Goal: Use online tool/utility: Utilize a website feature to perform a specific function

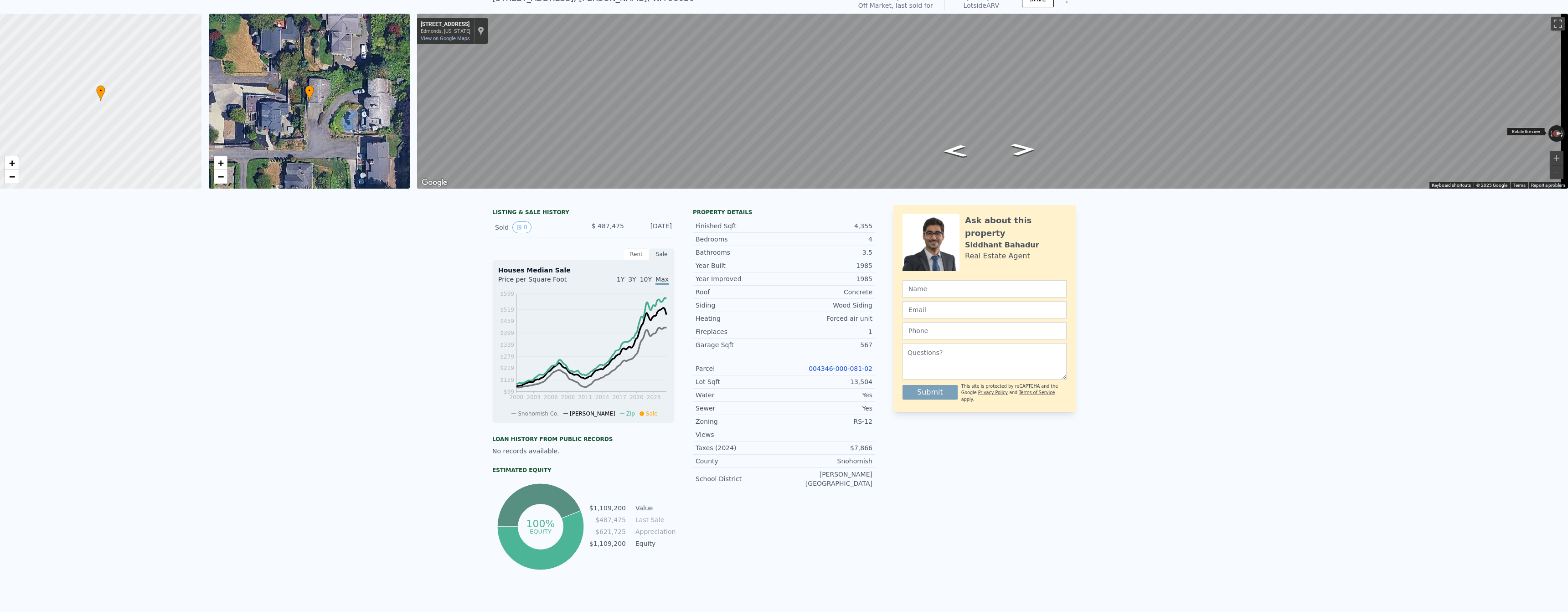
scroll to position [31, 0]
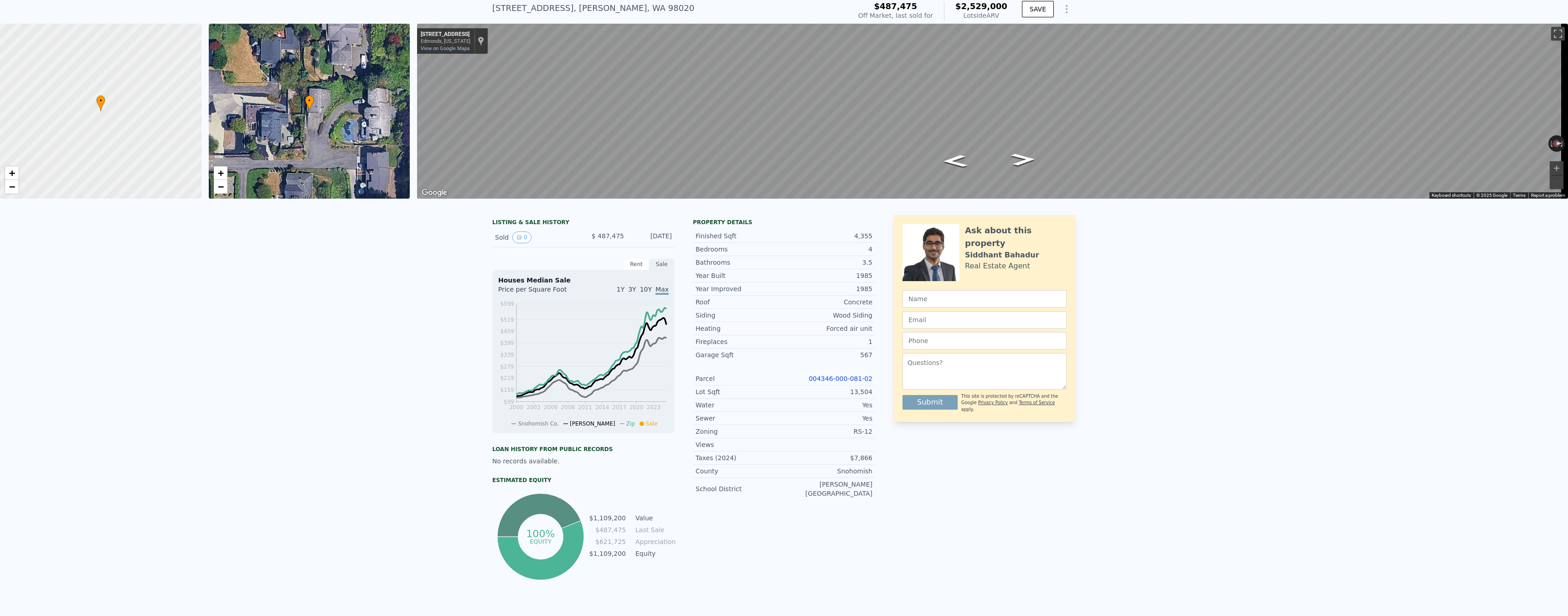
type input "$ 2,529,000"
type input "$ 0"
type input "$ 1,771,664"
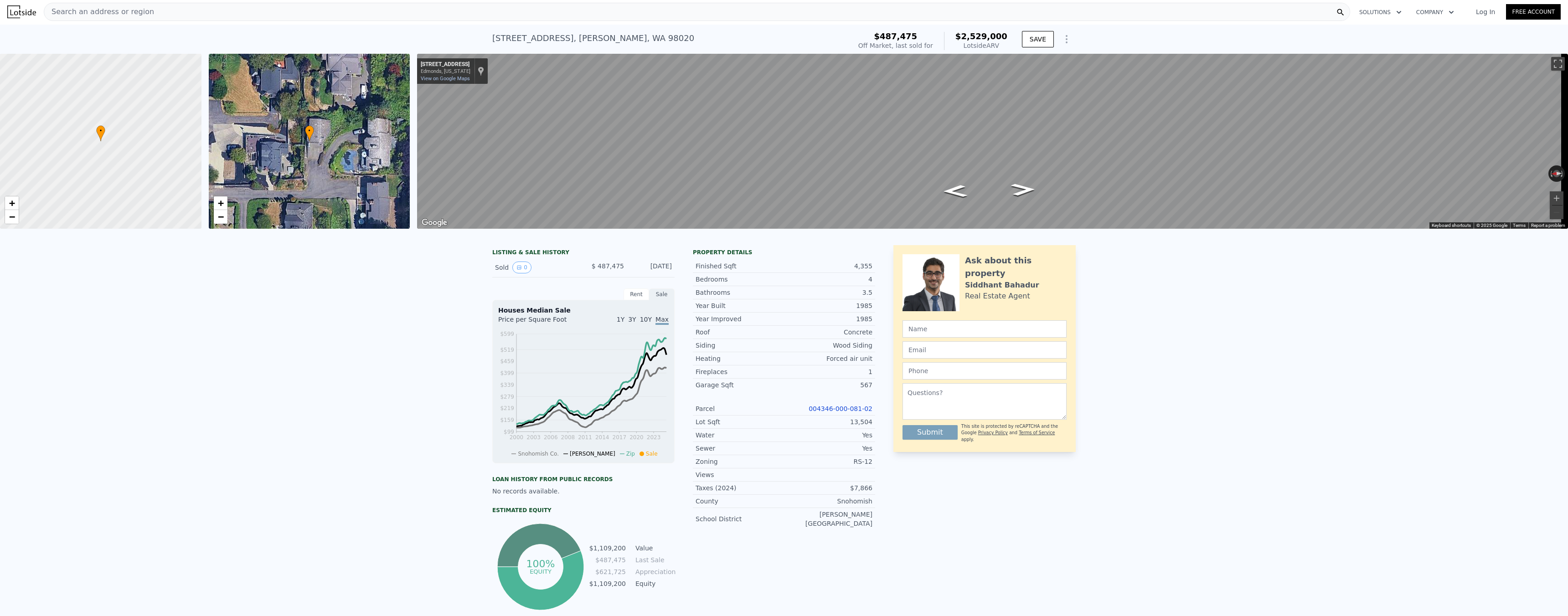
scroll to position [0, 0]
click at [284, 11] on div "Search an address or region" at bounding box center [697, 12] width 1307 height 18
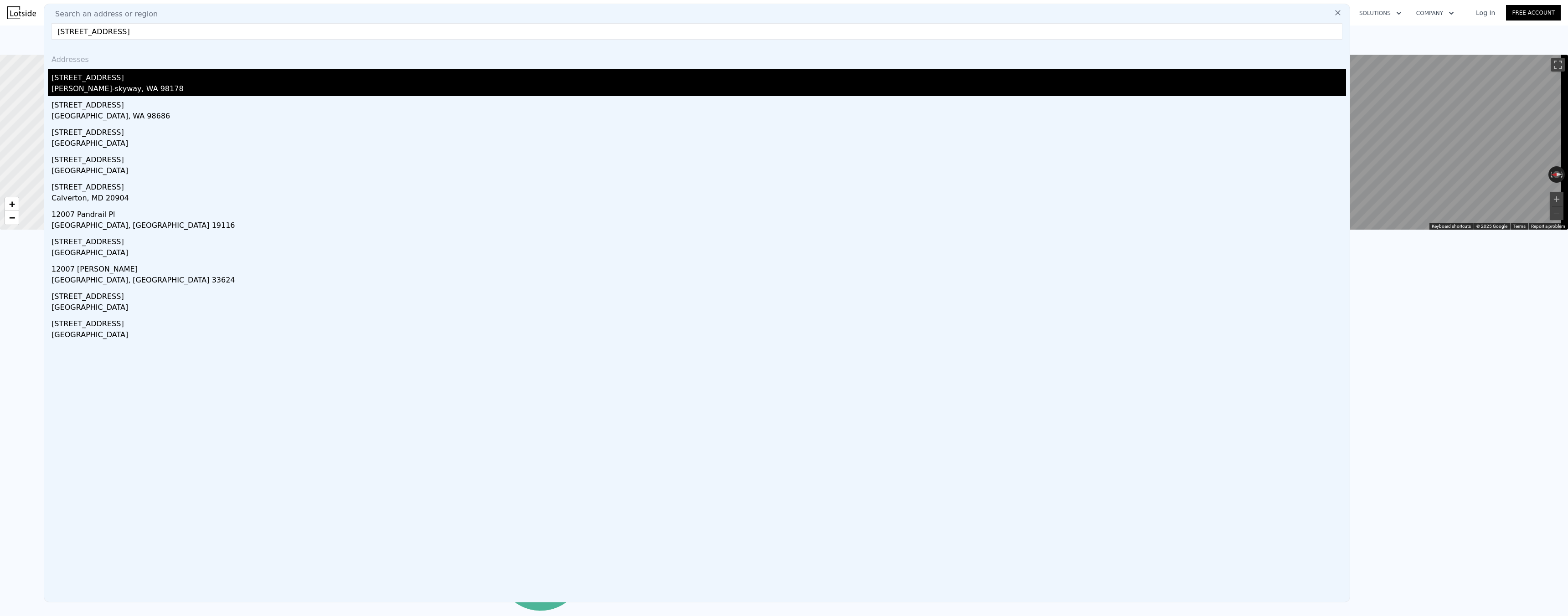
type input "[STREET_ADDRESS]"
click at [110, 75] on div "[STREET_ADDRESS]" at bounding box center [698, 75] width 1294 height 14
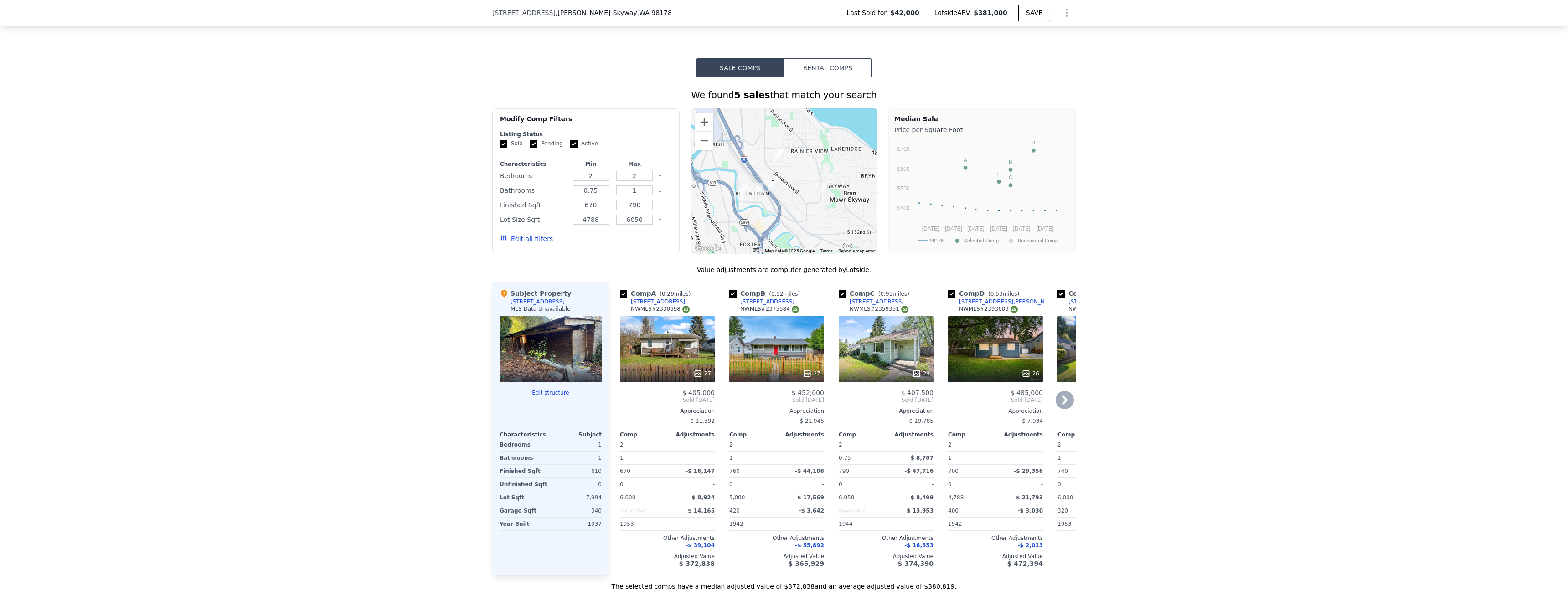
scroll to position [747, 0]
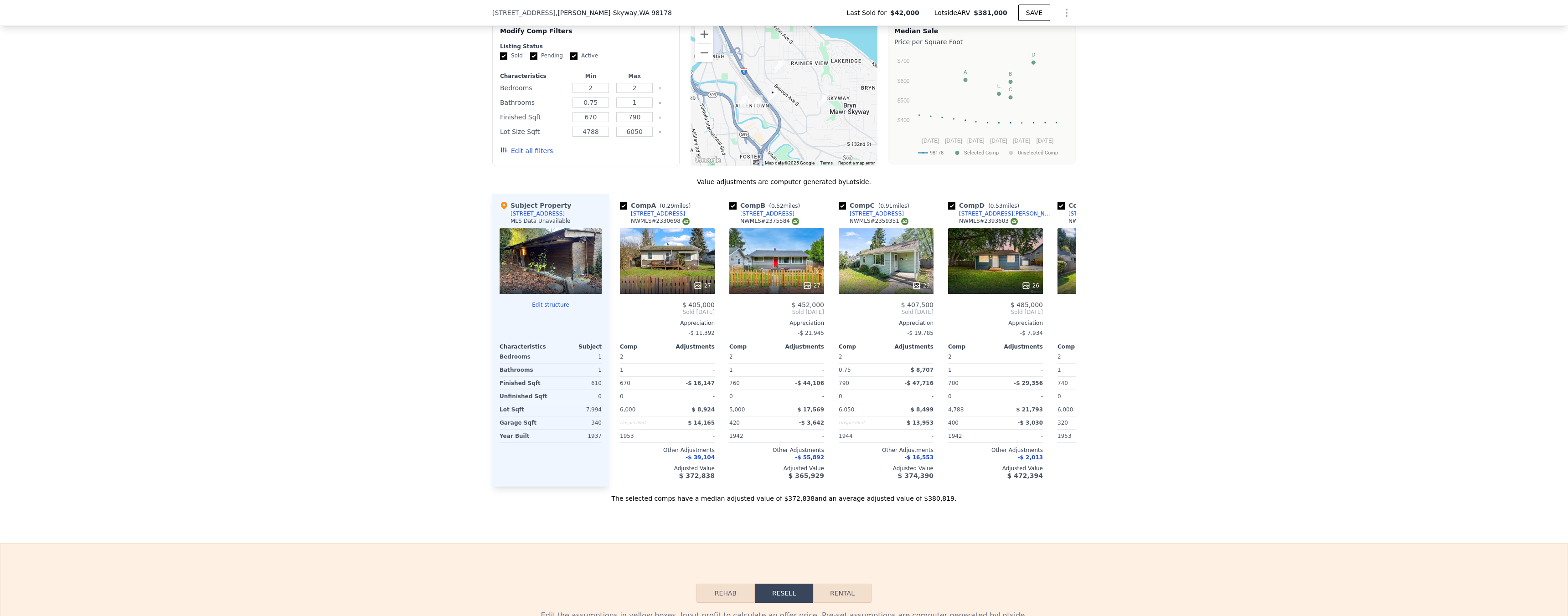
click at [561, 274] on div at bounding box center [550, 260] width 102 height 66
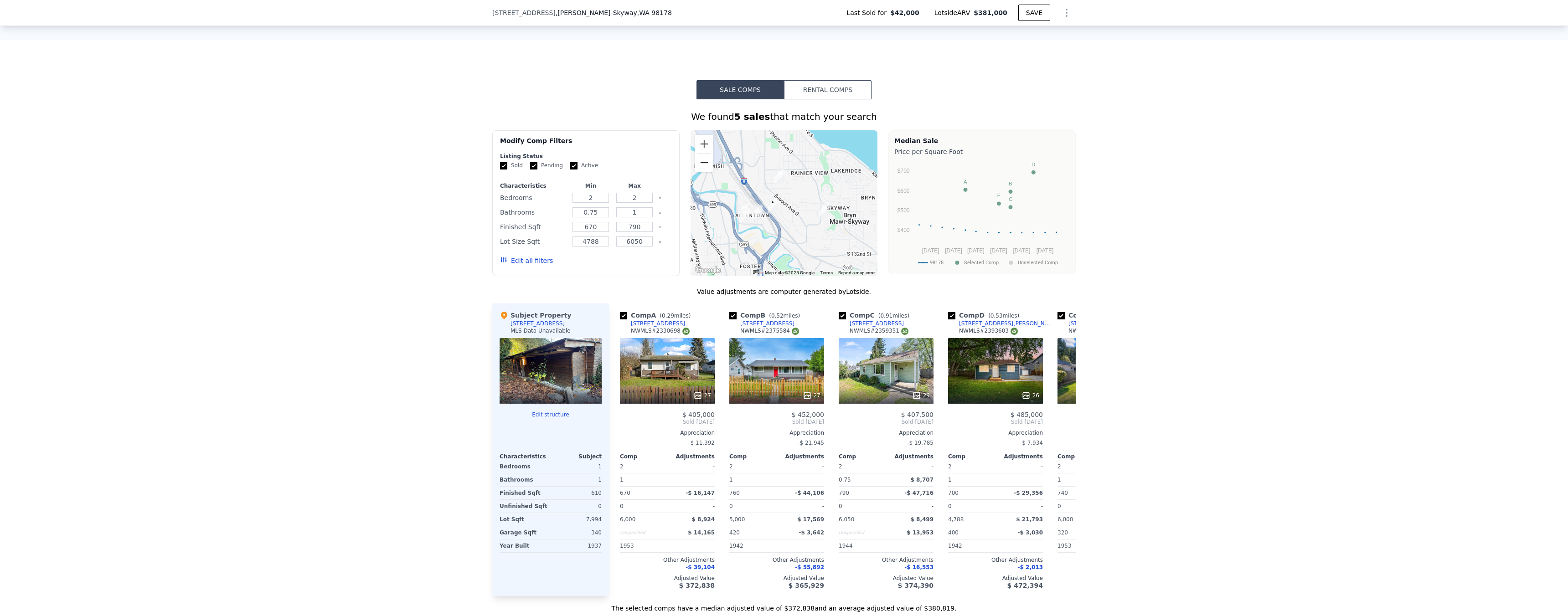
scroll to position [619, 0]
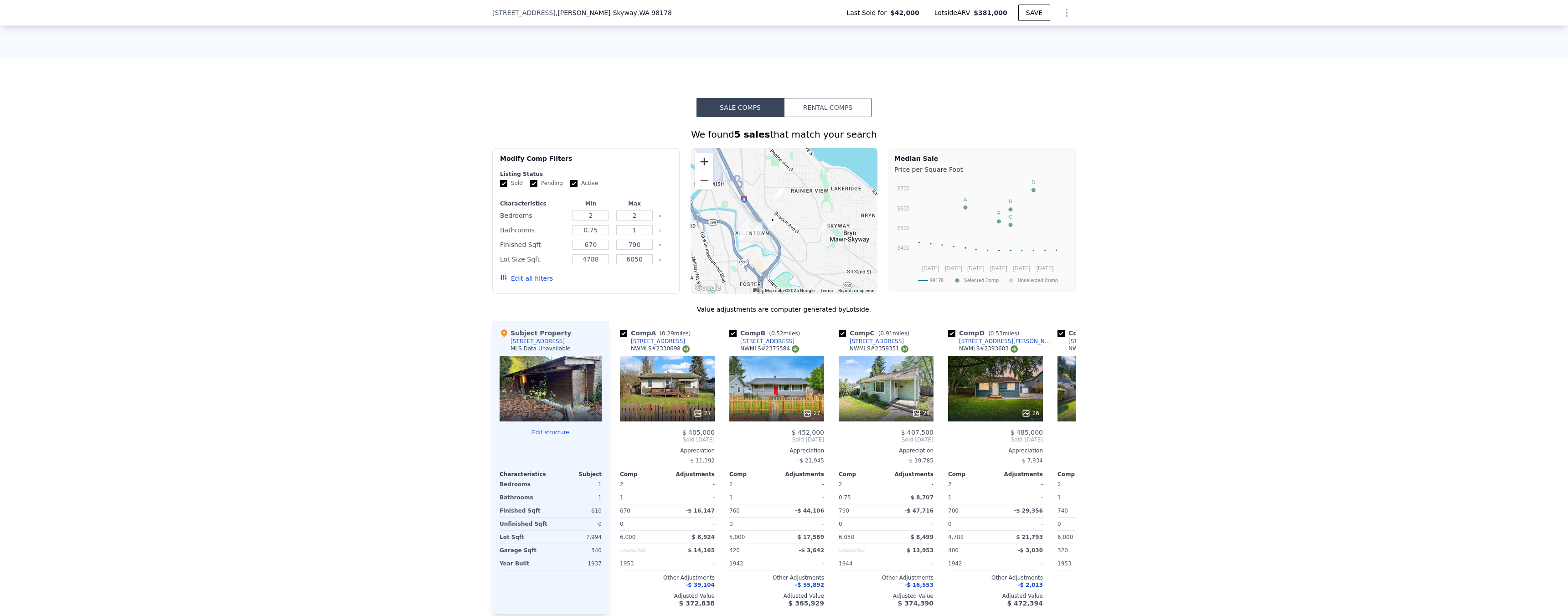
click at [700, 169] on button "Zoom in" at bounding box center [704, 162] width 18 height 18
drag, startPoint x: 756, startPoint y: 261, endPoint x: 833, endPoint y: 224, distance: 85.4
click at [844, 228] on div at bounding box center [784, 221] width 187 height 145
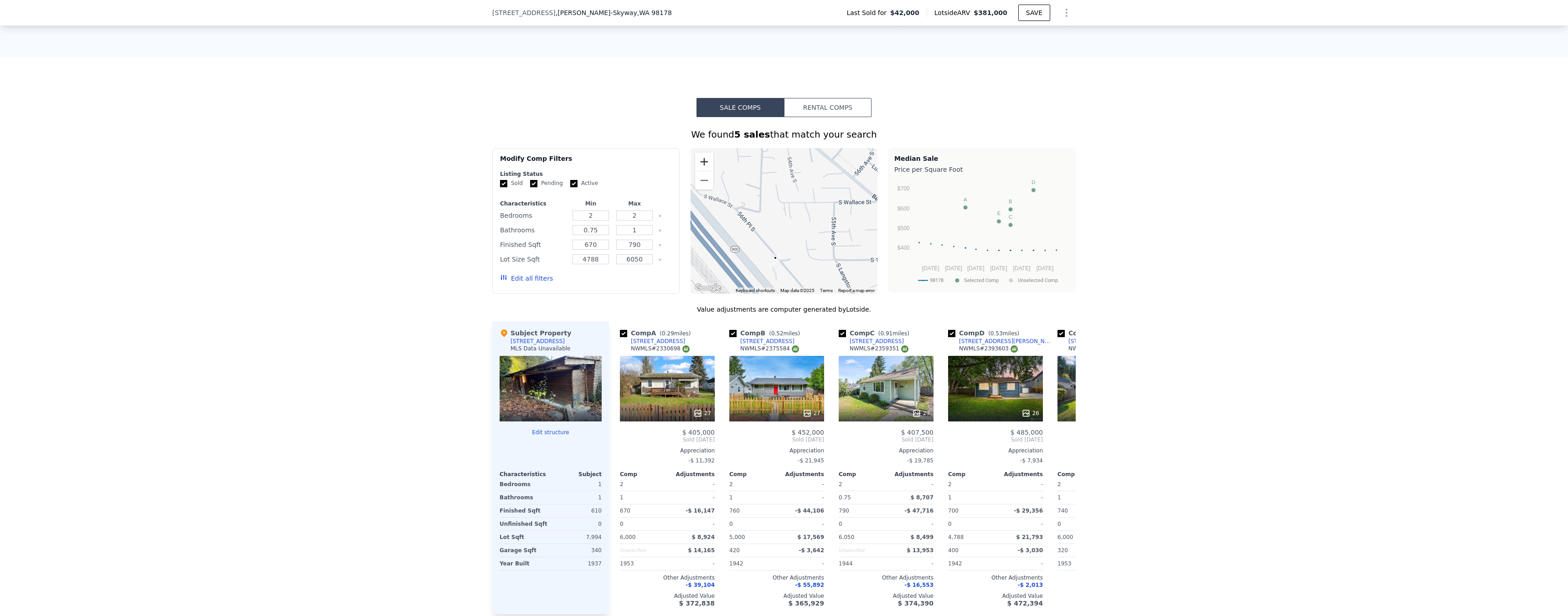
click at [695, 164] on button "Zoom in" at bounding box center [704, 162] width 18 height 18
drag, startPoint x: 740, startPoint y: 227, endPoint x: 785, endPoint y: 143, distance: 95.3
click at [785, 143] on div "We found 5 sales that match your search Filters Map Prices Modify Comp Filters …" at bounding box center [784, 379] width 583 height 503
drag, startPoint x: 802, startPoint y: 219, endPoint x: 783, endPoint y: 211, distance: 20.6
click at [797, 213] on div at bounding box center [784, 221] width 187 height 145
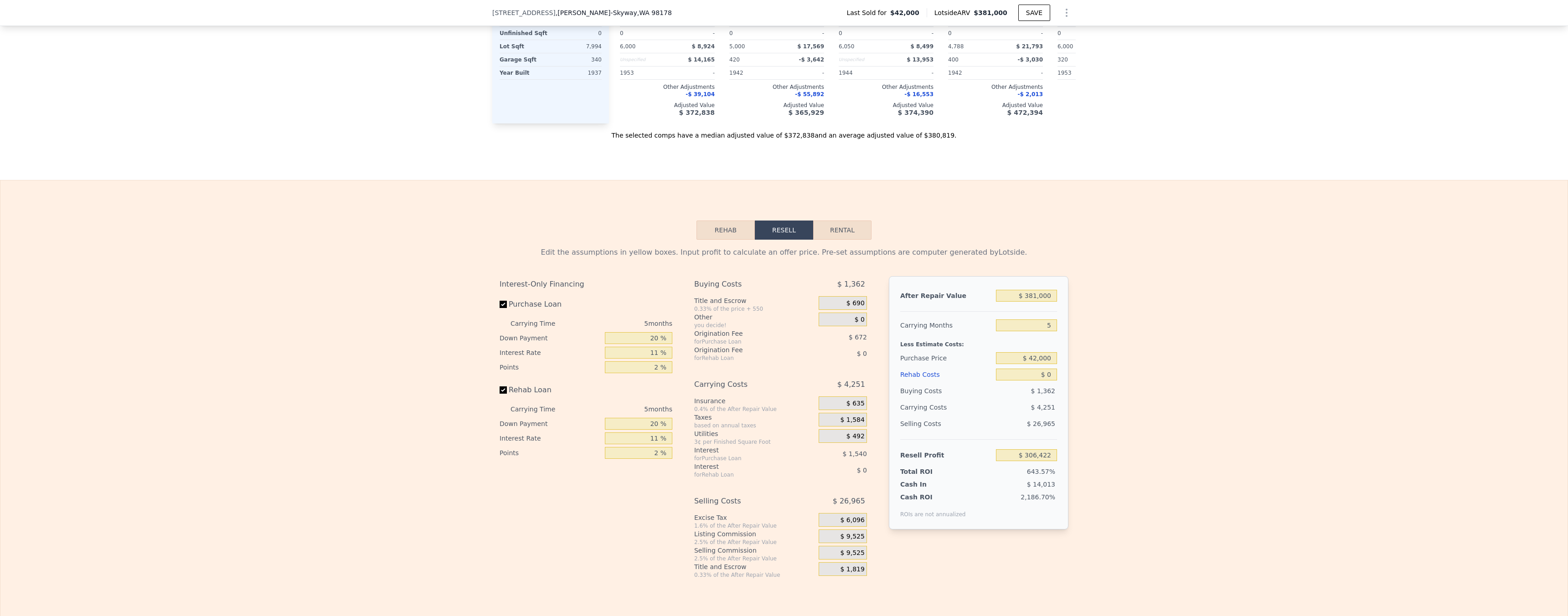
scroll to position [1112, 0]
click at [1044, 298] on input "$ 381,000" at bounding box center [1026, 293] width 61 height 11
type input "$ 15"
type input "-$ 47,513"
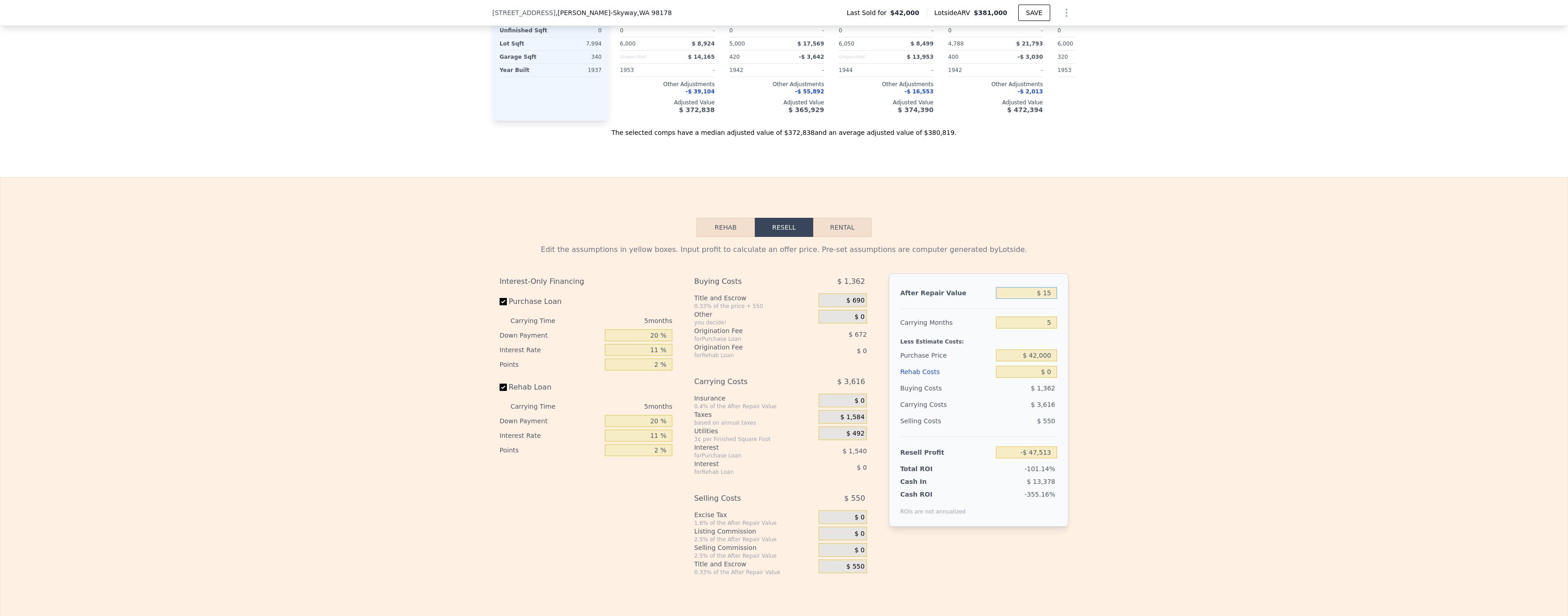
type input "$ 150"
type input "-$ 47,388"
type input "$ 1"
type input "-$ 47,527"
type input "$ 4"
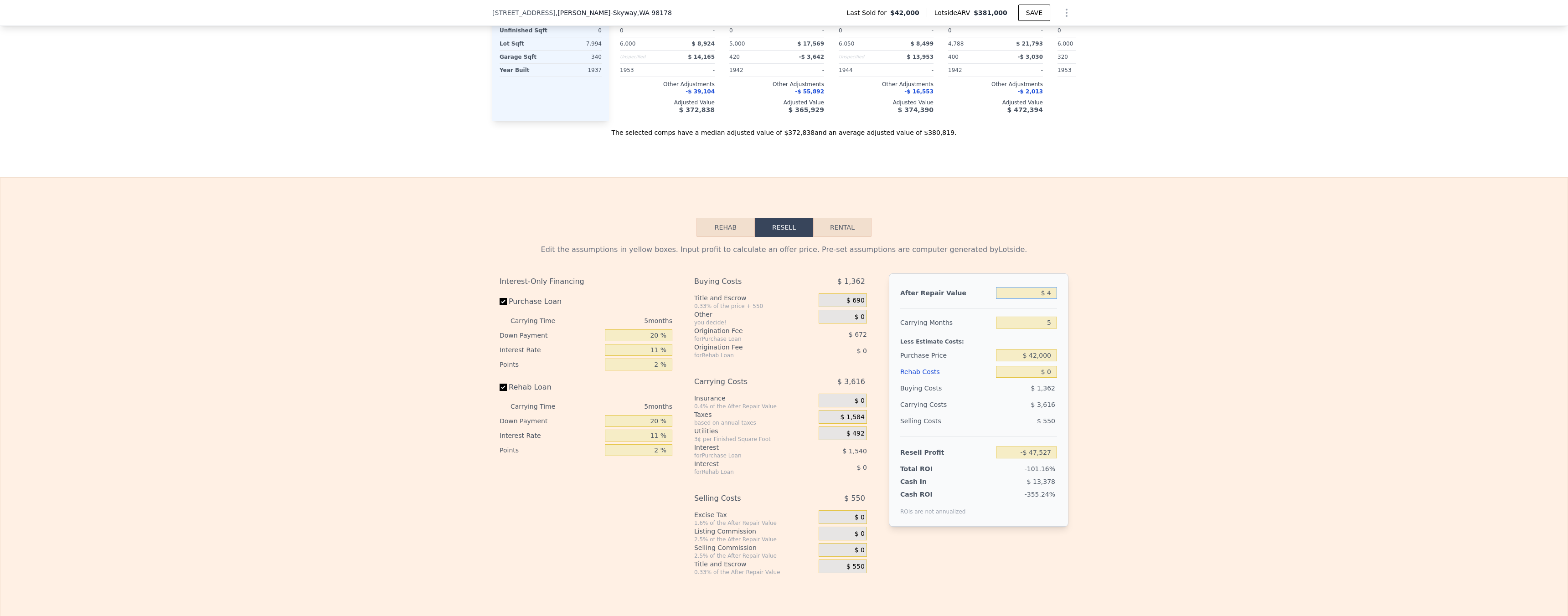
type input "-$ 47,524"
type input "$ 40"
type input "-$ 47,491"
type input "$ 400"
type input "-$ 47,156"
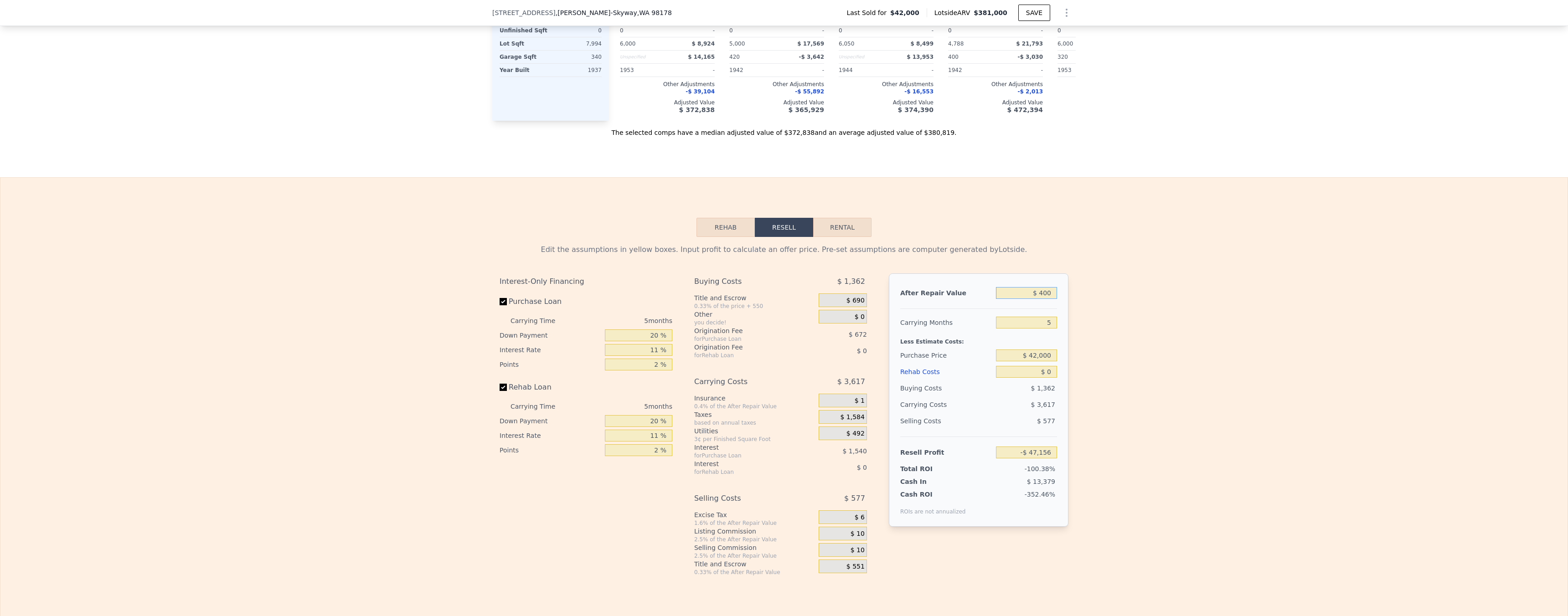
type input "$ 4,000"
type input "-$ 43,812"
type input "$ 40,000"
type input "-$ 10,368"
type input "$ 400,000"
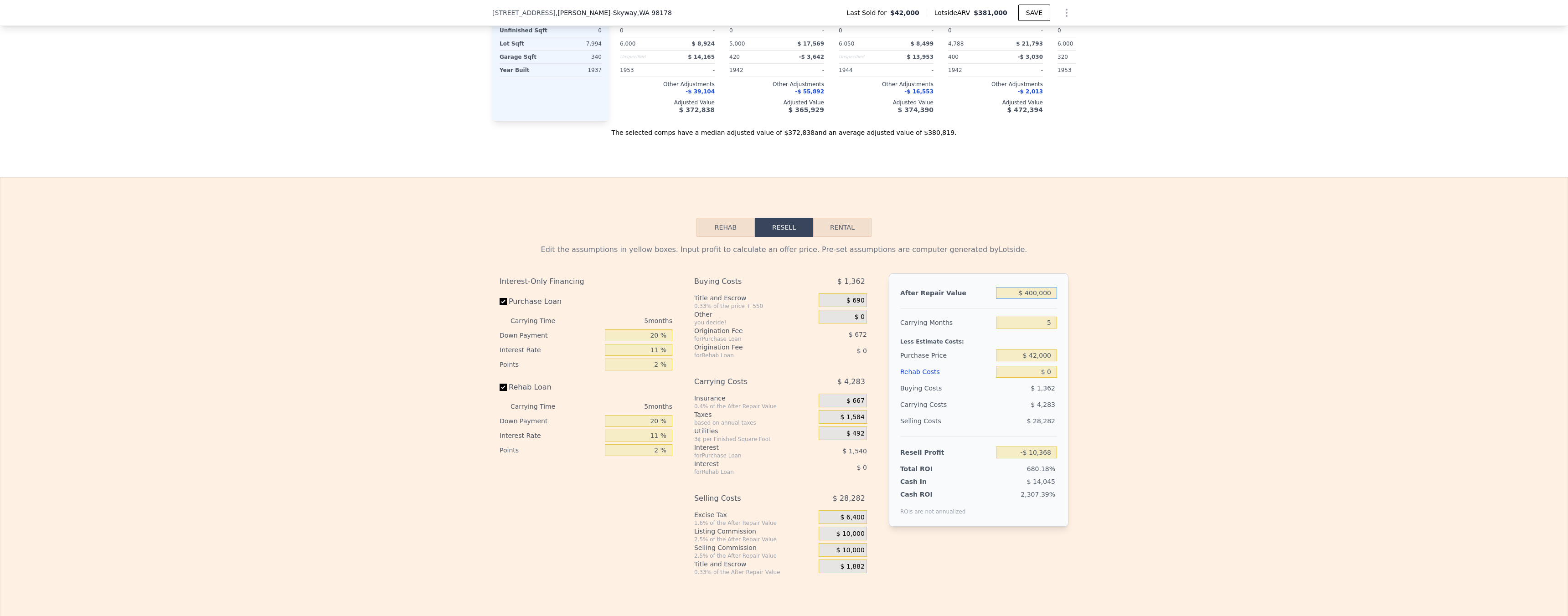
type input "$ 324,073"
type input "$ 400,000"
click at [1043, 377] on input "$ 0" at bounding box center [1026, 372] width 61 height 11
type input "$ 120"
type input "$ 323,946"
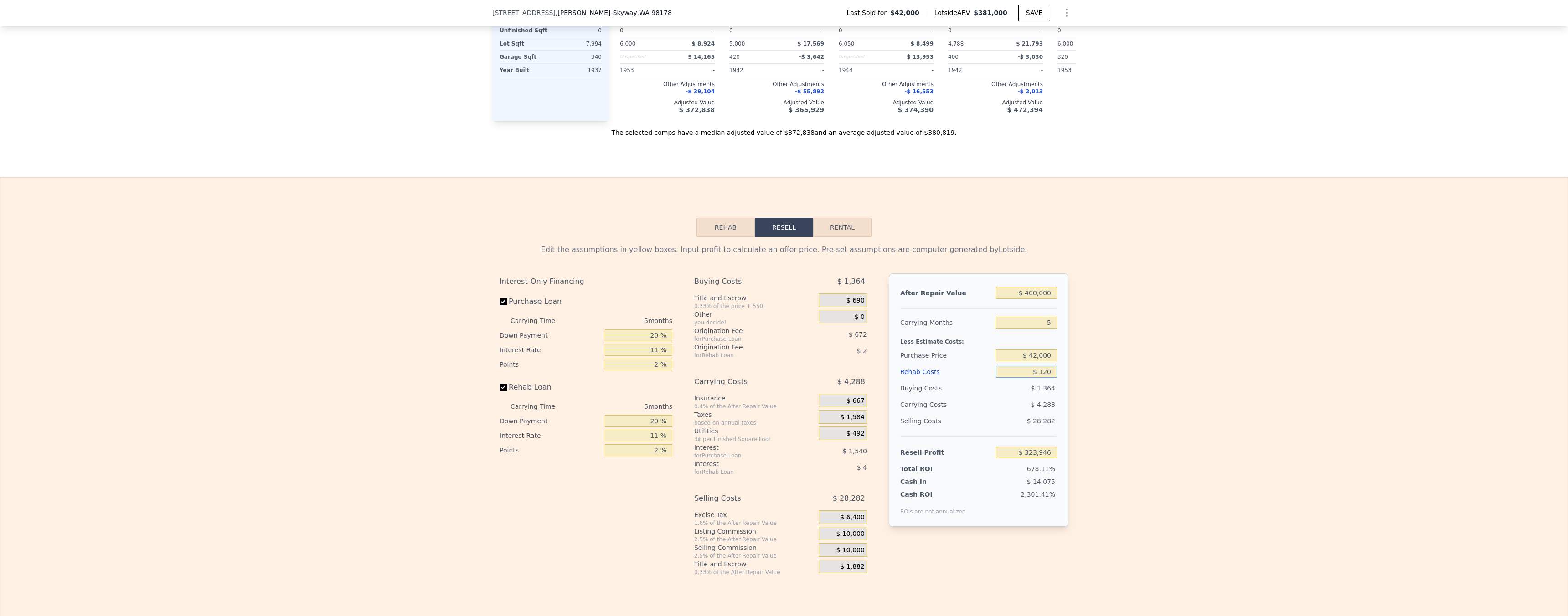
type input "$ 1,200"
type input "$ 322,809"
type input "$ 12,000"
type input "$ 311,441"
type input "$ 120,000"
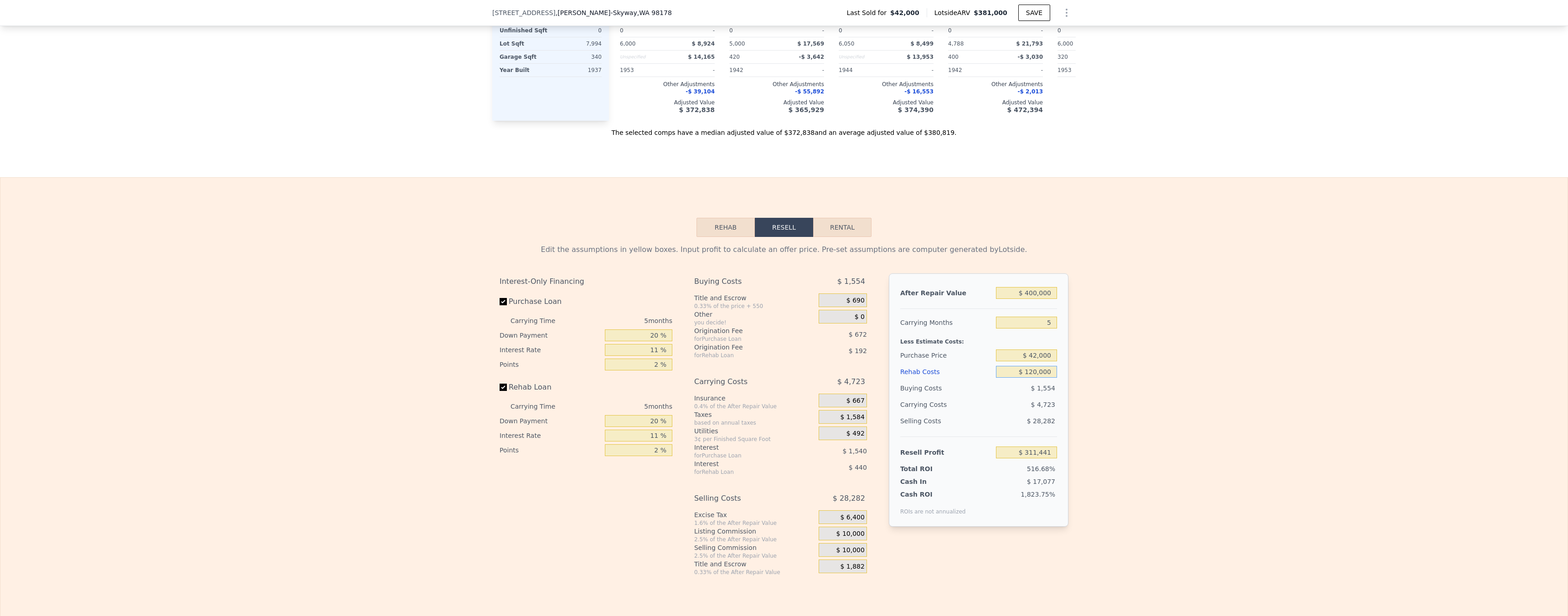
type input "$ 197,753"
type input "$ 120,000"
click at [1045, 361] on input "$ 42,000" at bounding box center [1026, 356] width 61 height 11
type input "$ 150,000"
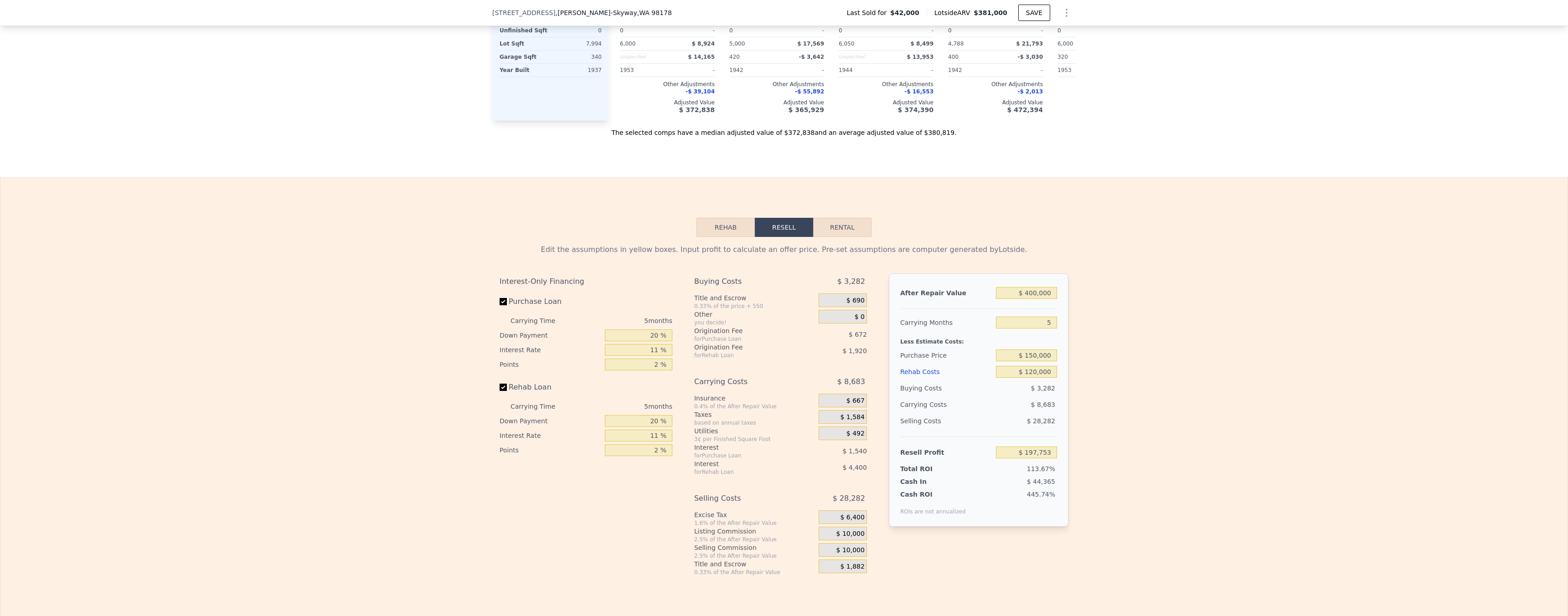
click at [1097, 341] on div "Edit the assumptions in yellow boxes. Input profit to calculate an offer price.…" at bounding box center [784, 406] width 1567 height 339
type input "$ 83,705"
click at [1038, 361] on input "$ 150,000" at bounding box center [1026, 356] width 61 height 11
type input "$ 200,000"
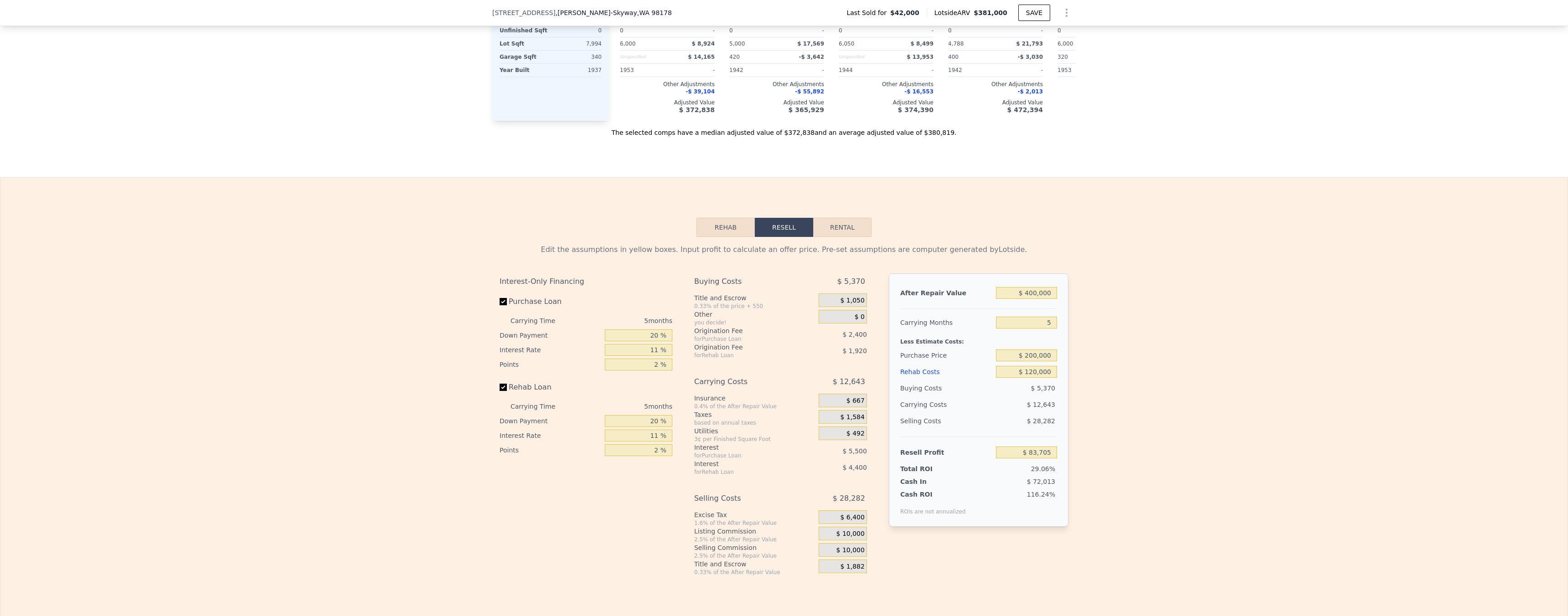
click at [1266, 384] on div "Edit the assumptions in yellow boxes. Input profit to calculate an offer price.…" at bounding box center [784, 406] width 1567 height 339
type input "$ 30,904"
click at [1047, 361] on input "$ 200,000" at bounding box center [1026, 356] width 61 height 11
type input "$ 180,000"
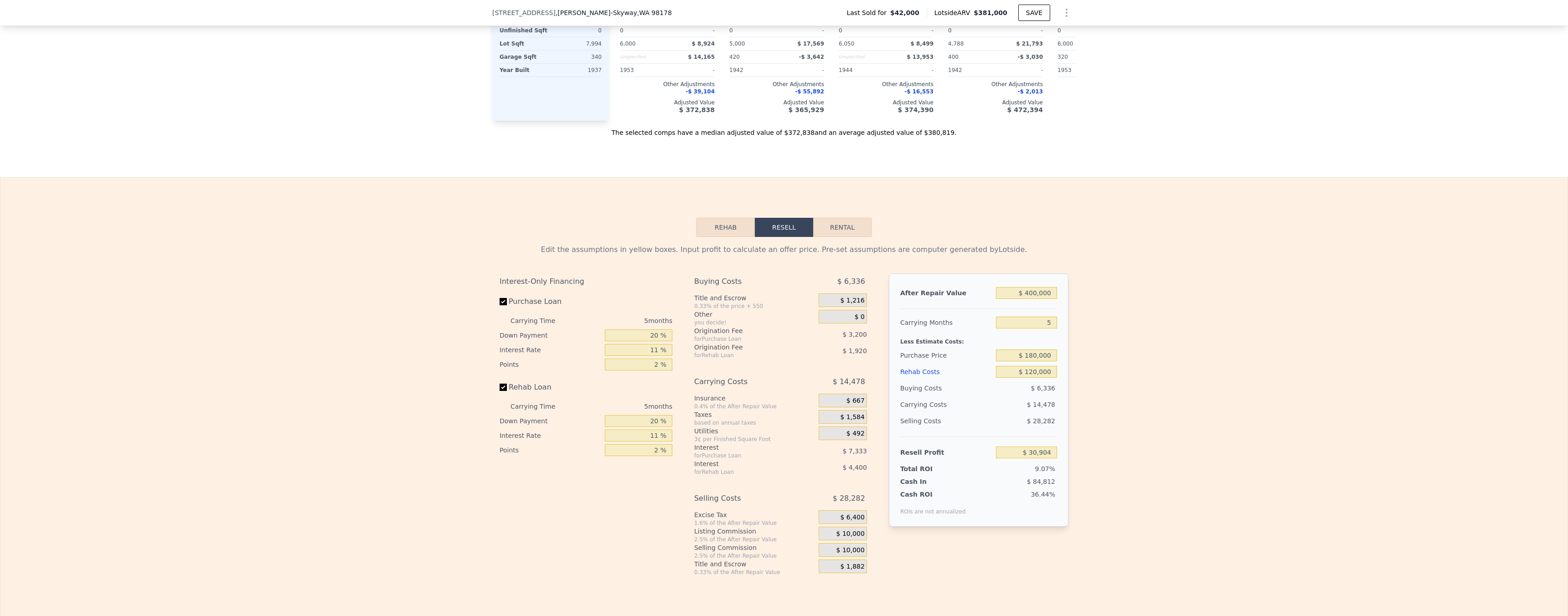
click at [1106, 364] on div "Edit the assumptions in yellow boxes. Input profit to calculate an offer price.…" at bounding box center [784, 406] width 1567 height 339
type input "$ 52,026"
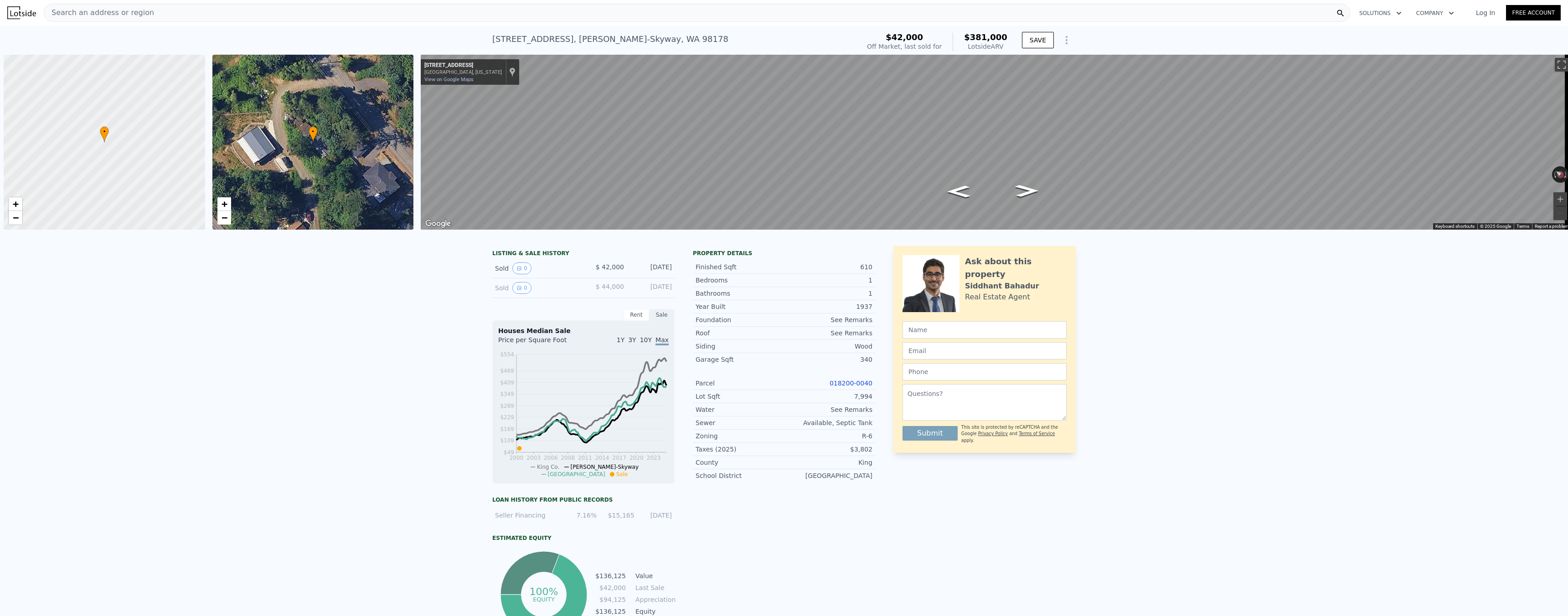
scroll to position [0, 4]
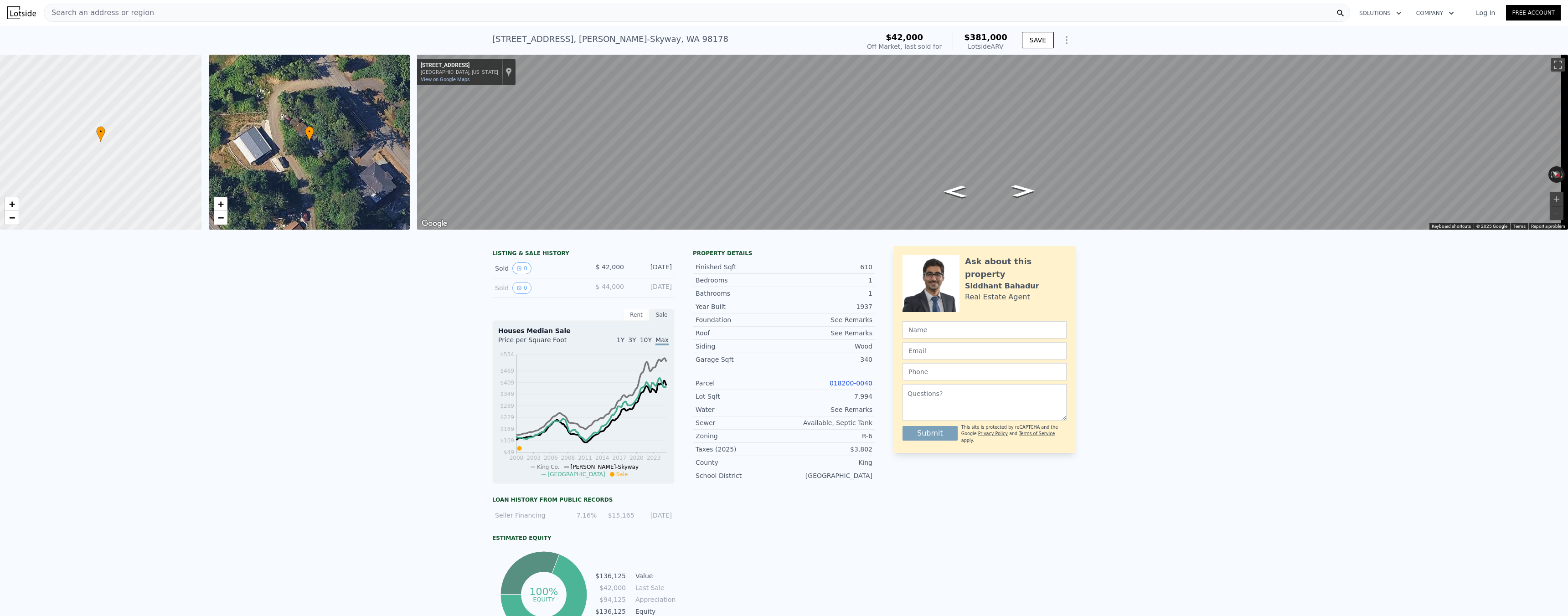
click at [394, 271] on div "LISTING & SALE HISTORY Sold 0 $ 42,000 [DATE] Sold 0 $ 44,000 [DATE] Rent Sale …" at bounding box center [784, 459] width 1568 height 441
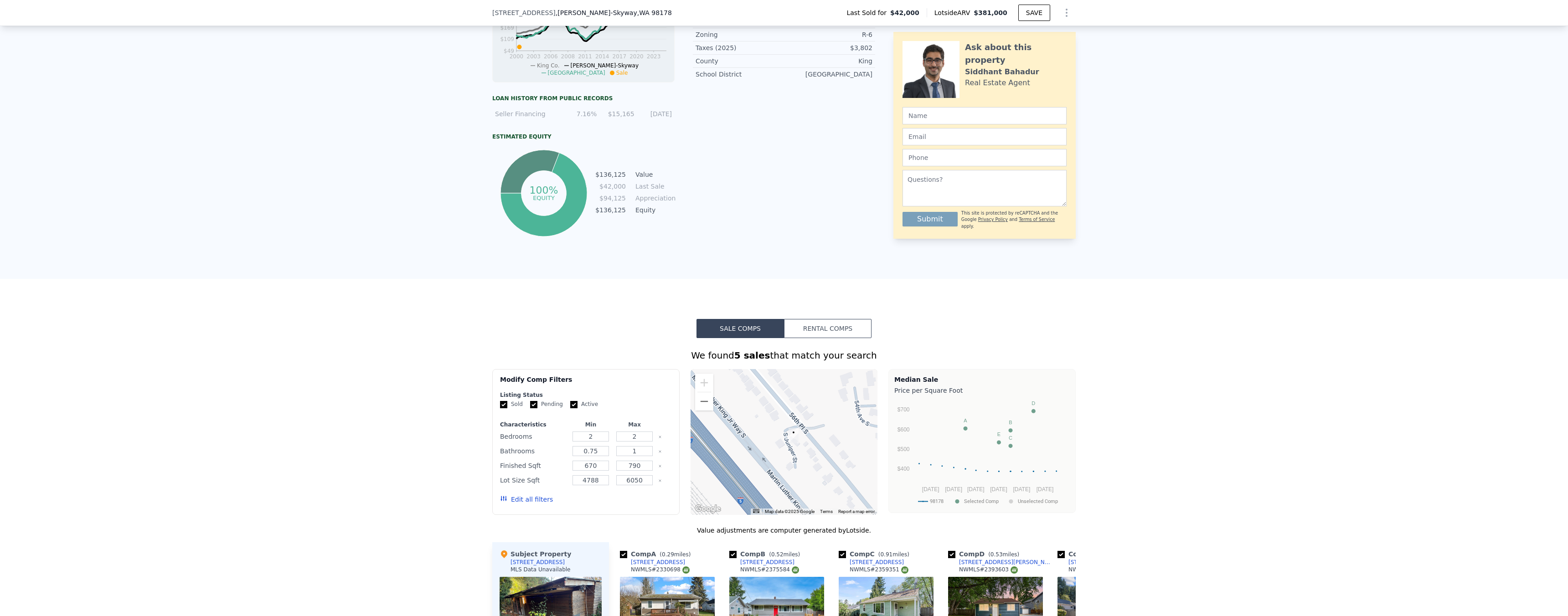
scroll to position [691, 0]
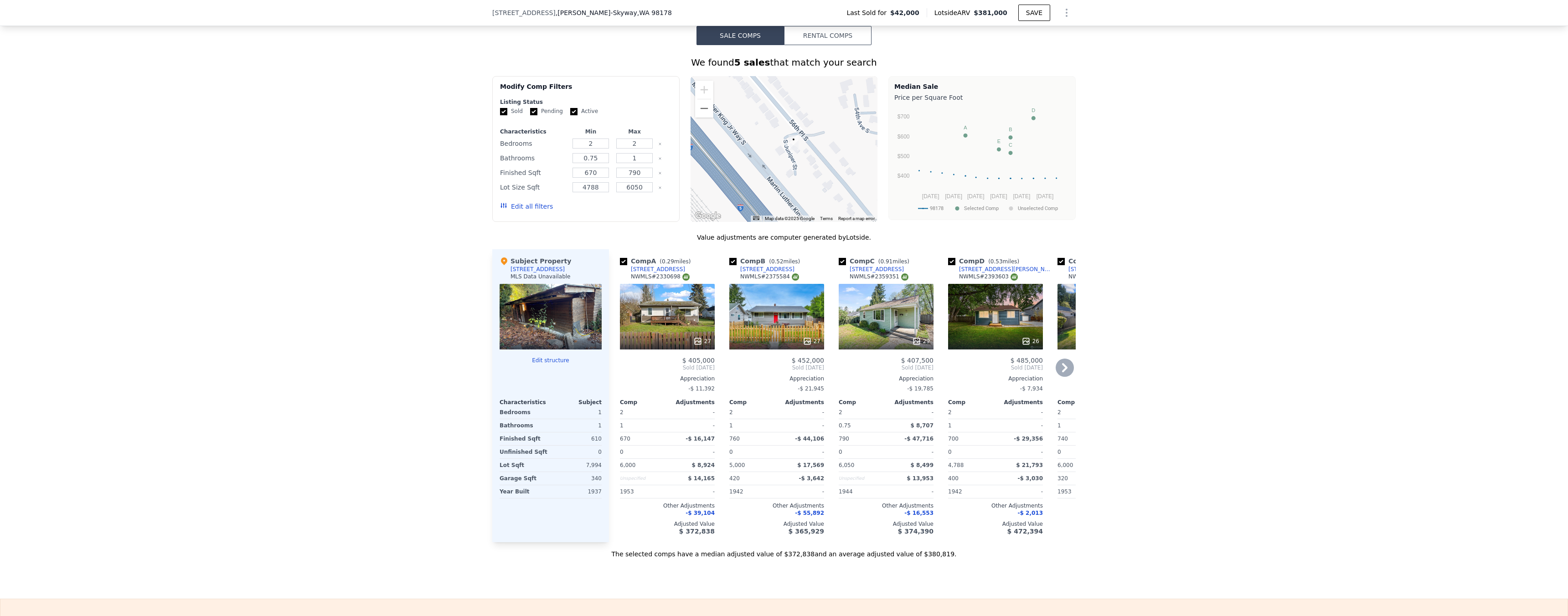
click at [1055, 375] on icon at bounding box center [1064, 367] width 18 height 18
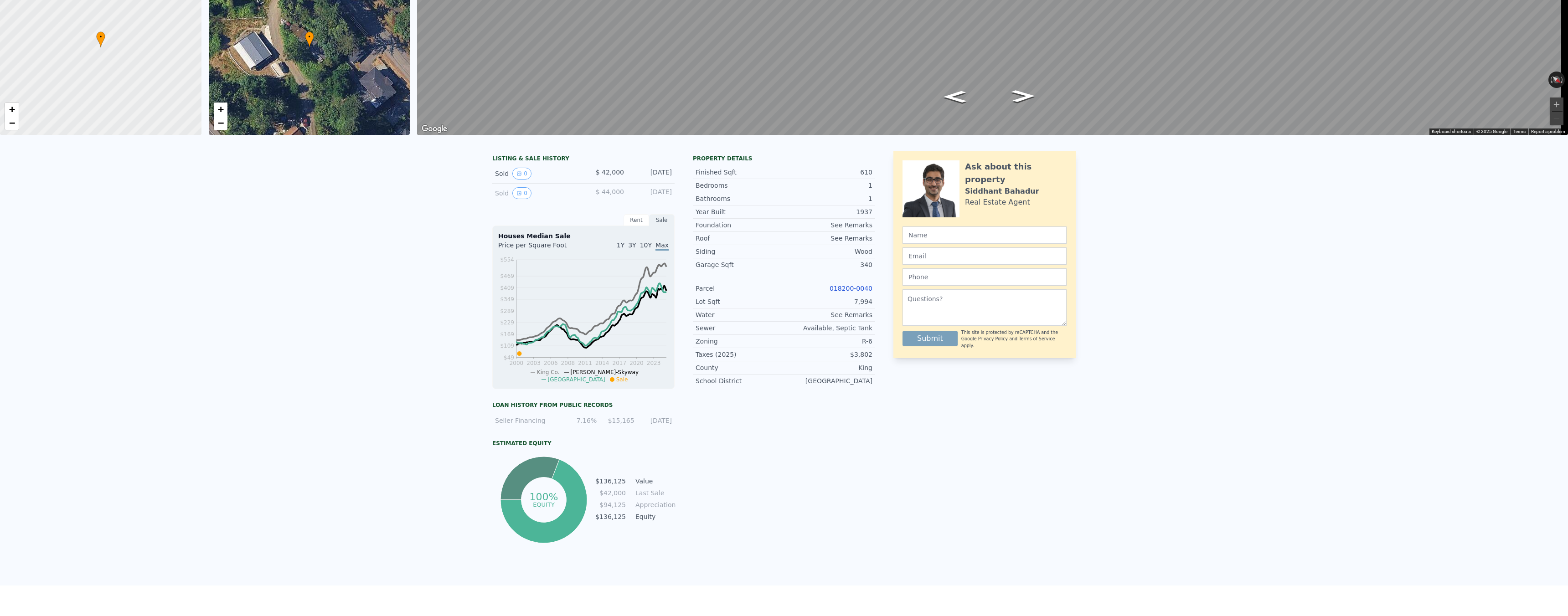
scroll to position [0, 0]
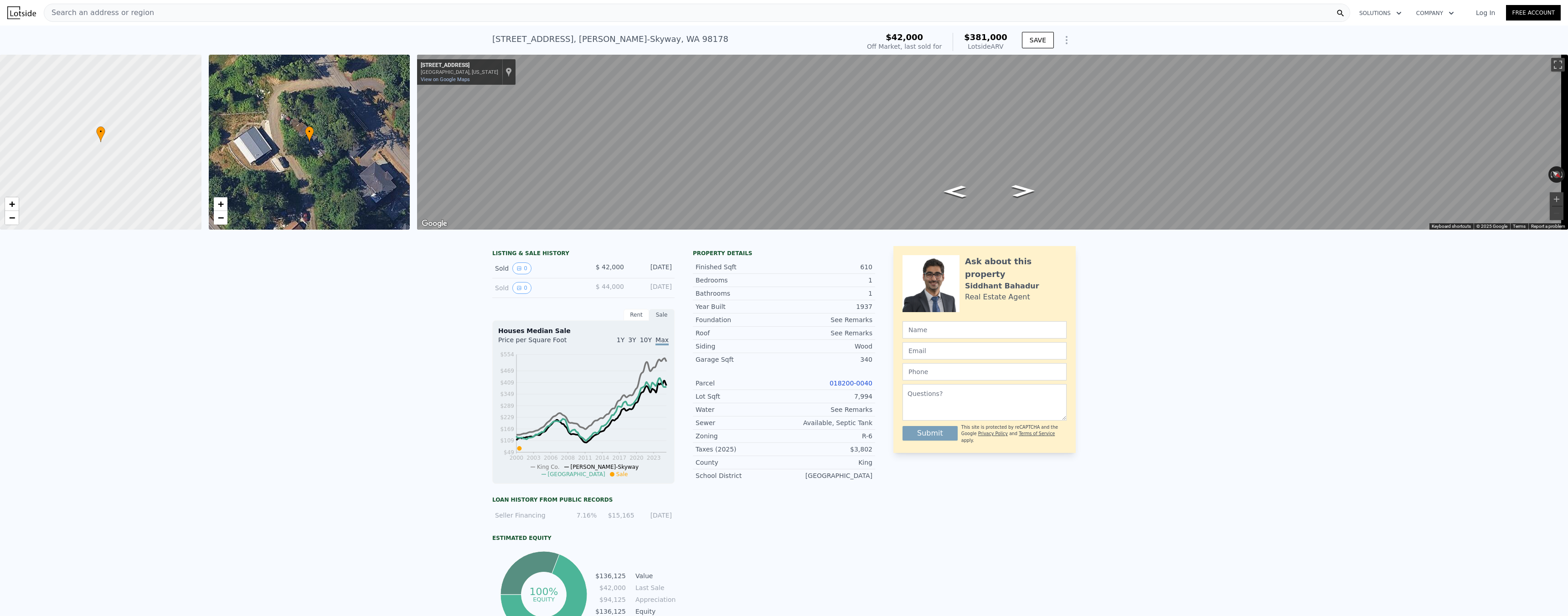
click at [32, 12] on img at bounding box center [22, 12] width 29 height 12
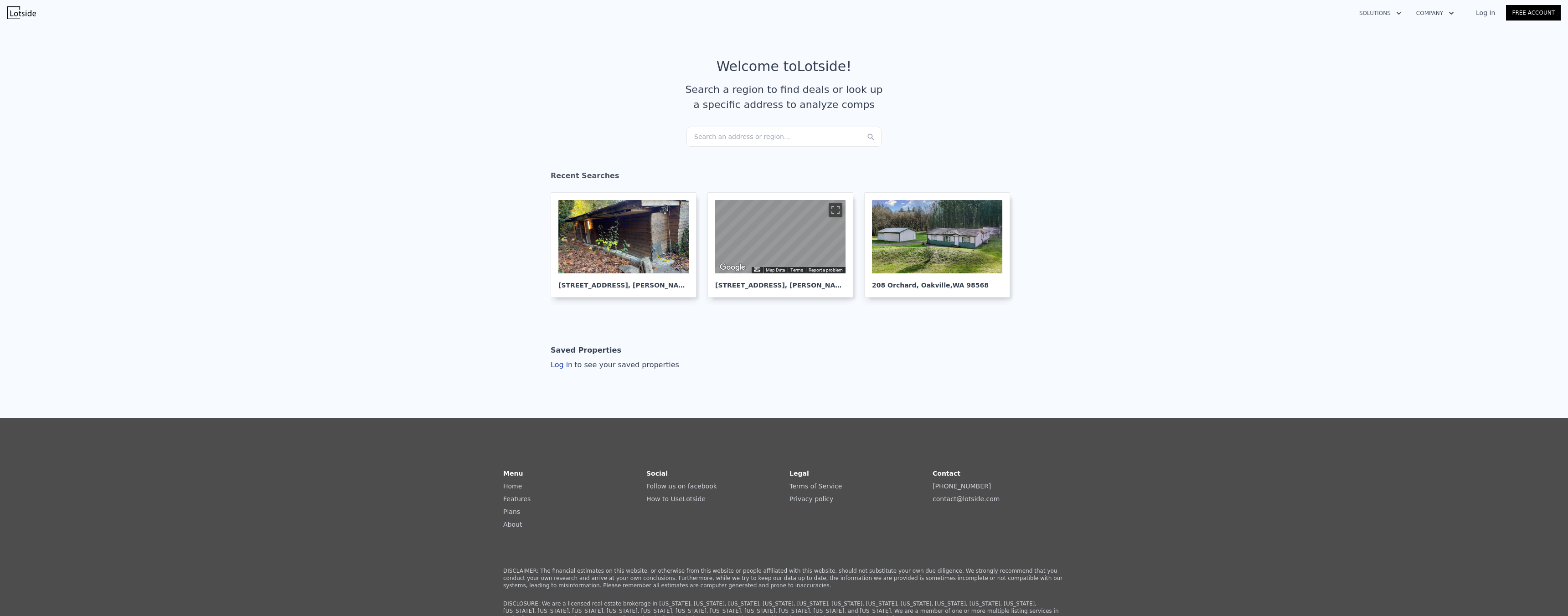
click at [742, 141] on div "Search an address or region..." at bounding box center [784, 136] width 195 height 20
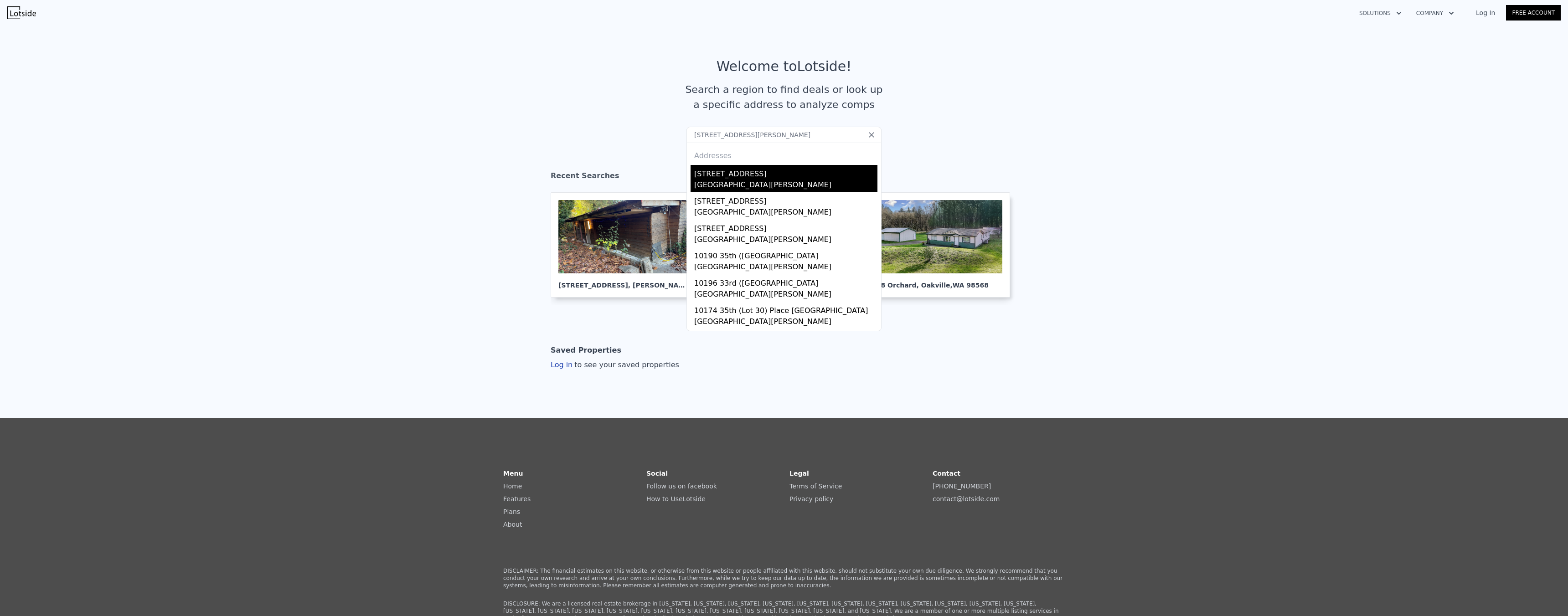
type input "[STREET_ADDRESS][PERSON_NAME]"
click at [718, 177] on div "[STREET_ADDRESS]" at bounding box center [785, 171] width 184 height 14
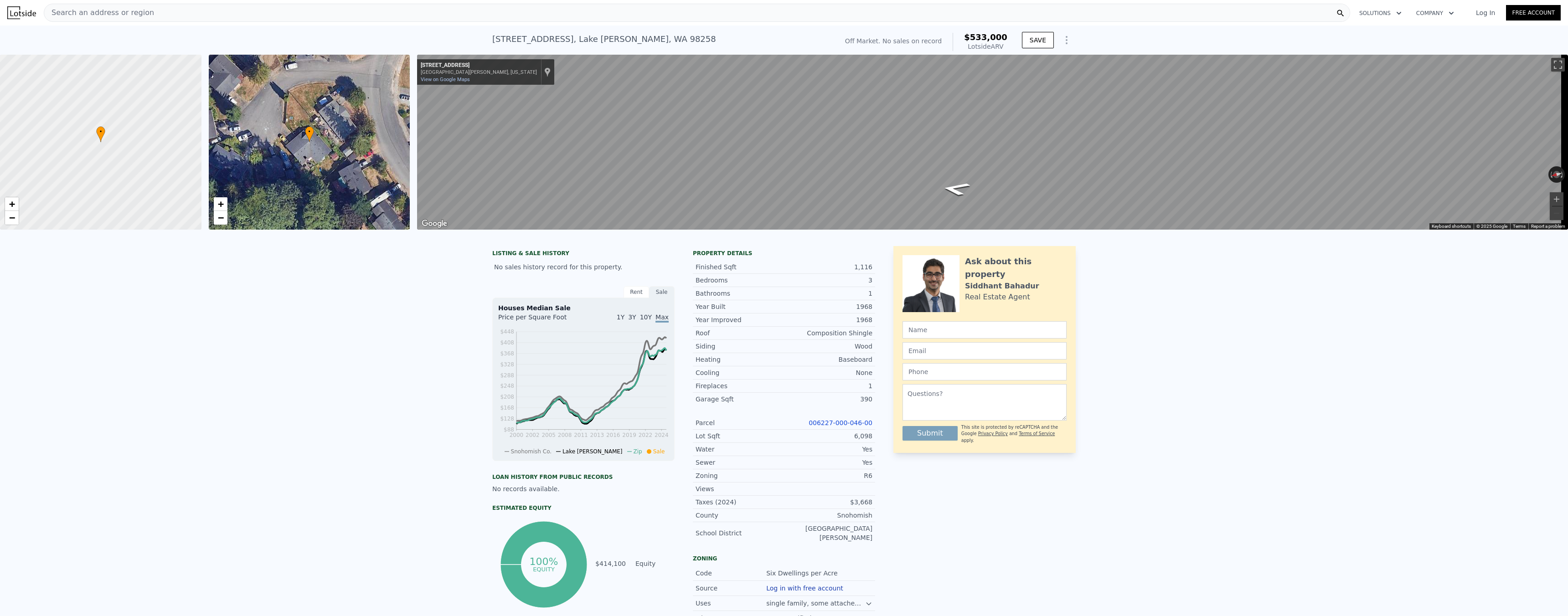
scroll to position [0, 4]
click at [298, 19] on div "Search an address or region" at bounding box center [697, 12] width 1307 height 18
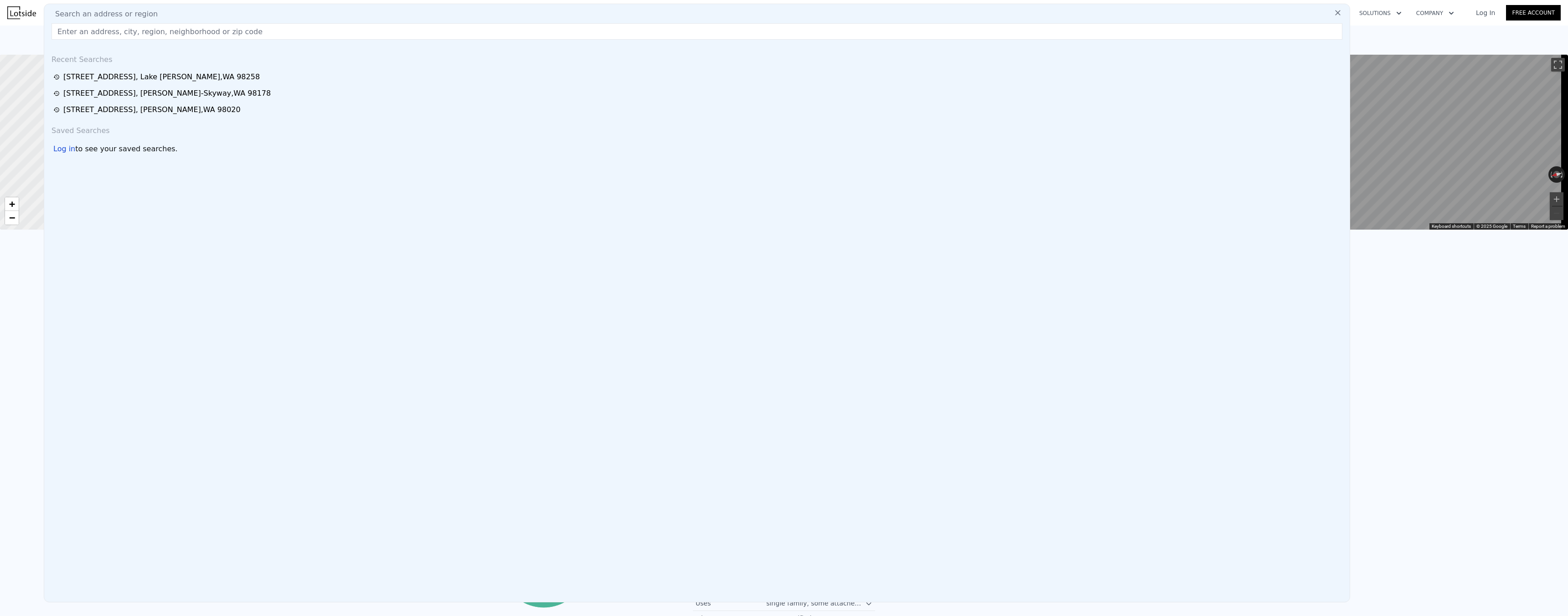
type input "[STREET_ADDRESS][PERSON_NAME]"
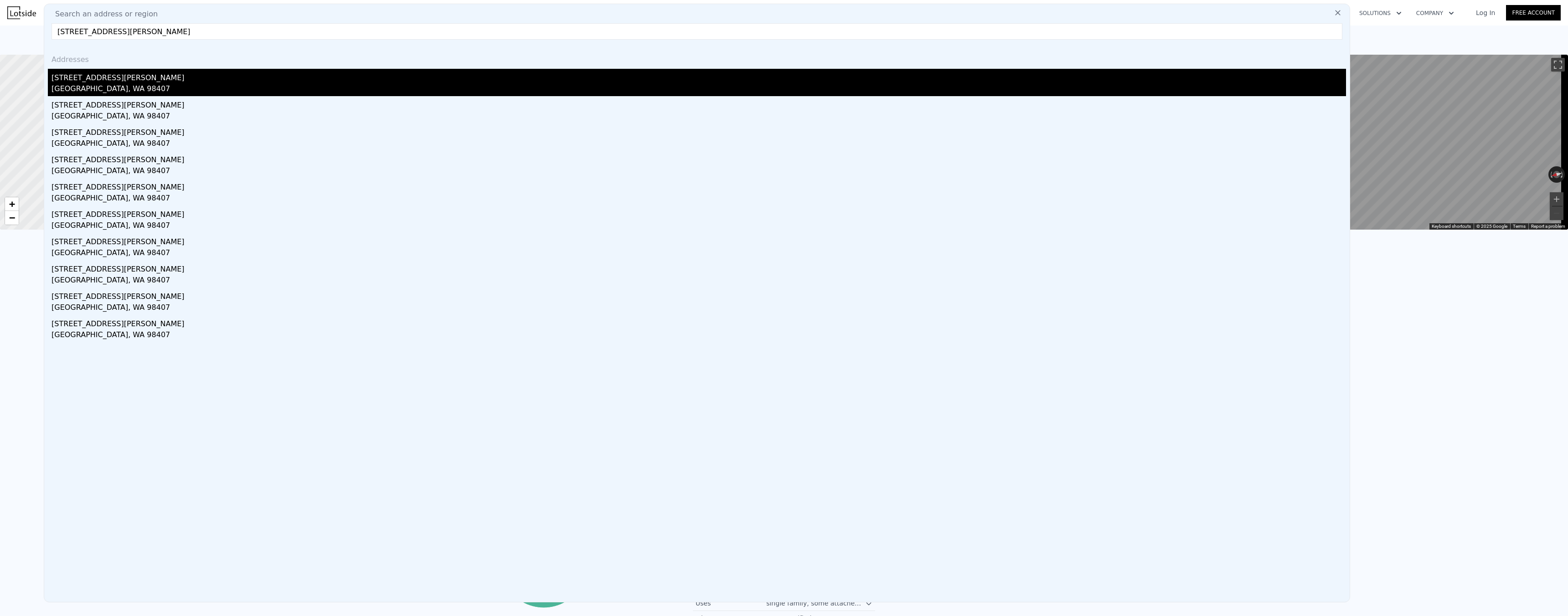
click at [105, 78] on div "[STREET_ADDRESS][PERSON_NAME]" at bounding box center [698, 75] width 1294 height 14
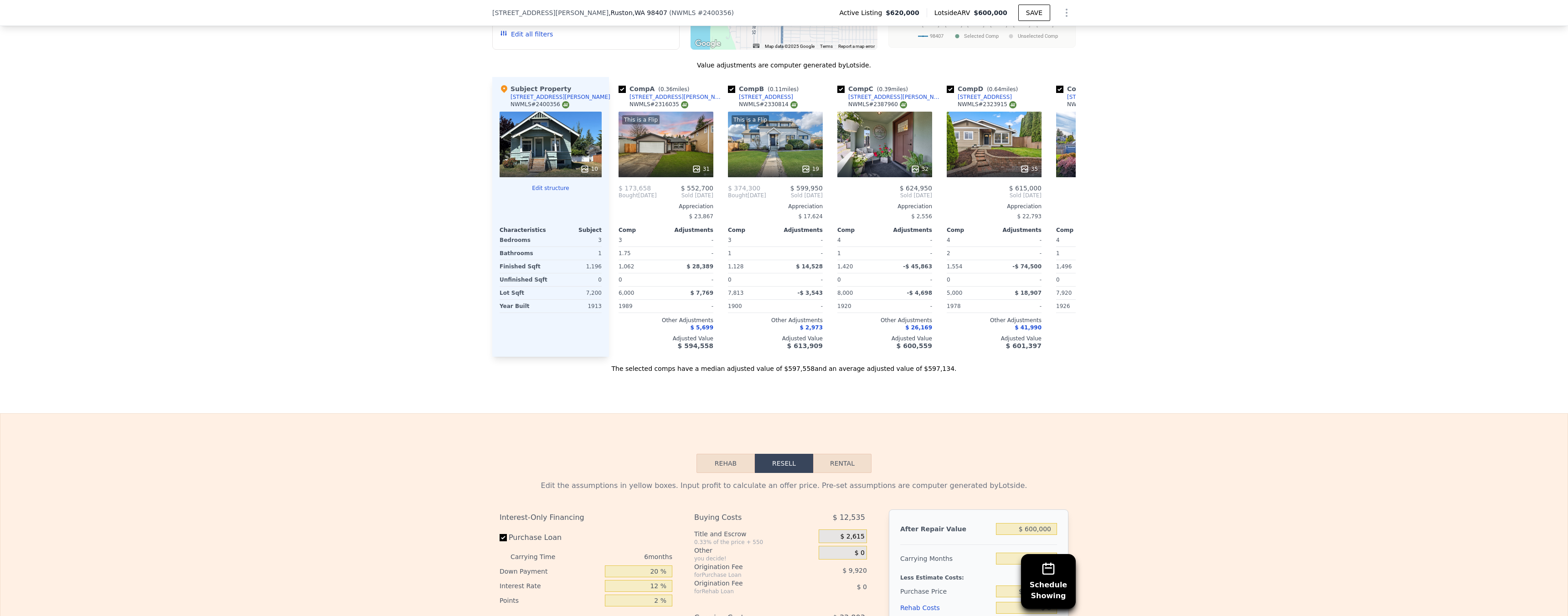
scroll to position [1061, 0]
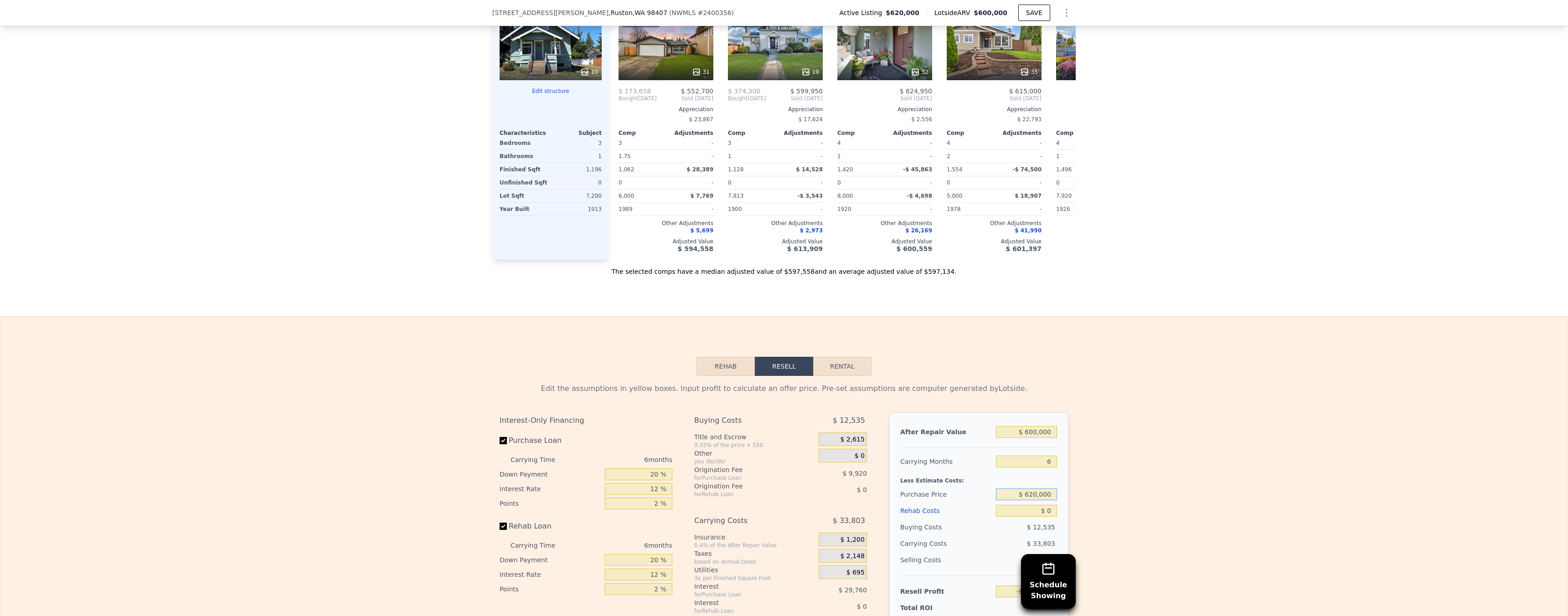
click at [1040, 500] on input "$ 620,000" at bounding box center [1026, 494] width 61 height 11
type input "$ 350,000"
click at [1392, 514] on div "Edit the assumptions in yellow boxes. Input profit to calculate an offer price.…" at bounding box center [784, 545] width 1567 height 339
type input "$ 178,613"
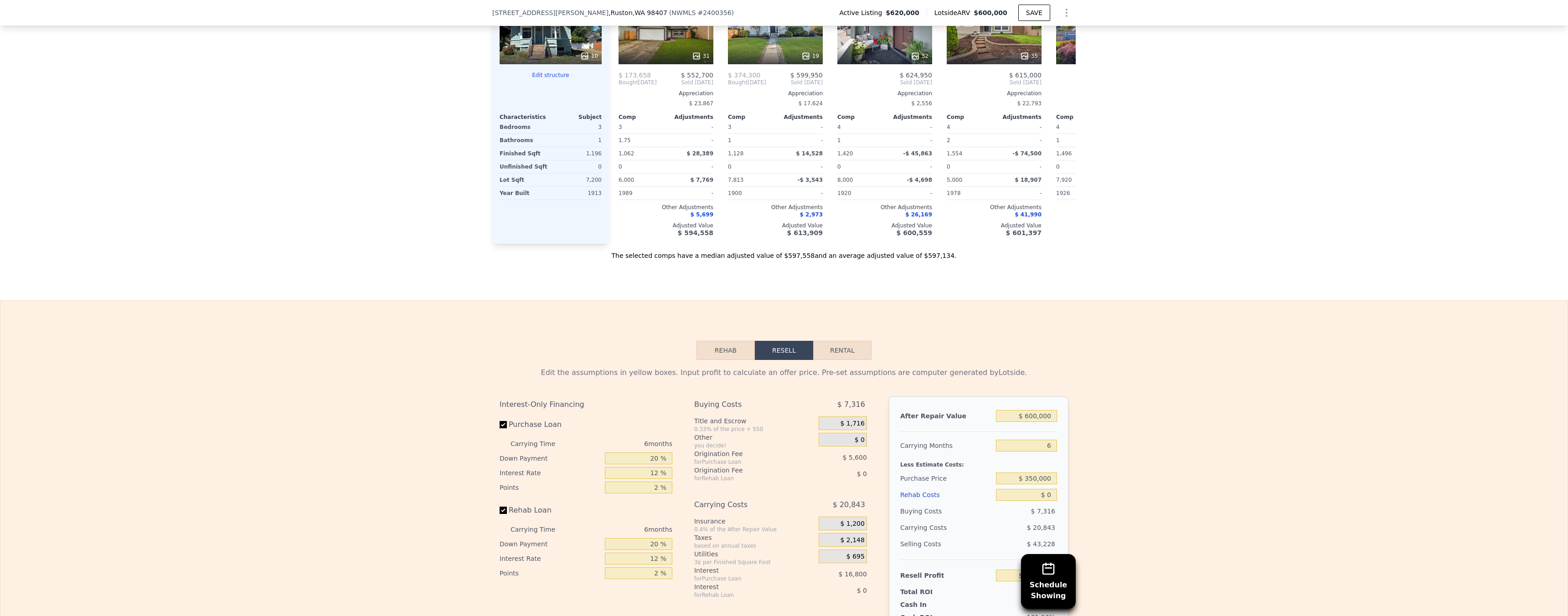
scroll to position [1129, 0]
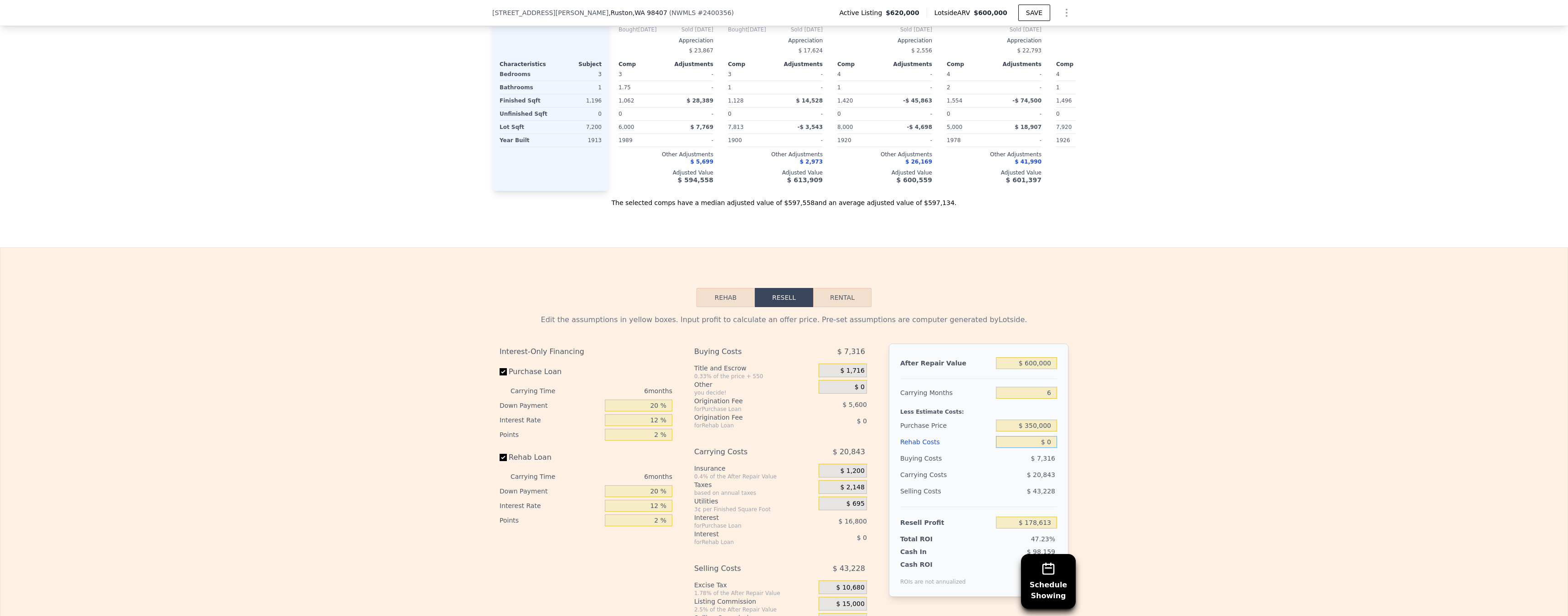
click at [1043, 448] on input "$ 0" at bounding box center [1026, 442] width 61 height 11
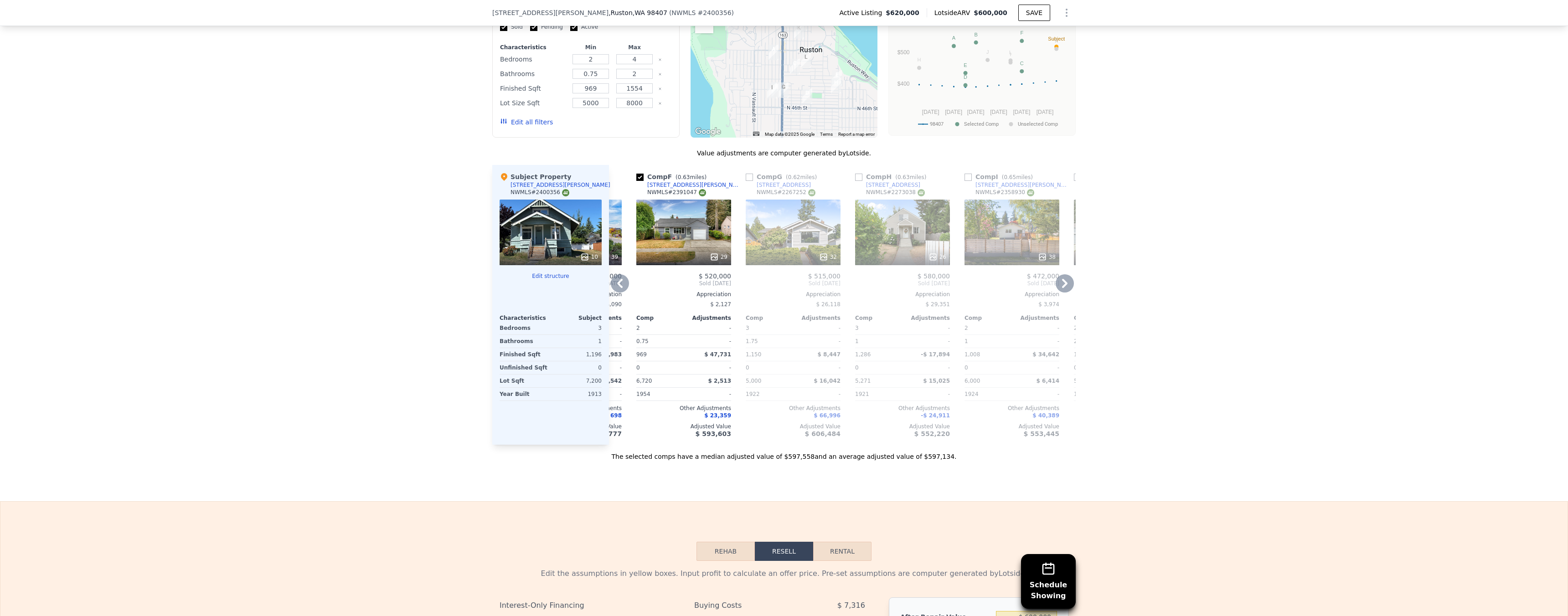
scroll to position [858, 0]
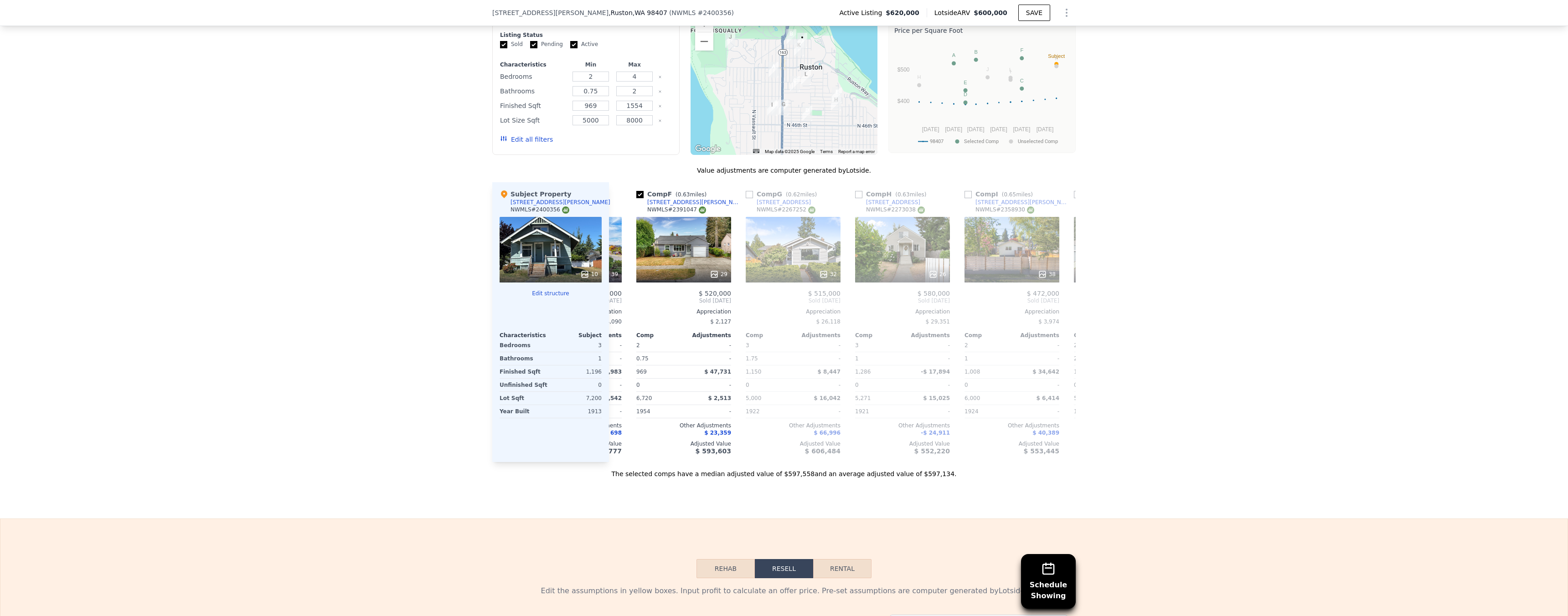
click at [585, 277] on icon at bounding box center [585, 274] width 6 height 6
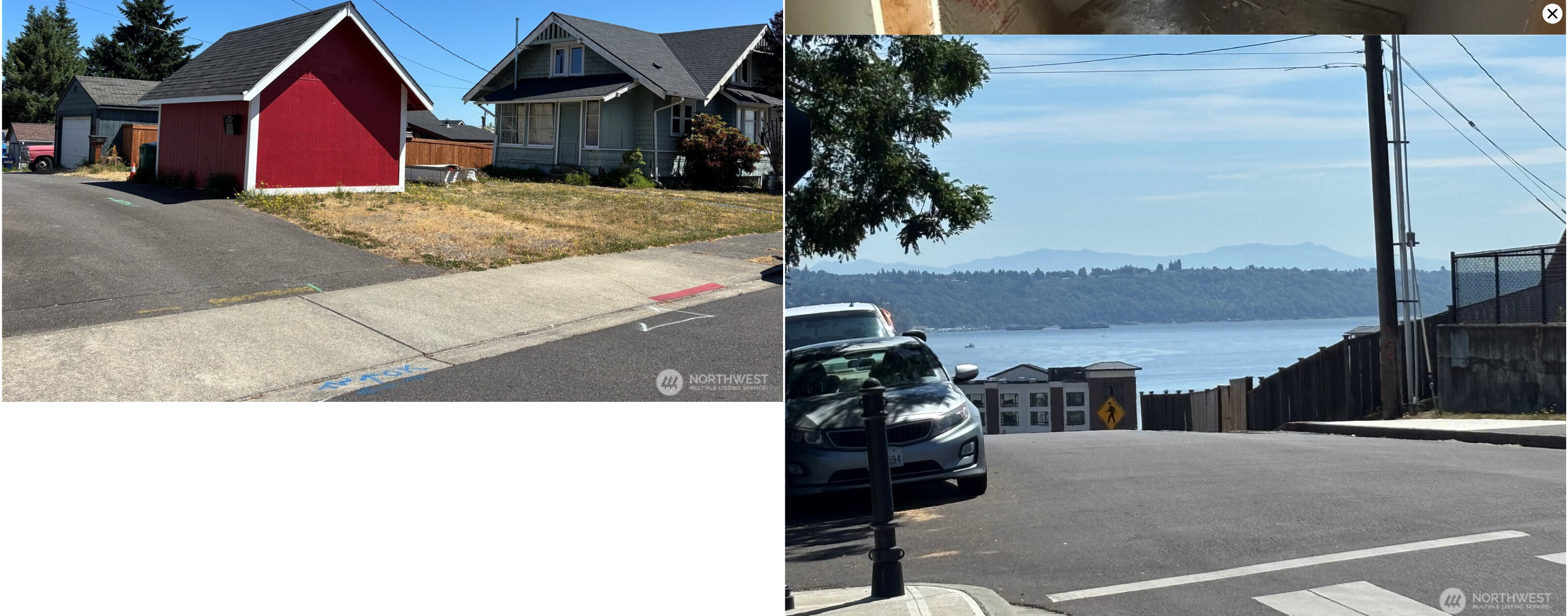
scroll to position [2490, 0]
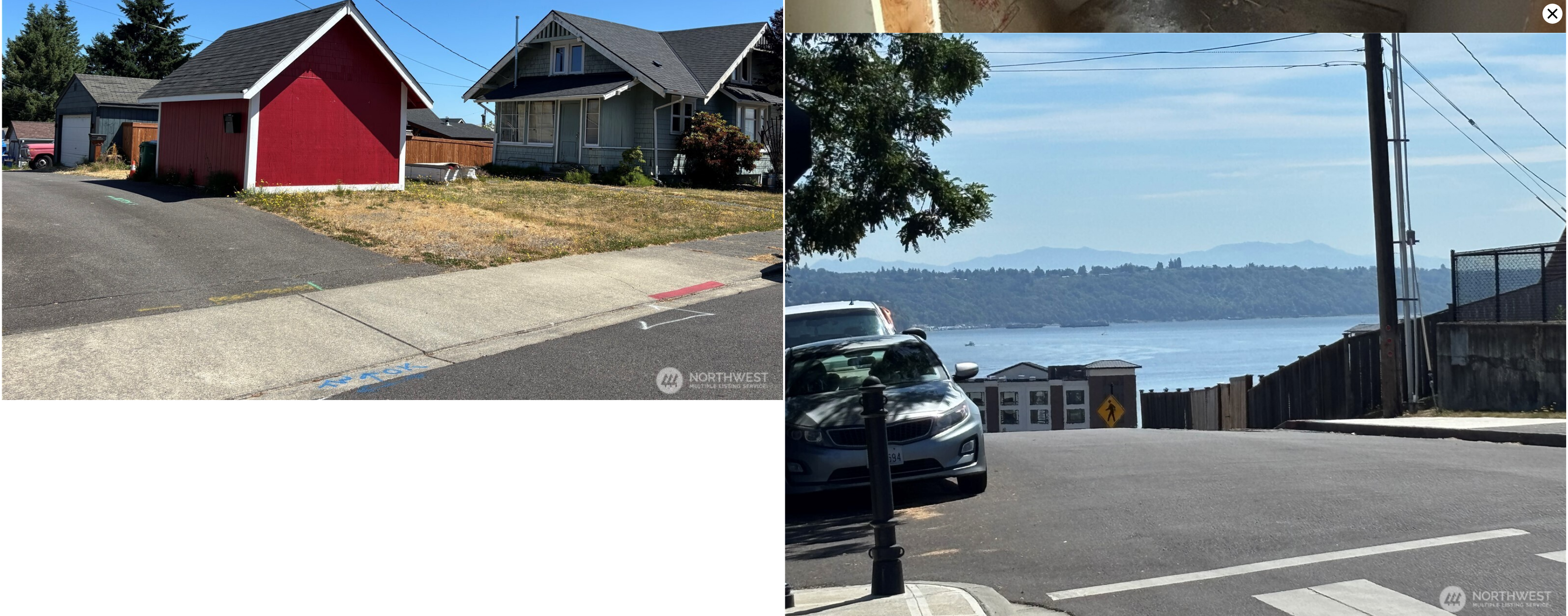
click at [1546, 15] on icon at bounding box center [1552, 13] width 20 height 20
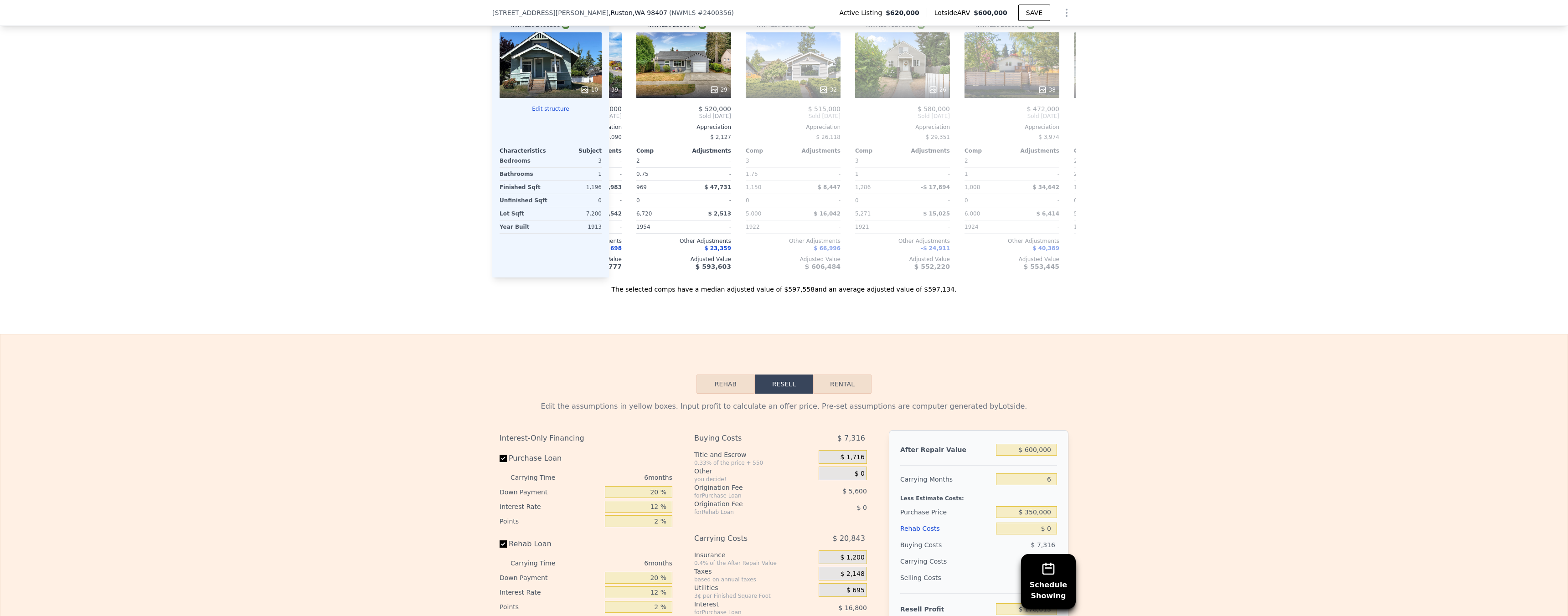
scroll to position [1170, 0]
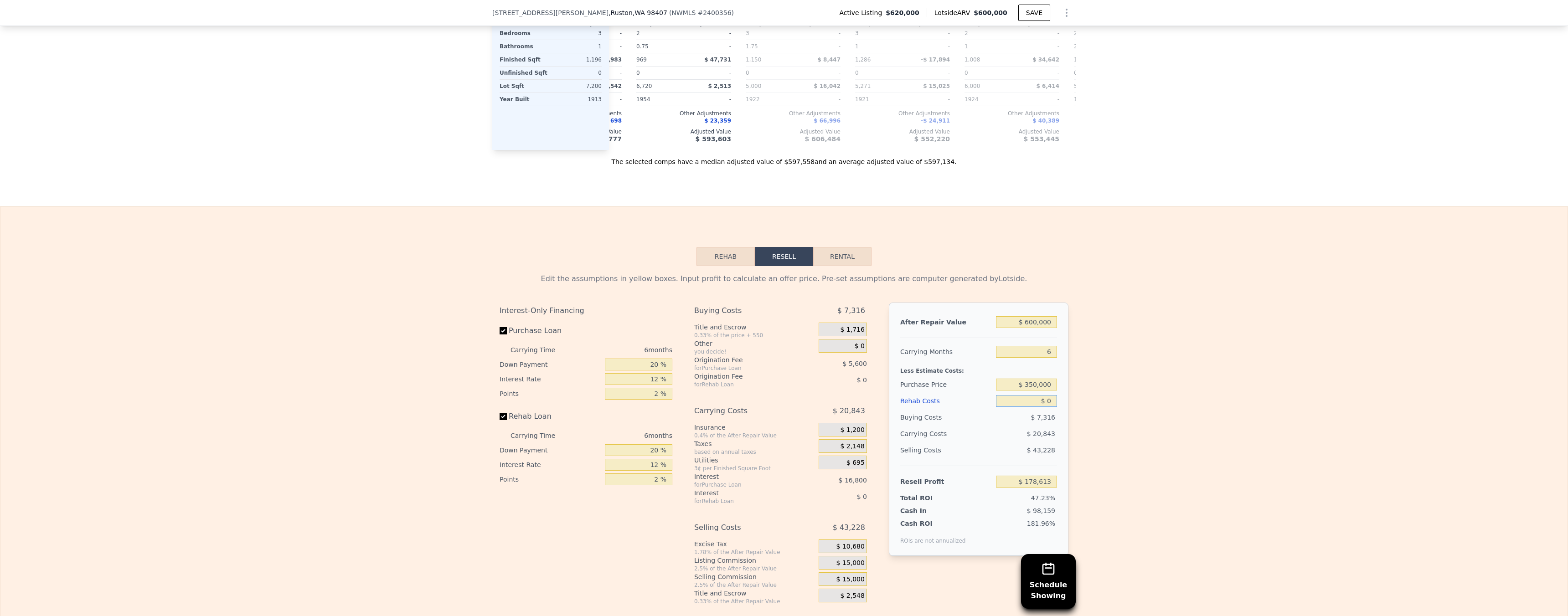
drag, startPoint x: 1045, startPoint y: 414, endPoint x: 1077, endPoint y: 429, distance: 35.3
click at [1045, 407] on input "$ 0" at bounding box center [1026, 401] width 61 height 11
type input "$ 10"
type input "$ 178,603"
type input "$ 120"
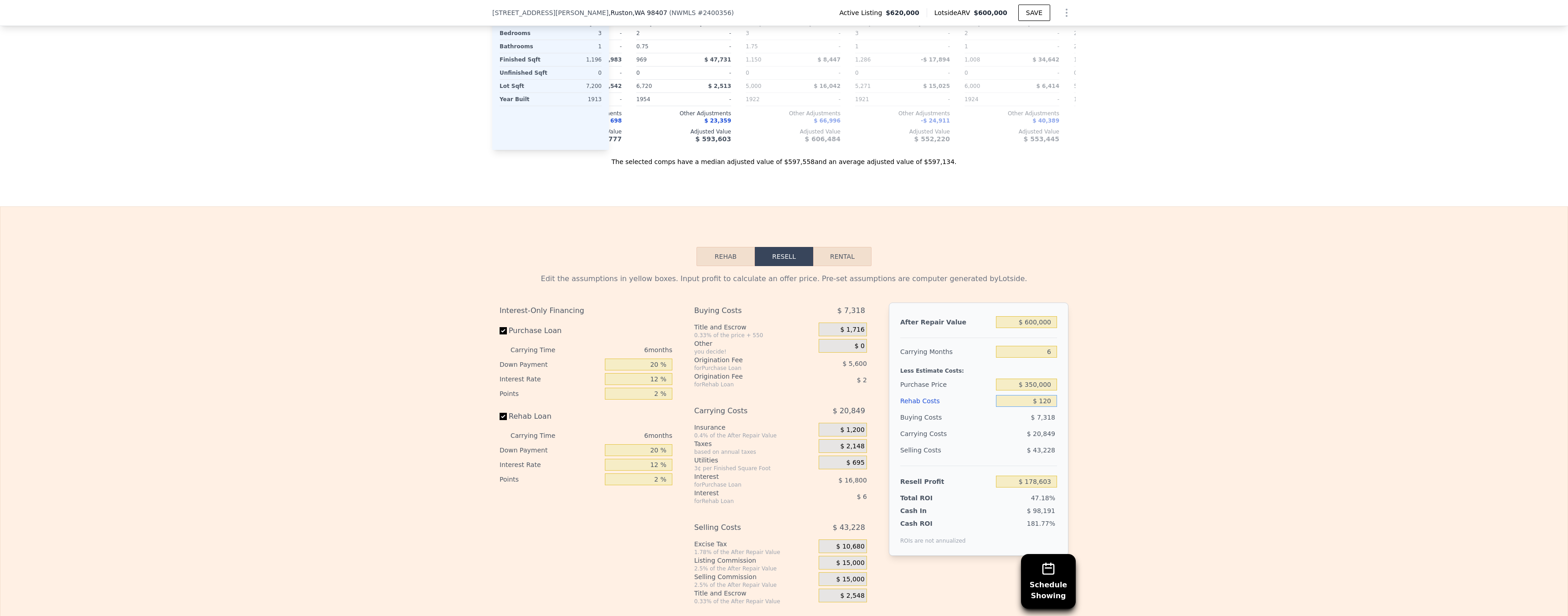
type input "$ 178,485"
type input "$ 1,250"
type input "$ 177,283"
type input "$ 12,500"
type input "$ 165,313"
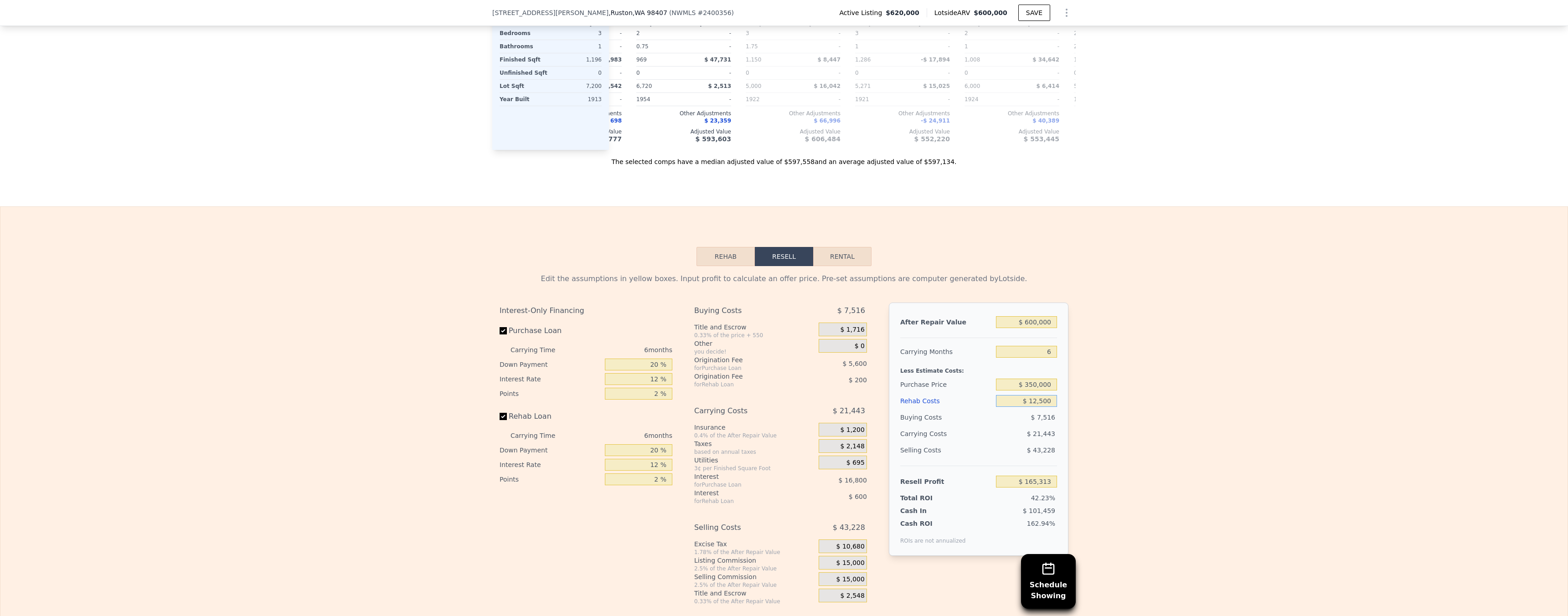
type input "$ 125,000"
type input "$ 45,613"
type input "$ 125,000"
click at [1036, 391] on input "$ 350,000" at bounding box center [1026, 384] width 61 height 11
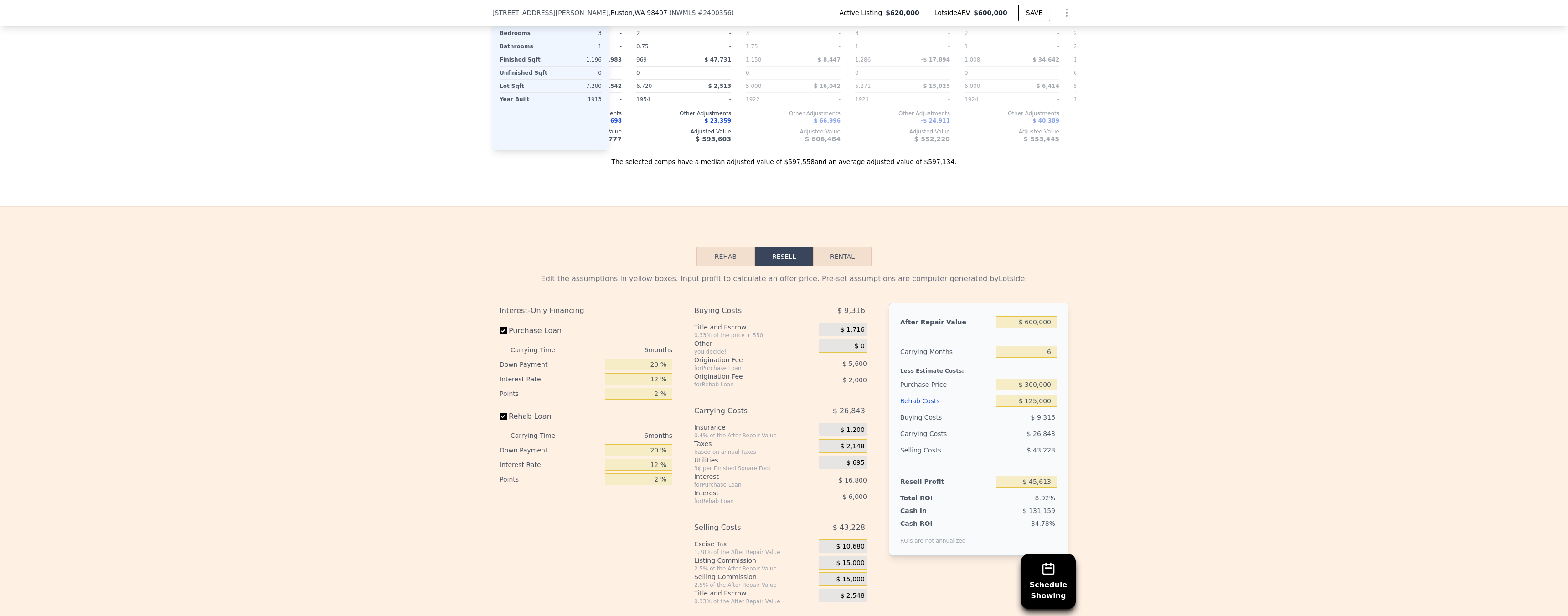
type input "$ 300,000"
click at [1113, 383] on div "Edit the assumptions in yellow boxes. Input profit to calculate an offer price.…" at bounding box center [784, 435] width 1567 height 339
type input "$ 98,980"
click at [1097, 339] on div "Edit the assumptions in yellow boxes. Input profit to calculate an offer price.…" at bounding box center [784, 435] width 1567 height 339
click at [1039, 391] on input "$ 300,000" at bounding box center [1026, 384] width 61 height 11
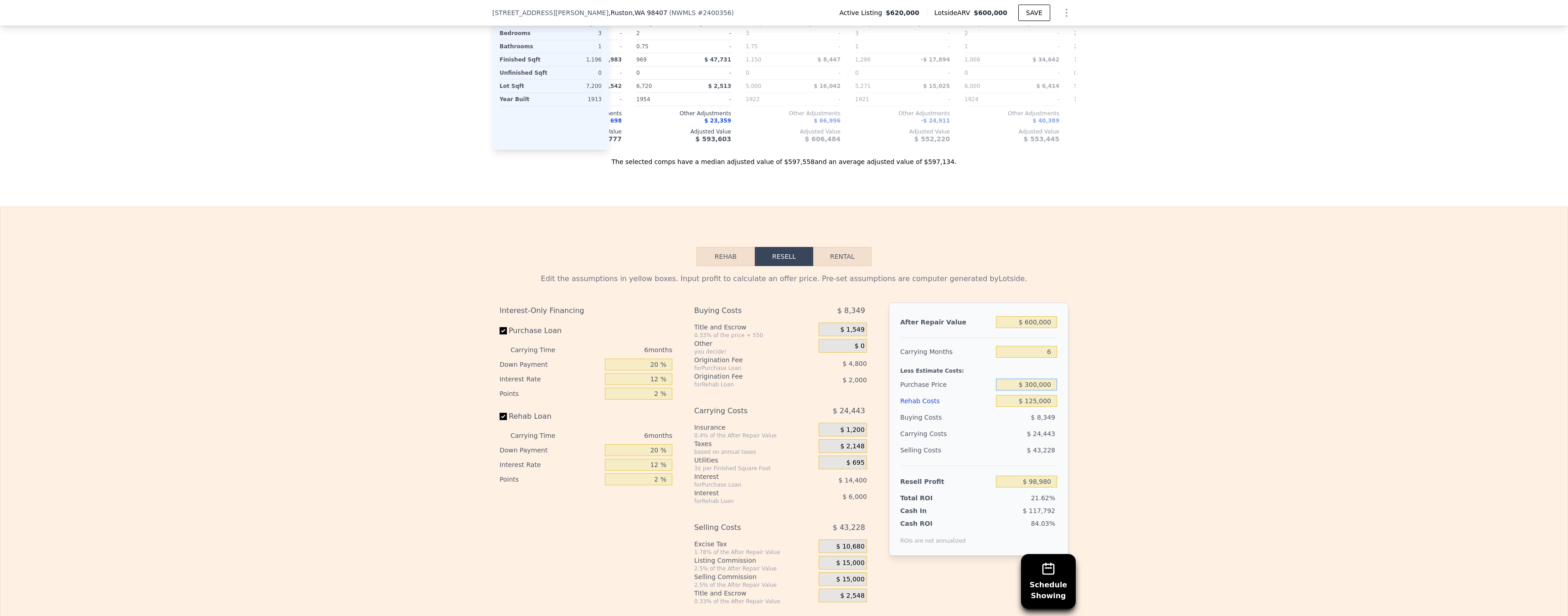
click at [1040, 391] on input "$ 300,000" at bounding box center [1026, 384] width 61 height 11
click at [1045, 391] on input "$ 300,000" at bounding box center [1026, 384] width 61 height 11
type input "$ 315,000"
click at [1099, 404] on div "Edit the assumptions in yellow boxes. Input profit to calculate an offer price.…" at bounding box center [784, 435] width 1567 height 339
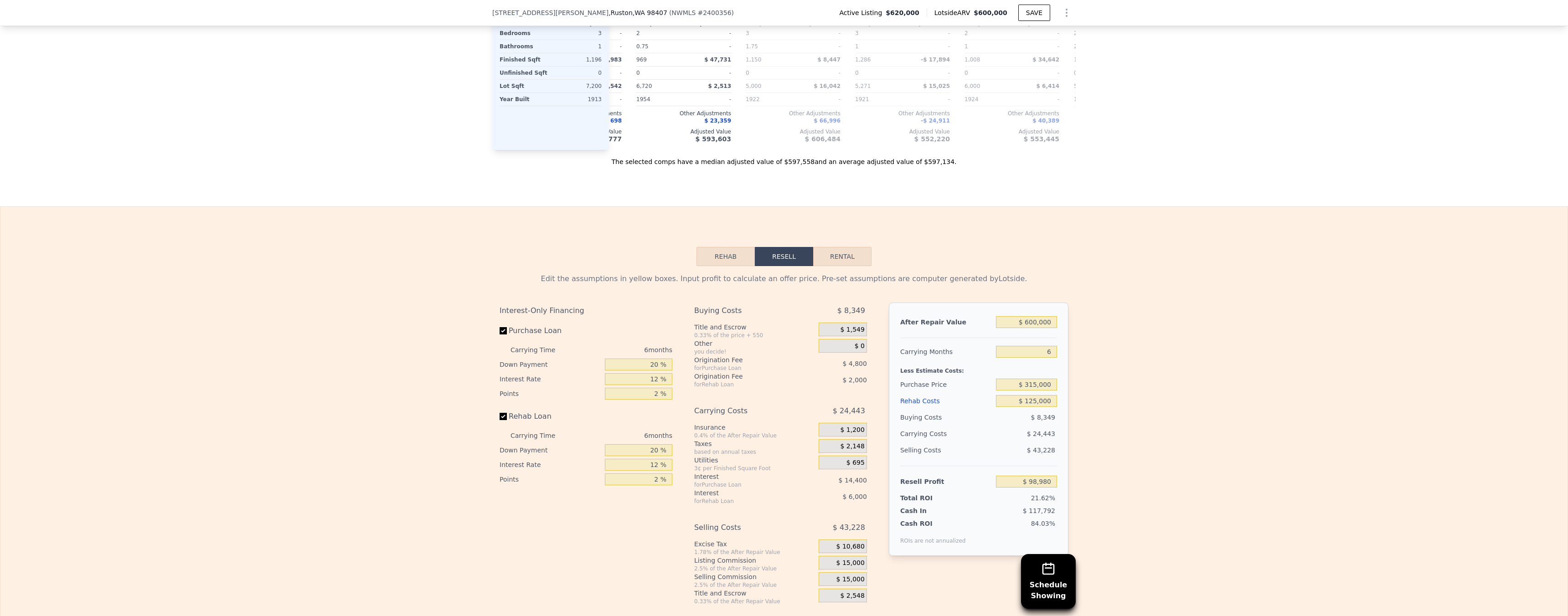
type input "$ 82,970"
click at [1041, 391] on input "$ 315,000" at bounding box center [1026, 384] width 61 height 11
type input "$ 330,000"
click at [1061, 405] on div "After Repair Value $ 600,000 Carrying Months 6 Less Estimate Costs: Purchase Pr…" at bounding box center [978, 429] width 180 height 253
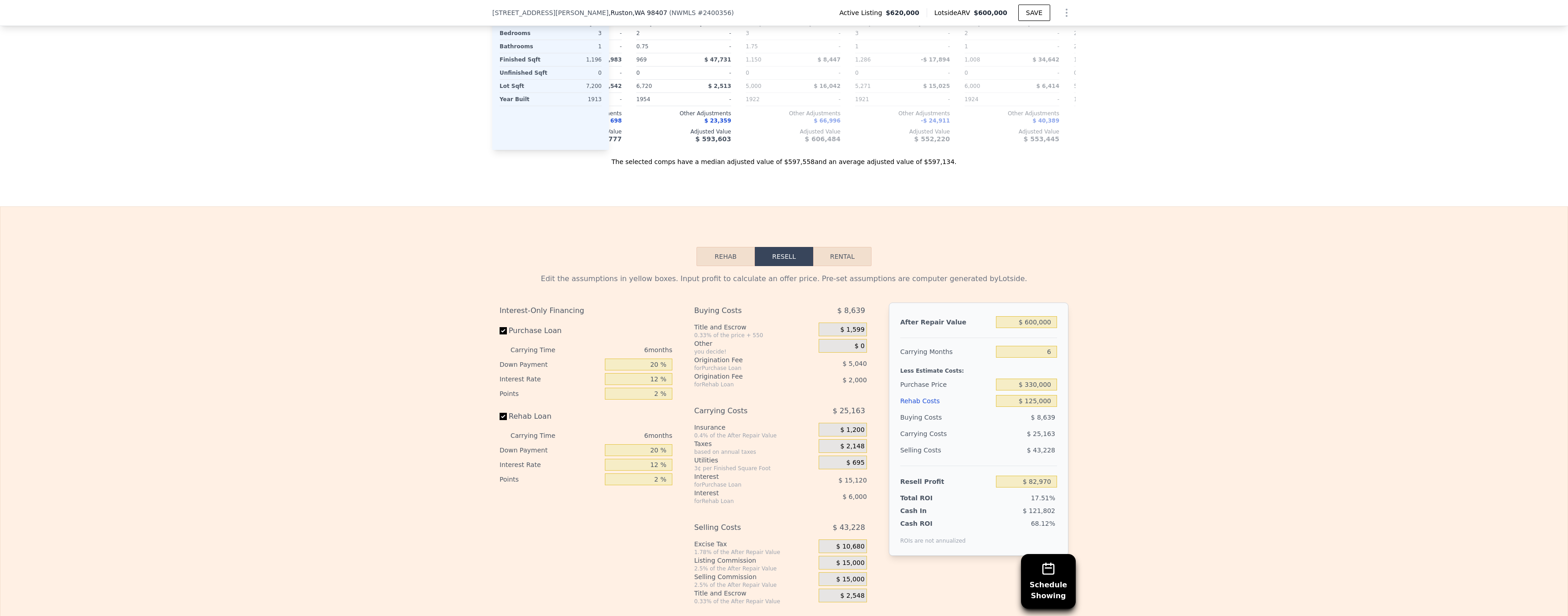
type input "$ 66,960"
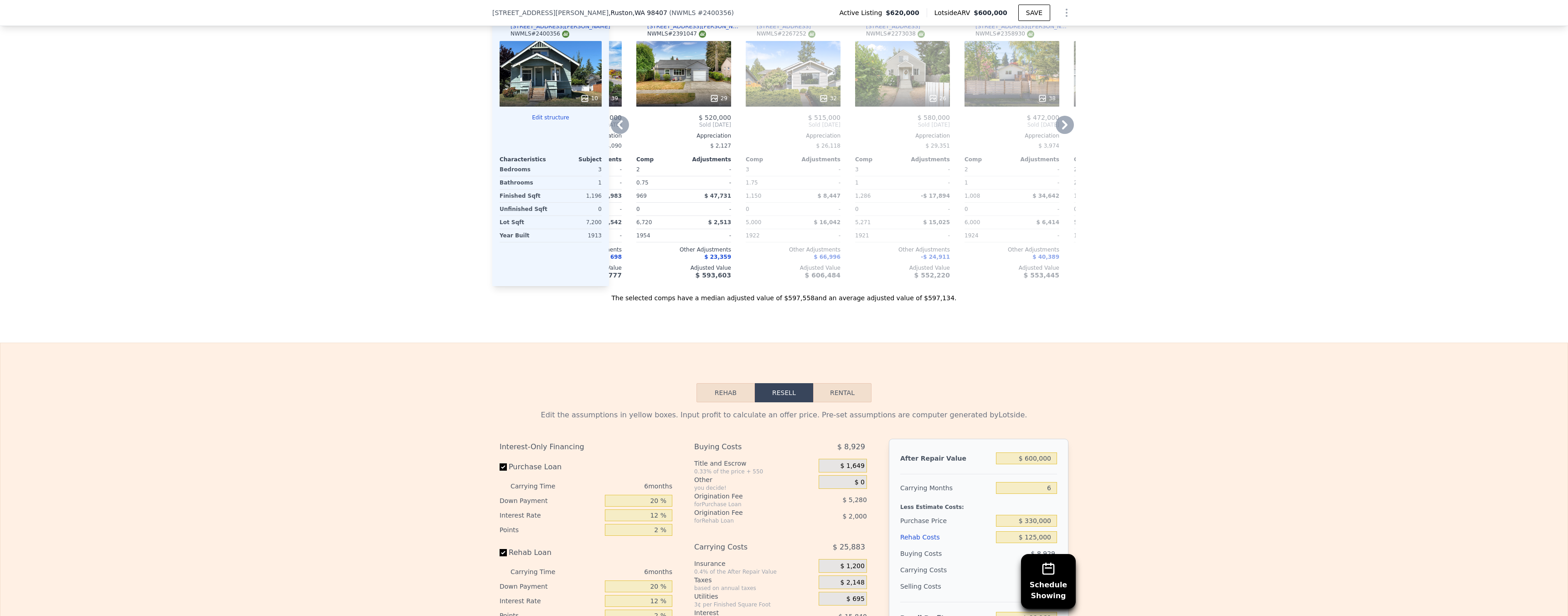
scroll to position [1026, 0]
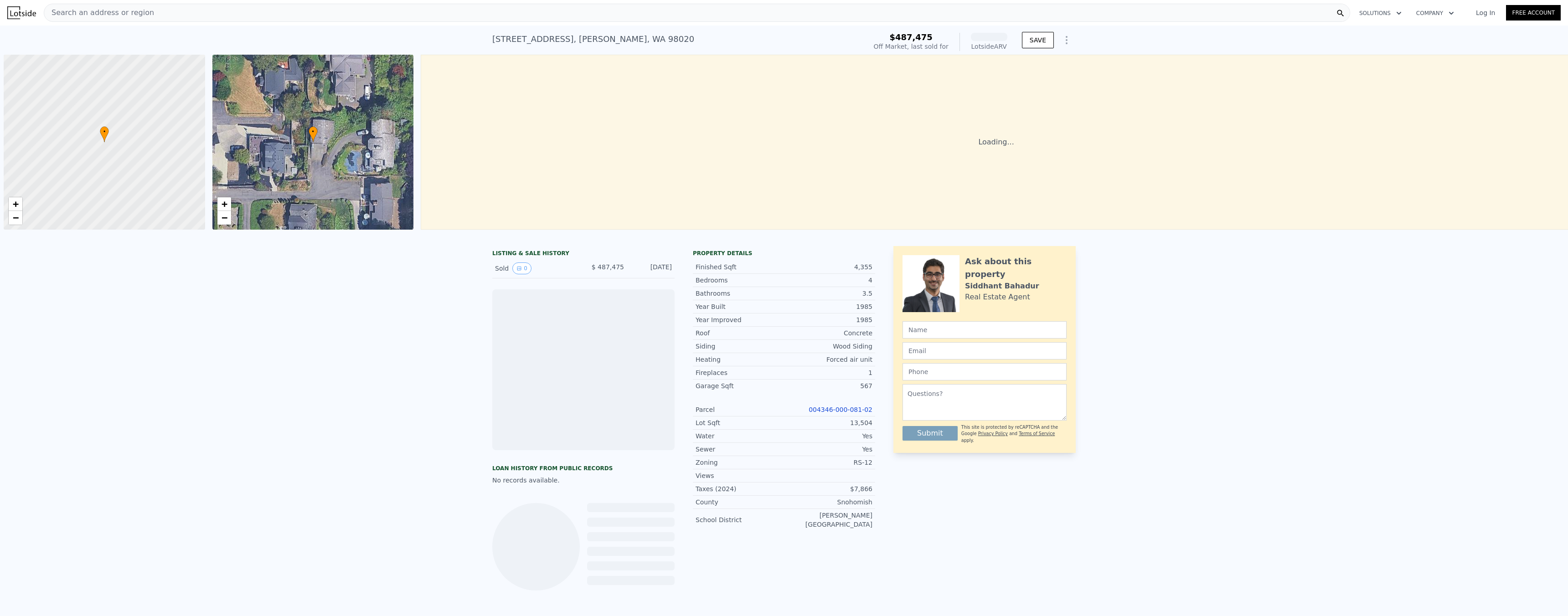
scroll to position [0, 4]
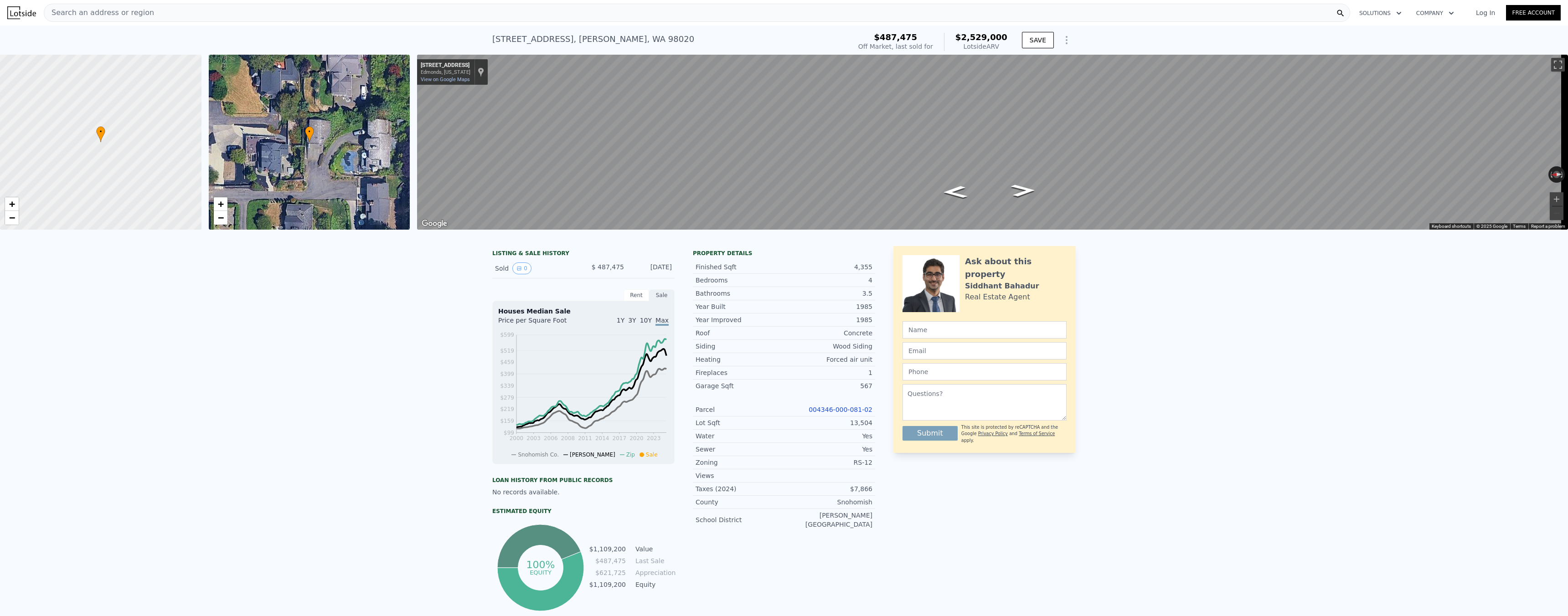
click at [644, 41] on div "19121 Olympic View Dr , Edmonds , WA 98020" at bounding box center [593, 39] width 202 height 12
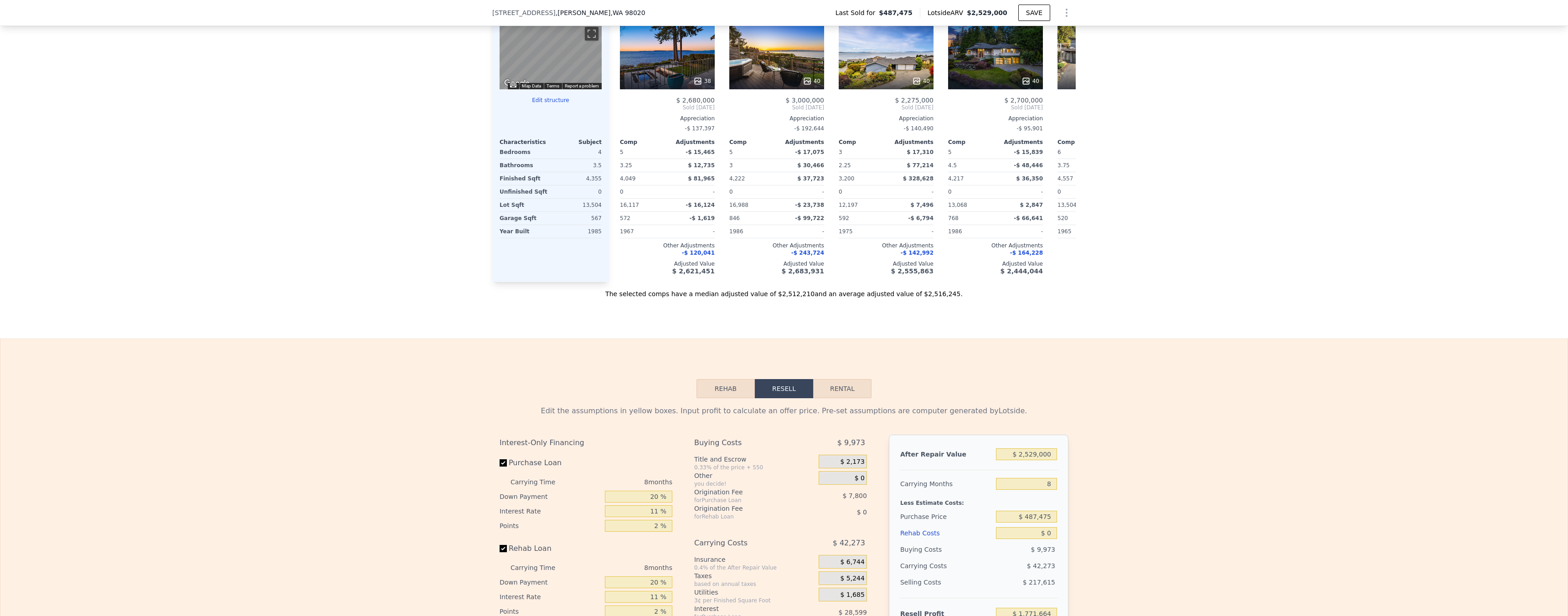
scroll to position [955, 0]
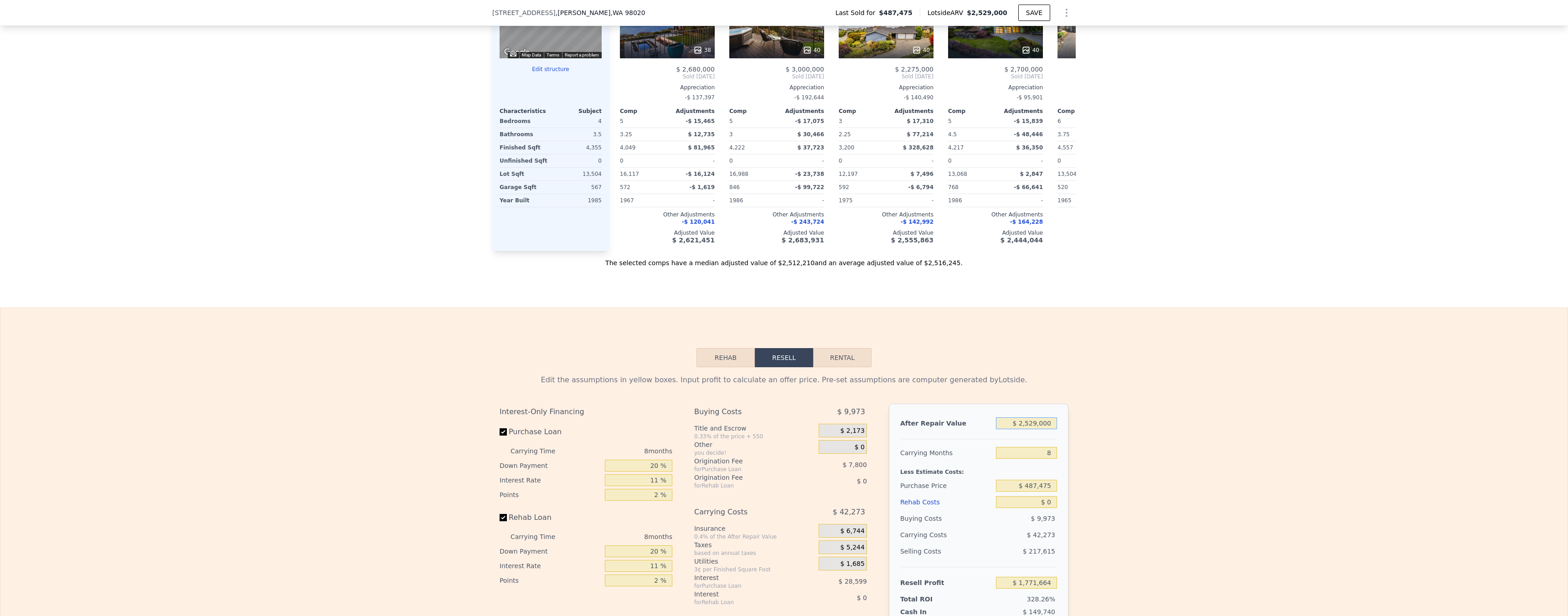
click at [1040, 429] on input "$ 2,529,000" at bounding box center [1026, 423] width 61 height 11
click at [1039, 429] on input "$ 2,529,000" at bounding box center [1026, 423] width 61 height 11
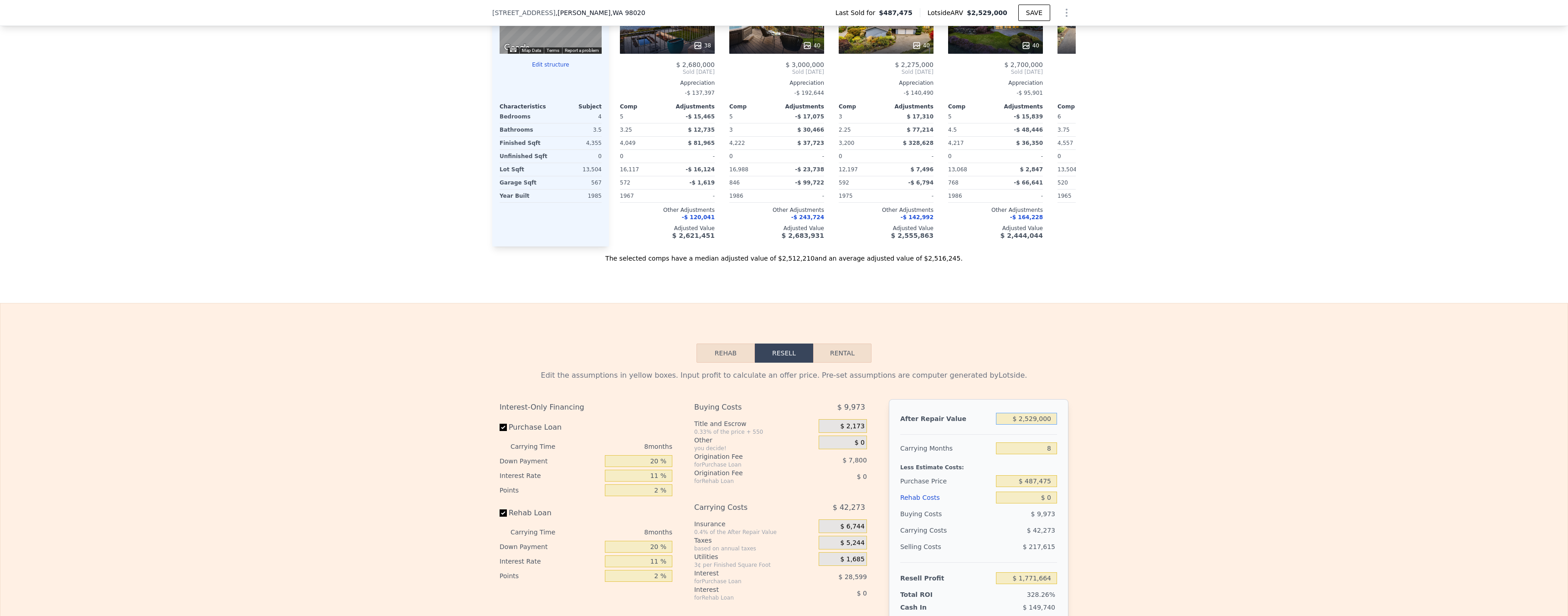
scroll to position [962, 0]
click at [1045, 485] on input "$ 487,475" at bounding box center [1026, 479] width 61 height 11
type input "$ 1,440,000"
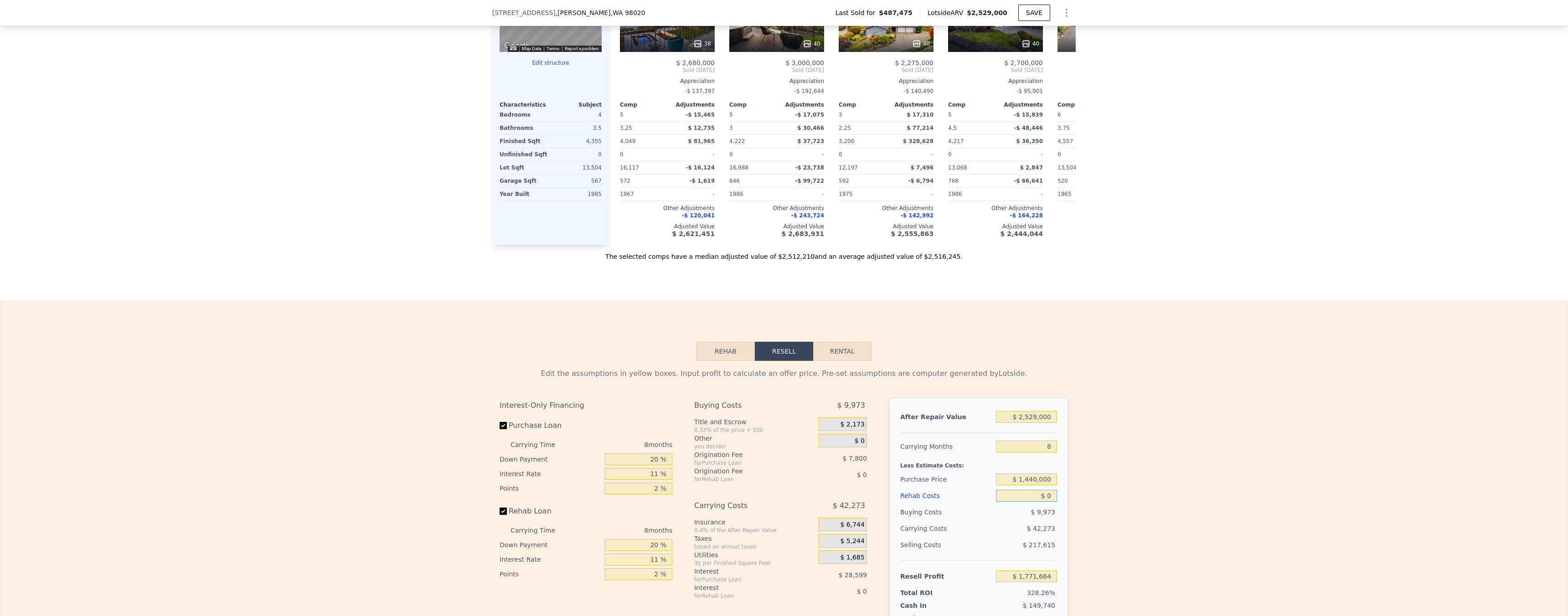
click at [1045, 502] on input "$ 0" at bounding box center [1026, 495] width 61 height 11
type input "$ 744,847"
click at [1042, 423] on input "$ 2,529,000" at bounding box center [1026, 416] width 61 height 11
type input "$ 2"
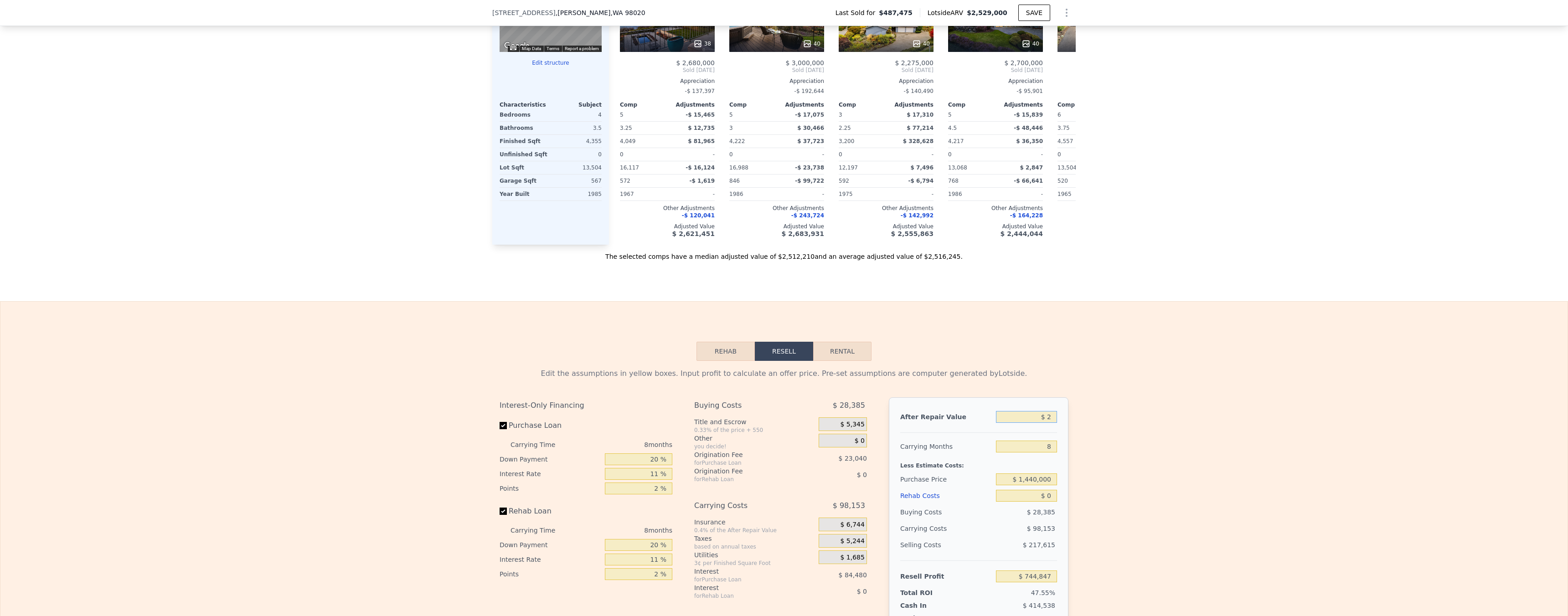
type input "-$ 1,560,342"
type input "$ 26"
type input "-$ 1,560,321"
type input "$ 265"
type input "-$ 1,560,104"
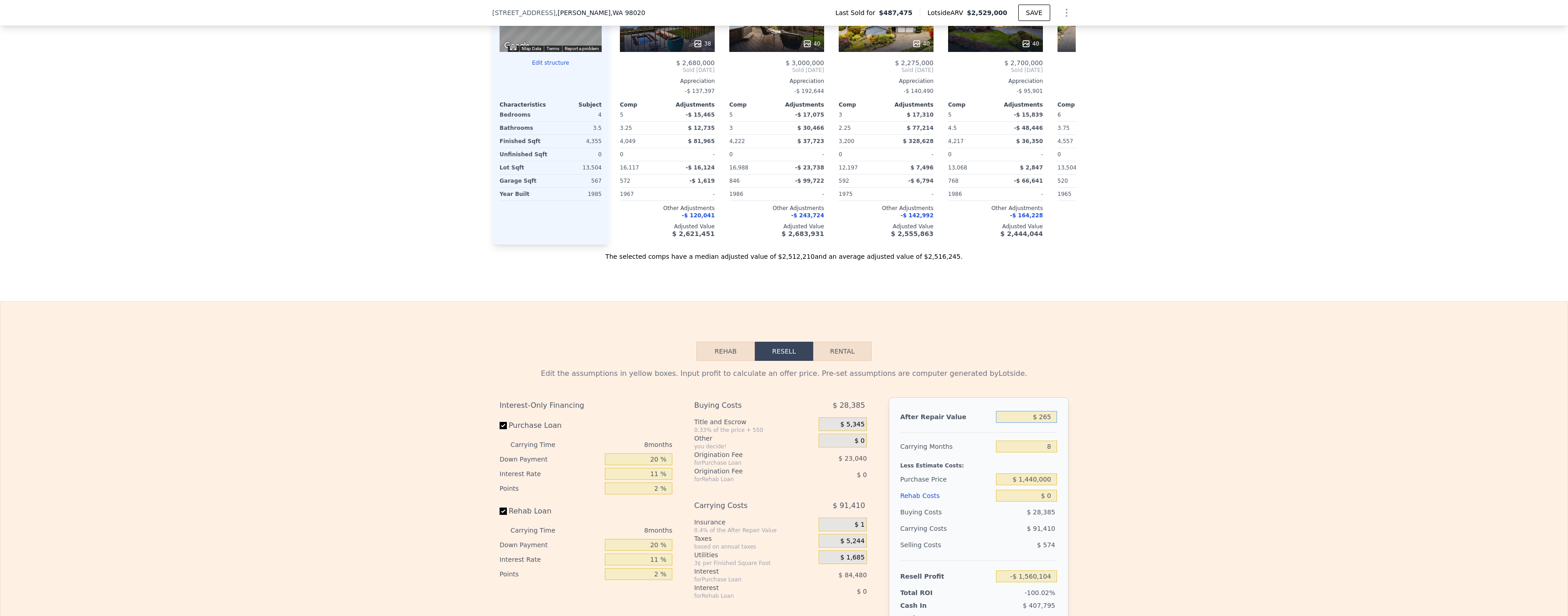
type input "$ 2,650"
type input "-$ 1,557,928"
type input "$ 26,500"
type input "-$ 1,536,190"
type input "$ 265,000"
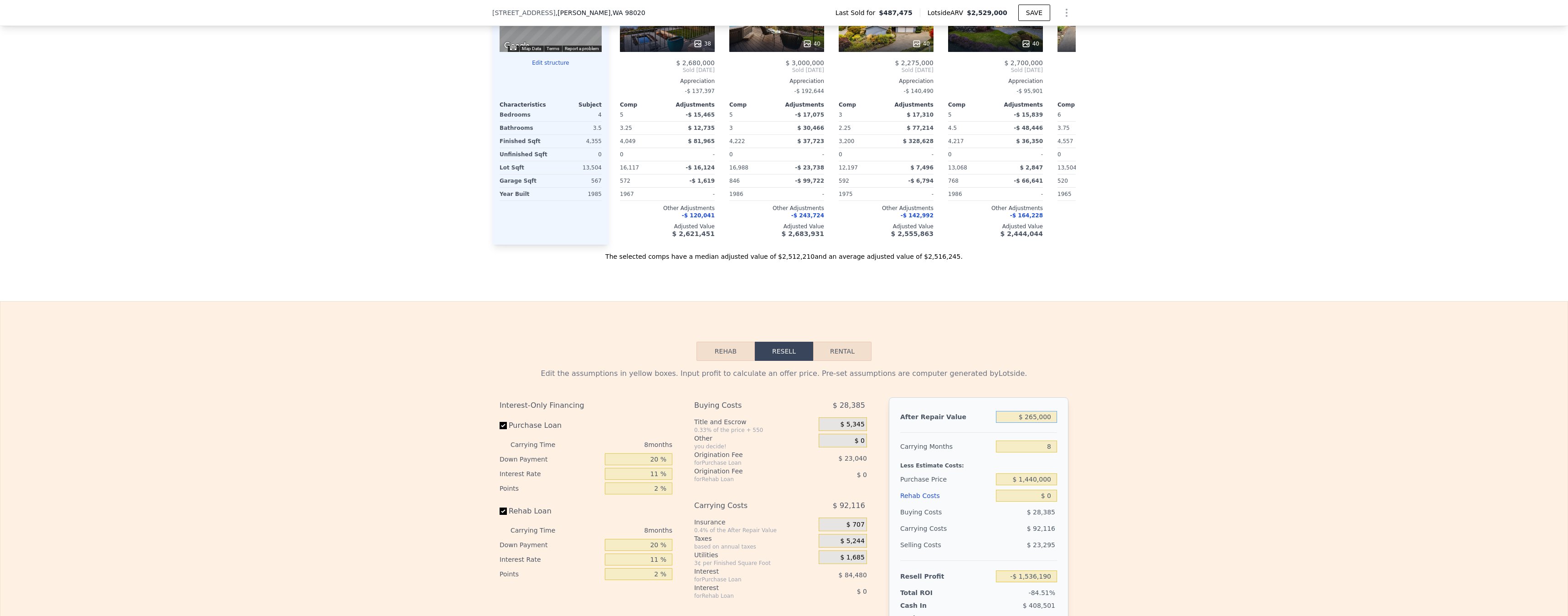
type input "-$ 1,318,796"
type input "$ 2,650,000"
type input "$ 855,139"
type input "$ 2,650,000"
click at [1045, 502] on input "$ 0" at bounding box center [1026, 495] width 61 height 11
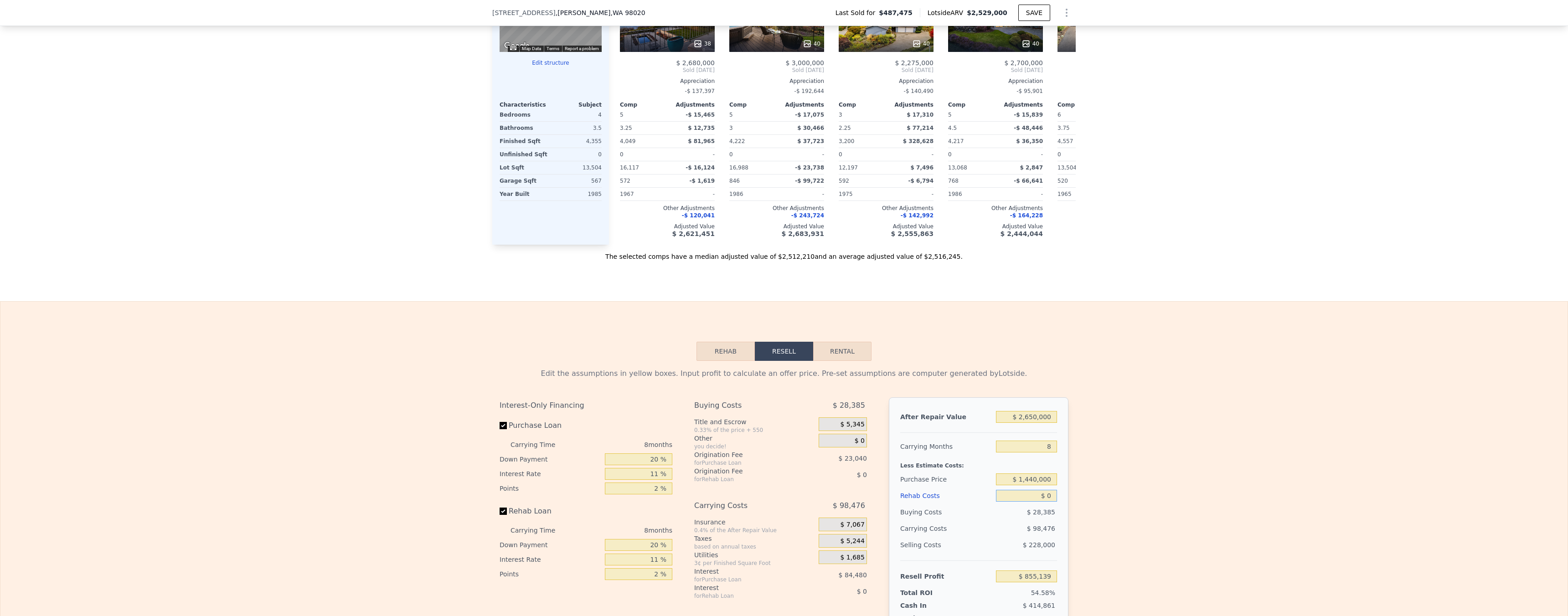
type input "$ 30"
type input "$ 855,109"
type input "$ 3,150"
type input "$ 851,755"
type input "$ 31,500"
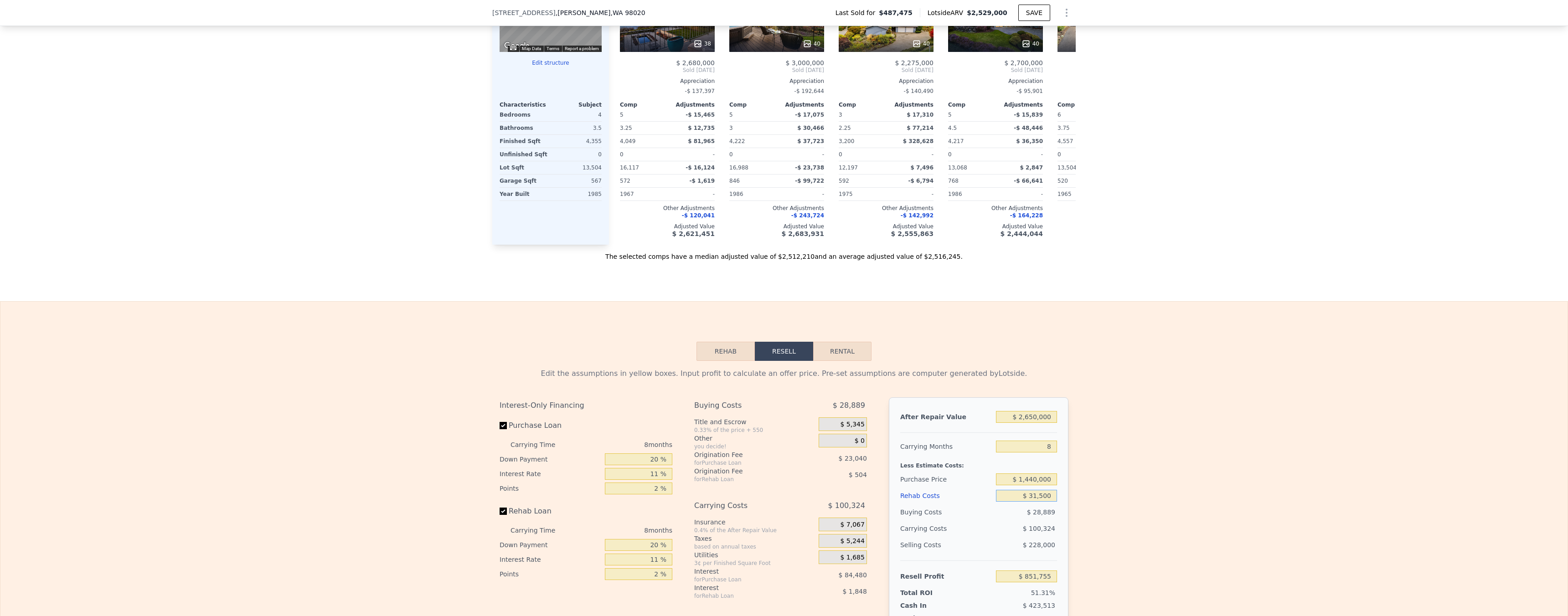
type input "$ 821,287"
type input "$ 315,000"
type input "$ 516,619"
type input "$ 315,000"
click at [1105, 483] on div "Edit the assumptions in yellow boxes. Input profit to calculate an offer price.…" at bounding box center [784, 530] width 1567 height 339
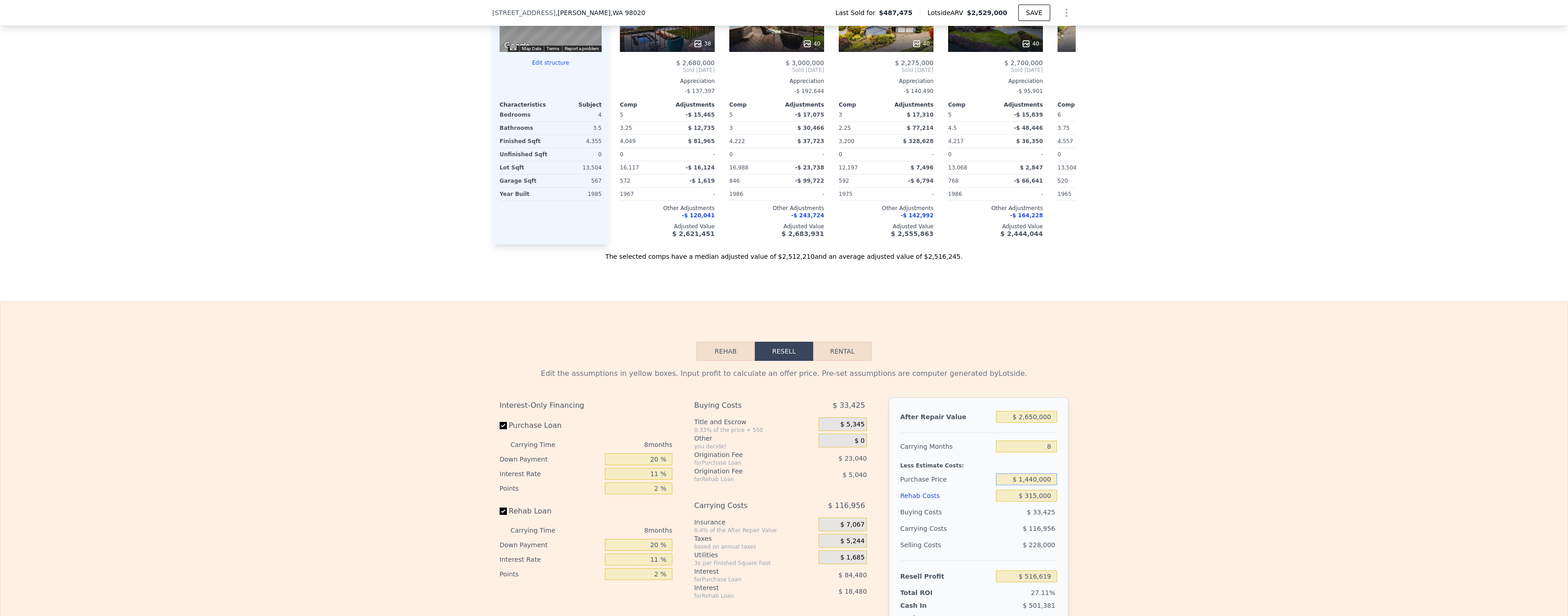
click at [1035, 485] on input "$ 1,440,000" at bounding box center [1026, 479] width 61 height 11
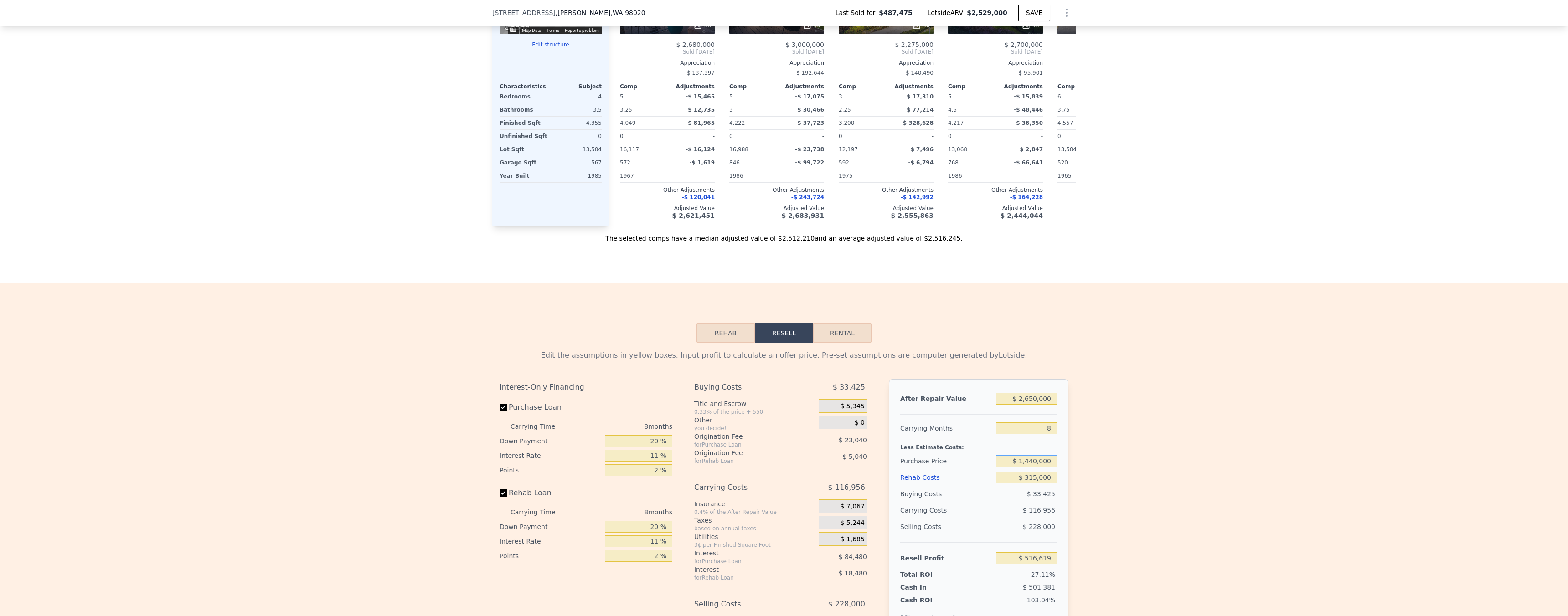
scroll to position [1011, 0]
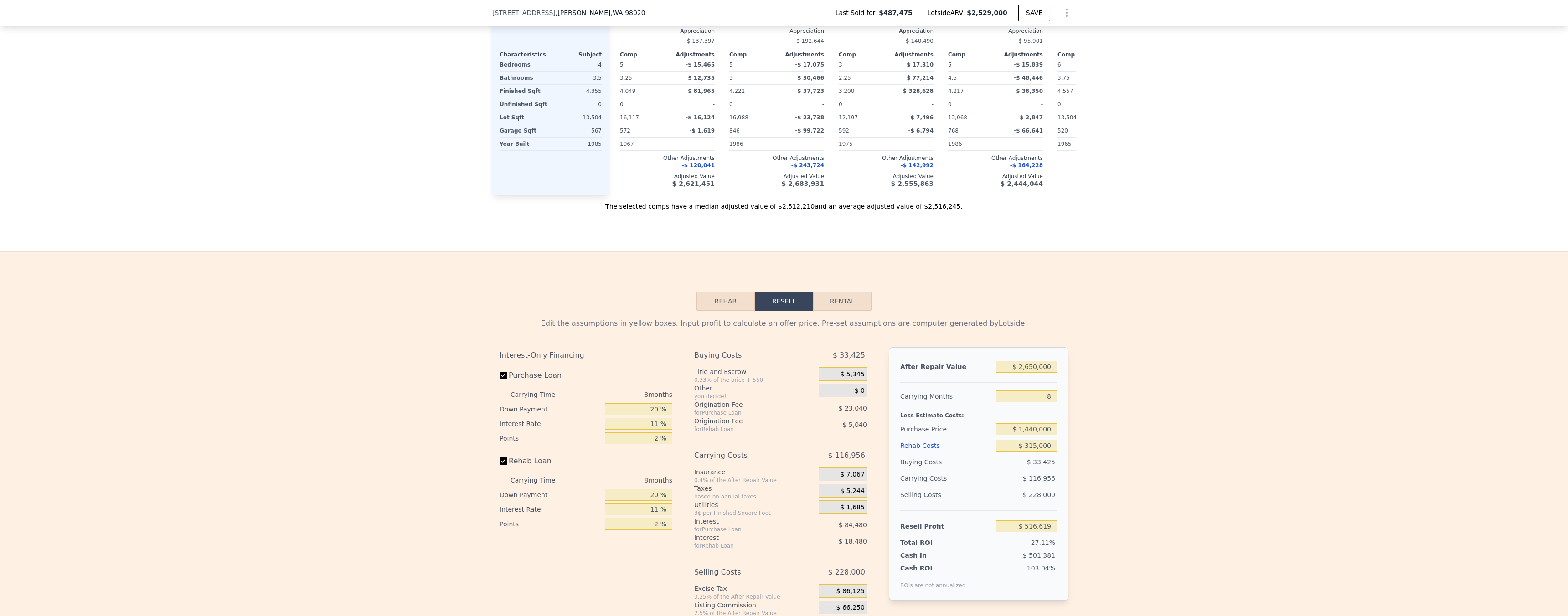
click at [1118, 484] on div "Edit the assumptions in yellow boxes. Input profit to calculate an offer price.…" at bounding box center [784, 480] width 1567 height 339
click at [1045, 435] on input "$ 1,440,000" at bounding box center [1026, 429] width 61 height 11
type input "$ 1,550,000"
click at [1226, 472] on div "Edit the assumptions in yellow boxes. Input profit to calculate an offer price.…" at bounding box center [784, 480] width 1567 height 339
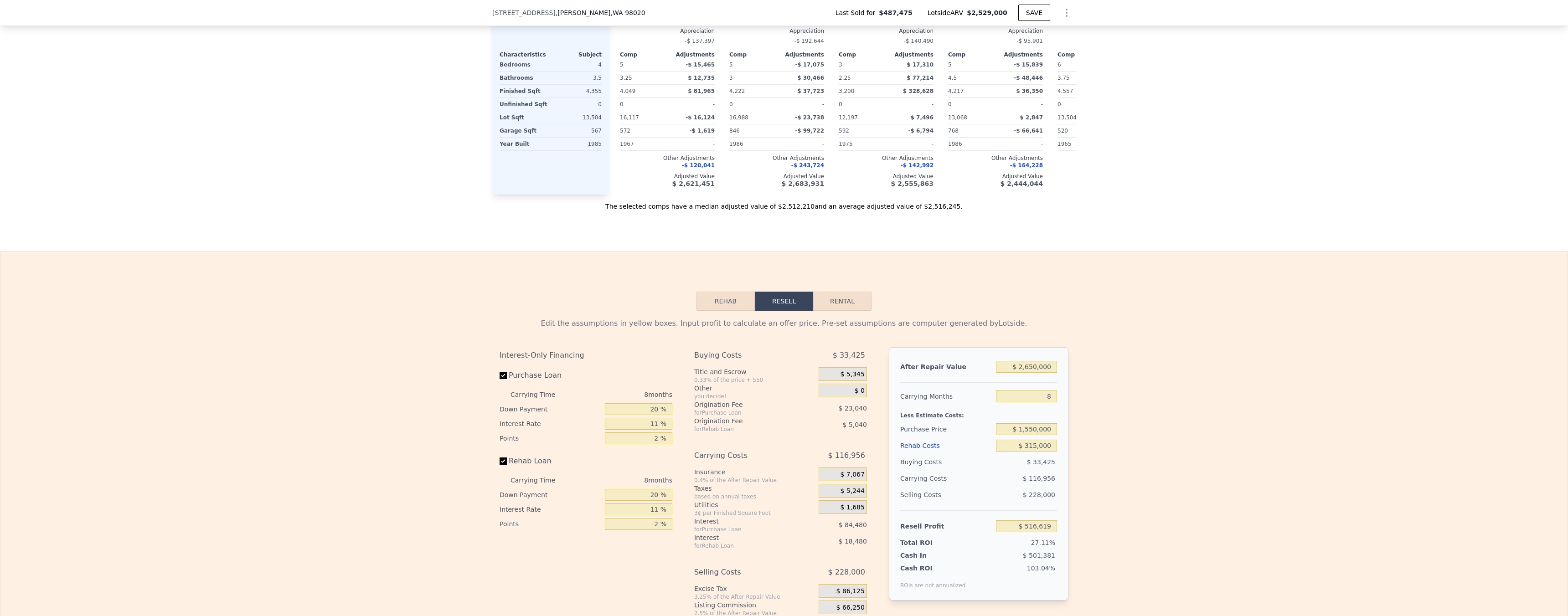
type input "$ 398,036"
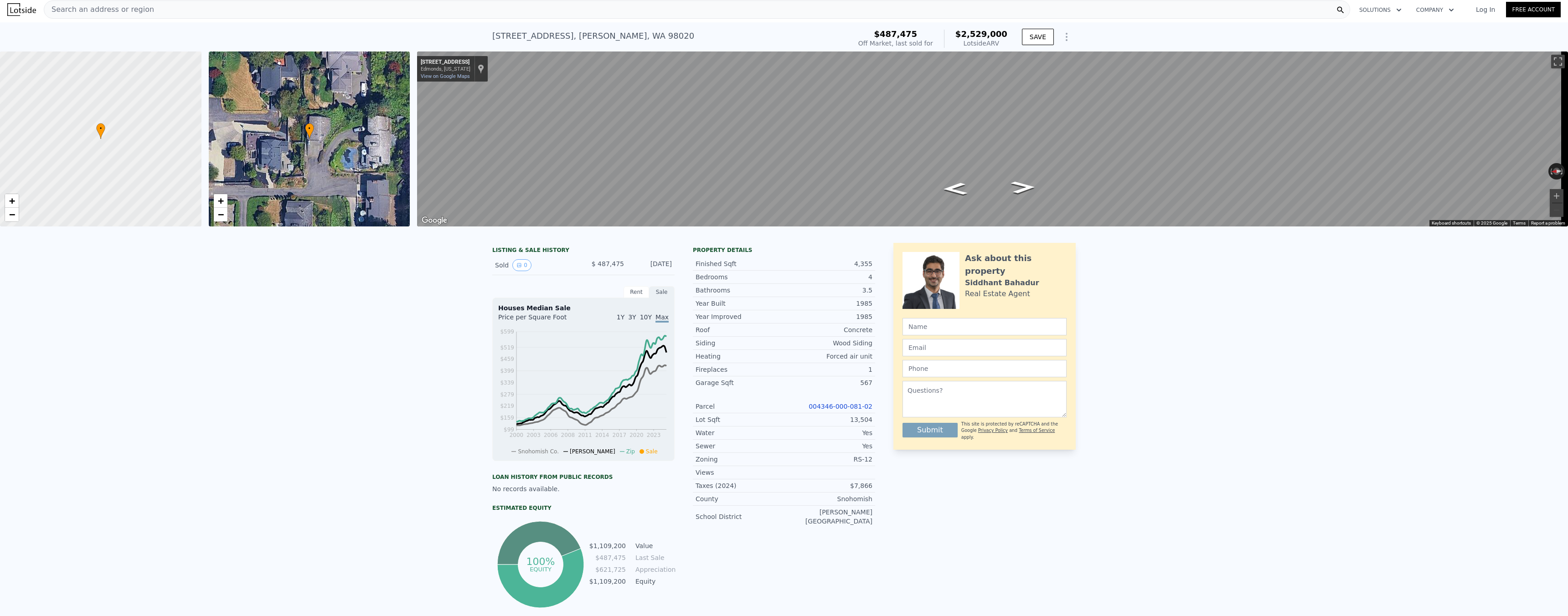
scroll to position [0, 0]
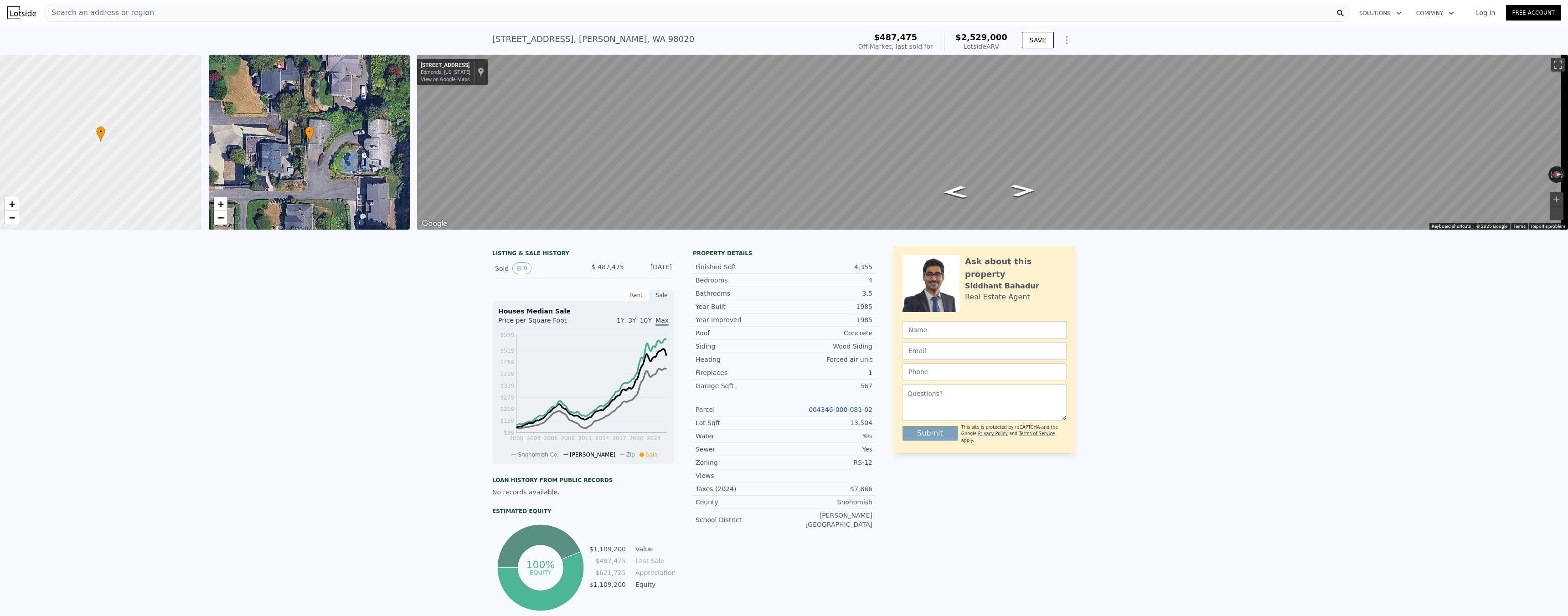
type input "$ 2,529,000"
type input "$ 0"
type input "$ 1,771,664"
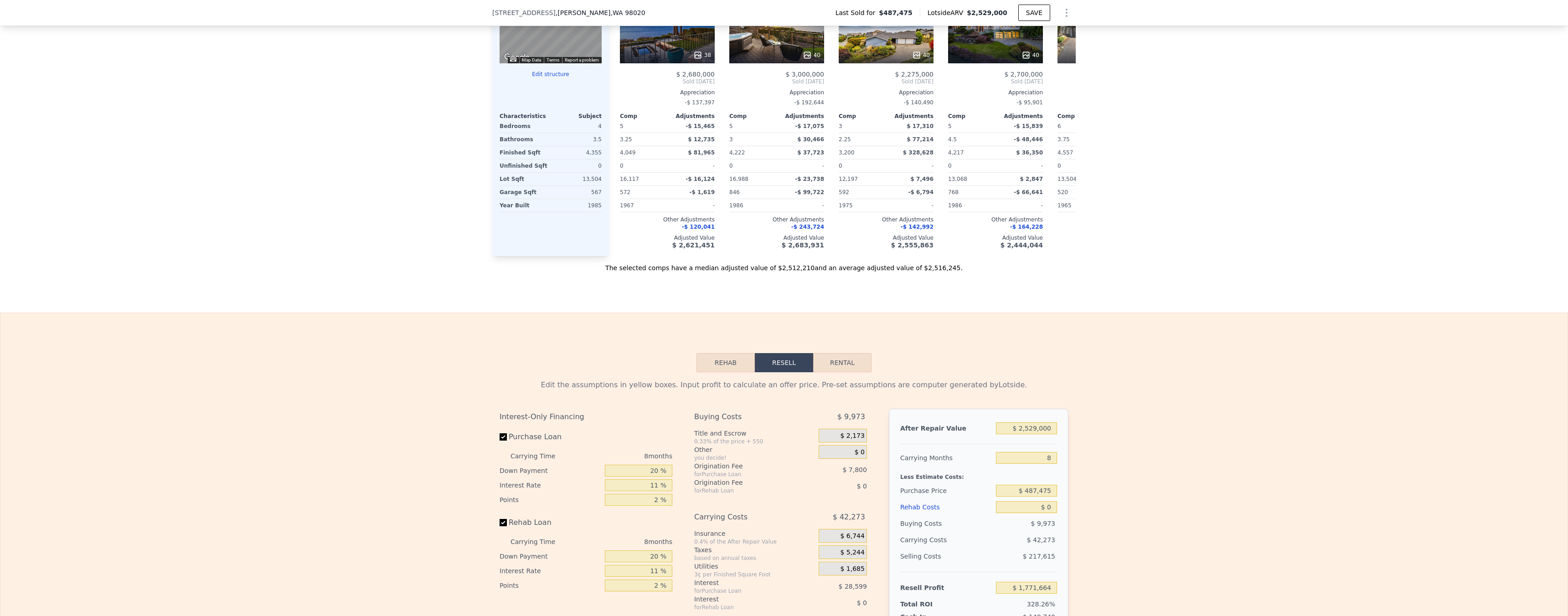
scroll to position [969, 0]
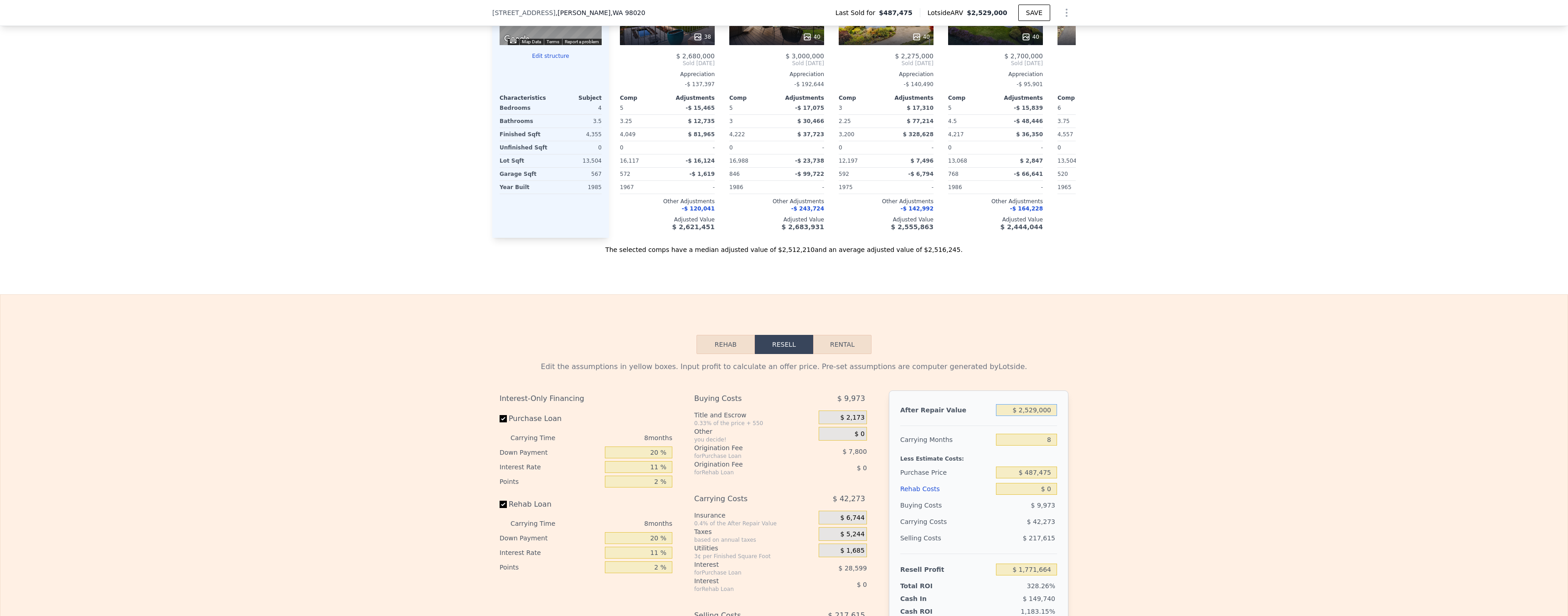
click at [1044, 416] on input "$ 2,529,000" at bounding box center [1026, 410] width 61 height 11
type input "$ 6"
type input "-$ 533,521"
type input "$ 63"
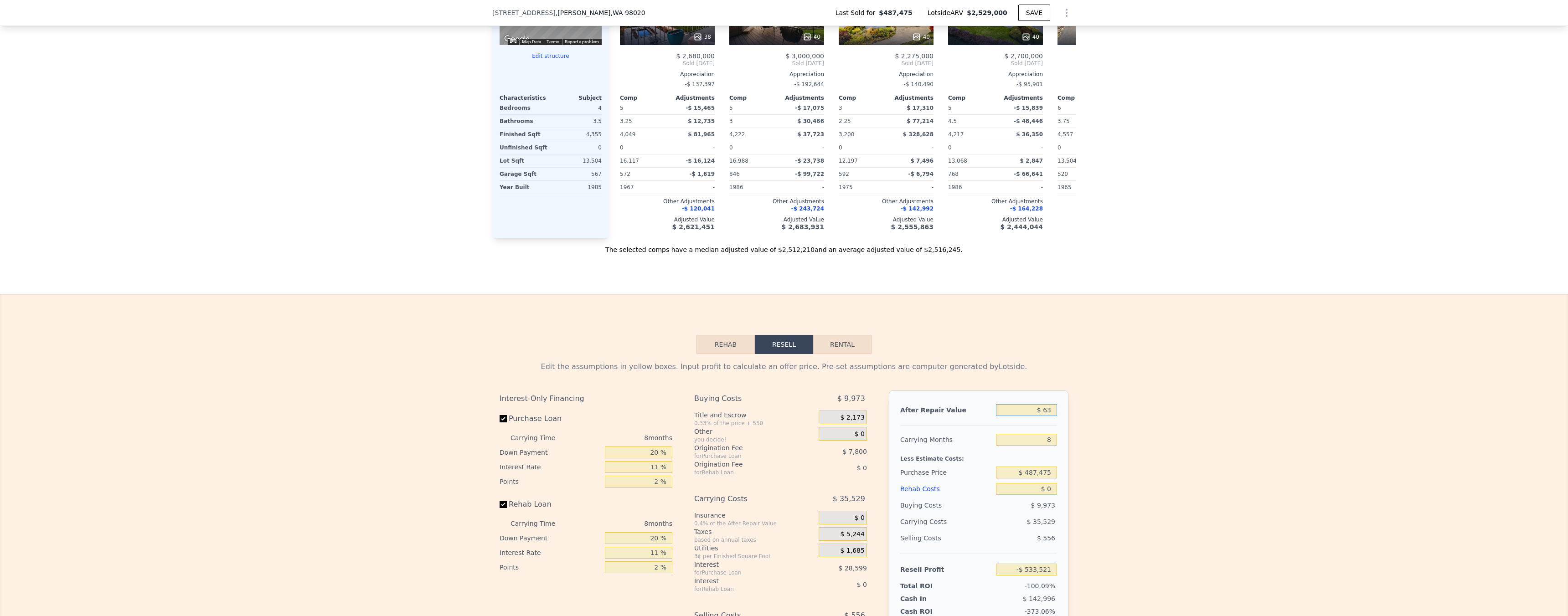
type input "-$ 533,470"
type input "$ 630"
type input "-$ 532,953"
type input "$ 6,300"
type input "-$ 527,786"
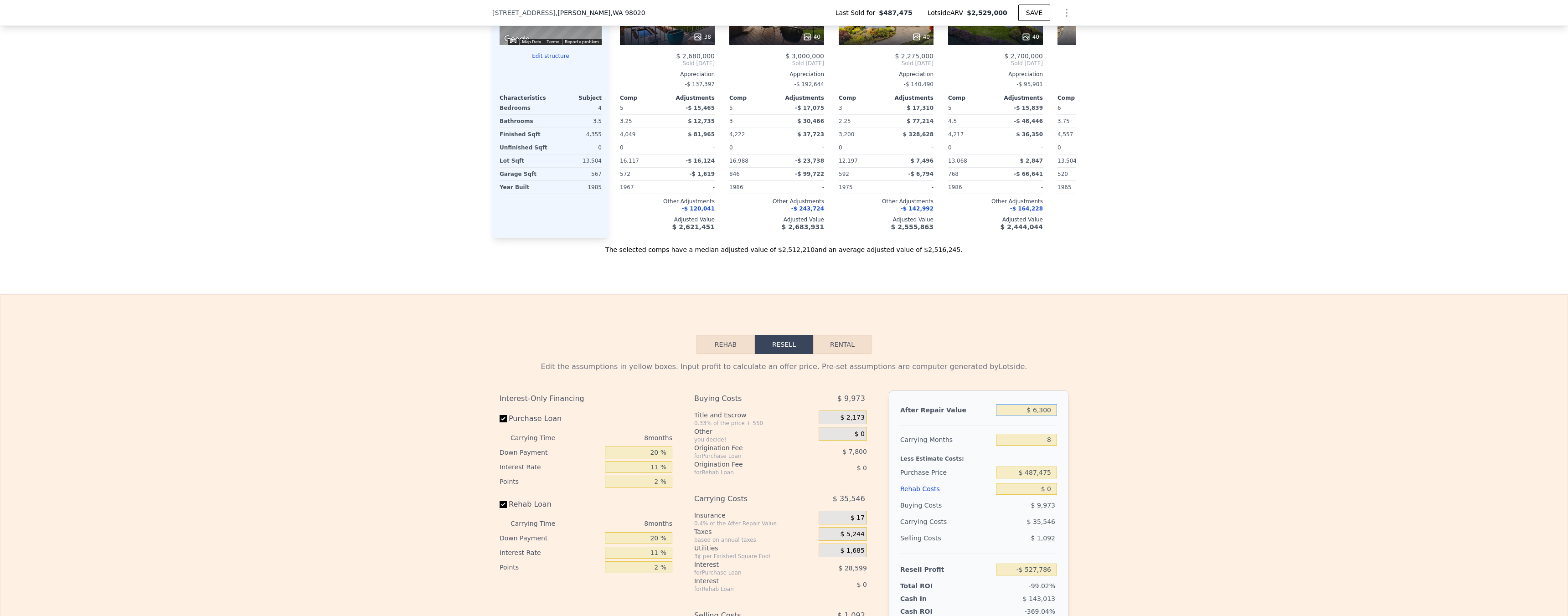
type input "$ 63,000"
type input "-$ 476,103"
type input "$ 630,000"
type input "$ 40,720"
type input "$ 630,000"
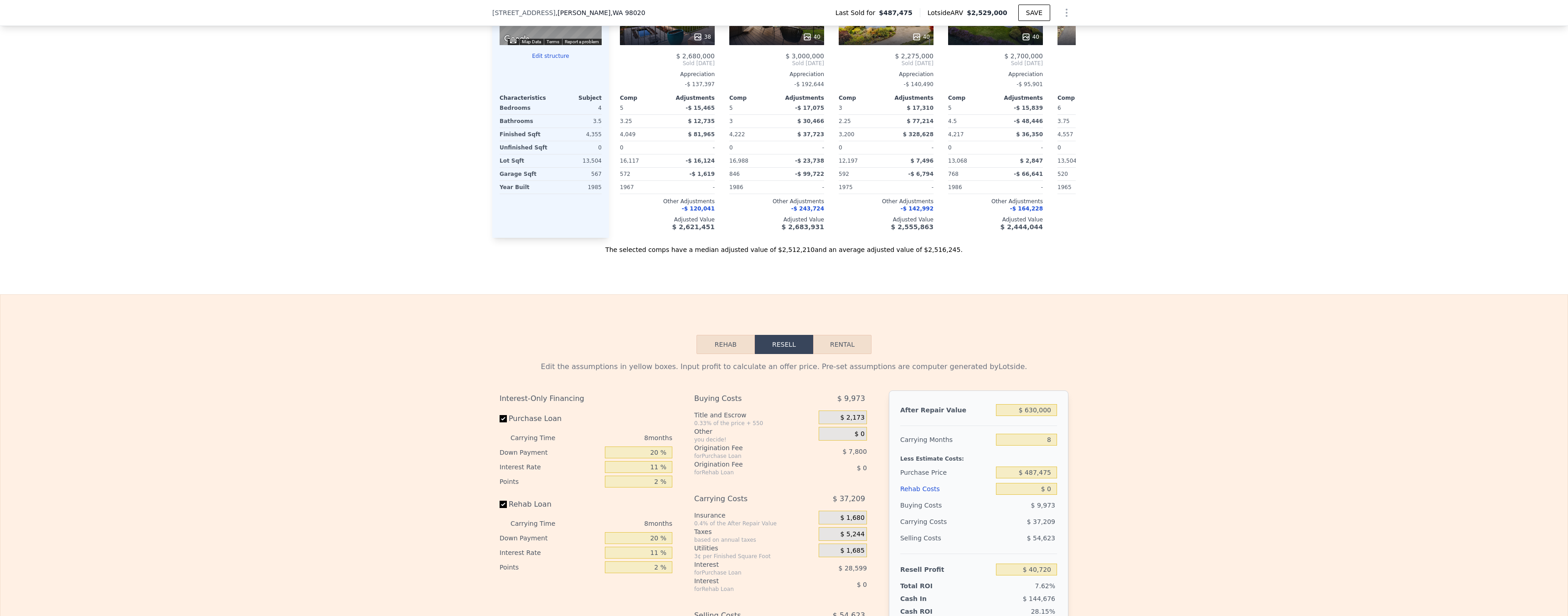
click at [1037, 481] on div "$ 487,475" at bounding box center [1026, 472] width 61 height 16
drag, startPoint x: 1113, startPoint y: 458, endPoint x: 1104, endPoint y: 470, distance: 15.0
click at [1113, 459] on div "Edit the assumptions in yellow boxes. Input profit to calculate an offer price.…" at bounding box center [784, 523] width 1567 height 339
click at [1038, 478] on input "$ 487,475" at bounding box center [1026, 472] width 61 height 11
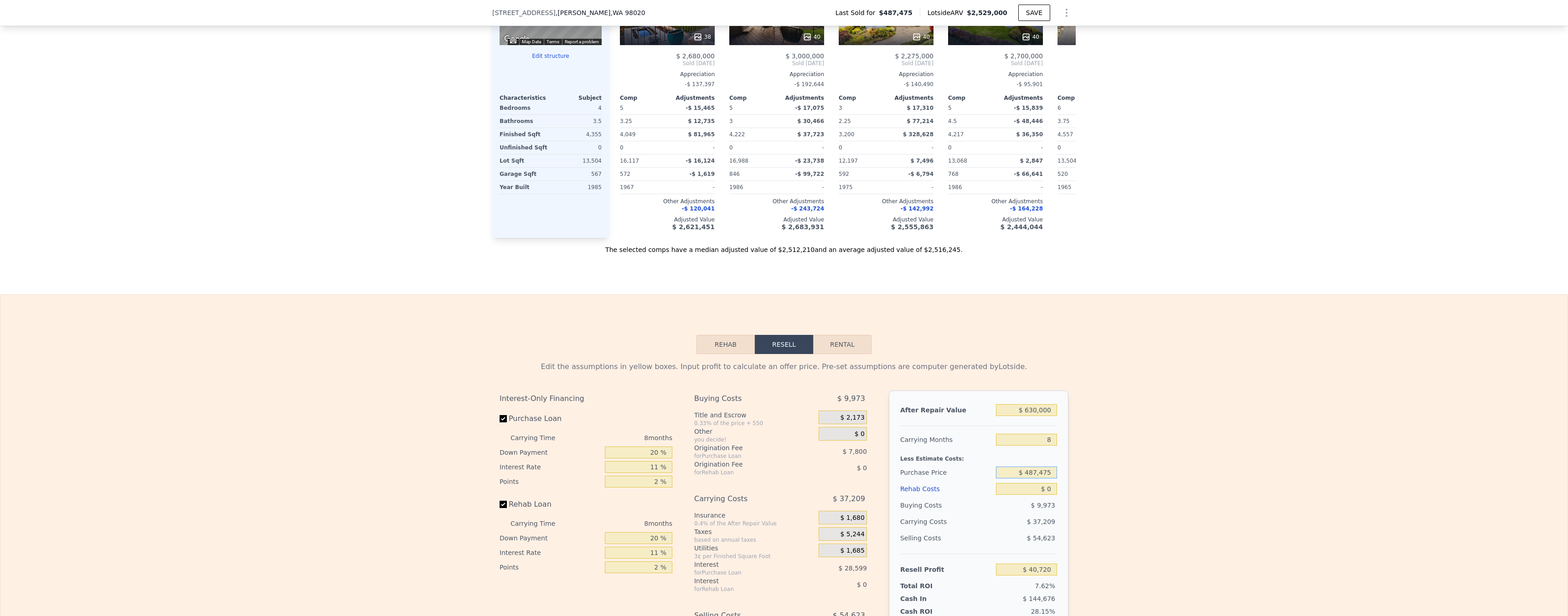
click at [1038, 478] on input "$ 487,475" at bounding box center [1026, 472] width 61 height 11
type input "$ 450,000"
click at [1122, 461] on div "Edit the assumptions in yellow boxes. Input profit to calculate an offer price.…" at bounding box center [784, 523] width 1567 height 339
type input "$ 81,119"
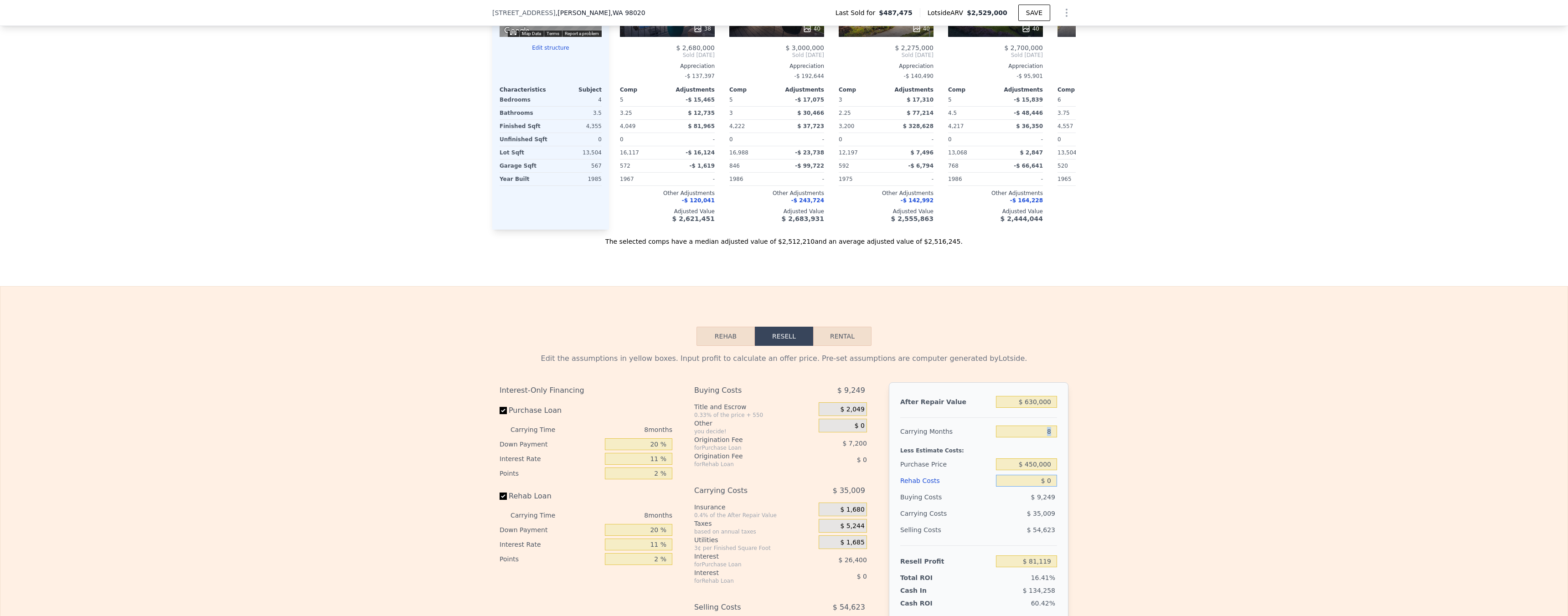
click at [1044, 487] on input "$ 0" at bounding box center [1026, 480] width 61 height 11
type input "$ 650"
type input "$ 80,419"
type input "$ 6,500"
type input "$ 74,131"
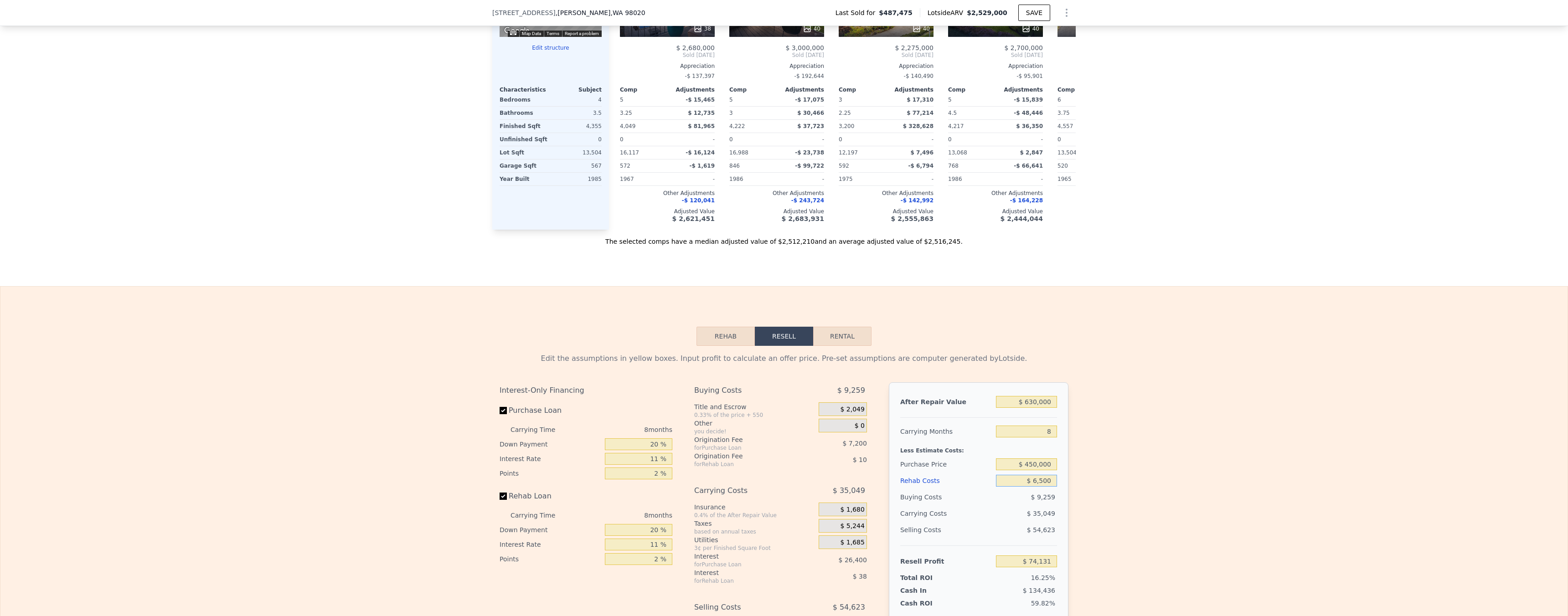
type input "$ 65,000"
type input "$ 11,263"
type input "$ 650,000"
type input "-$ 617,417"
type input "$ 65,000"
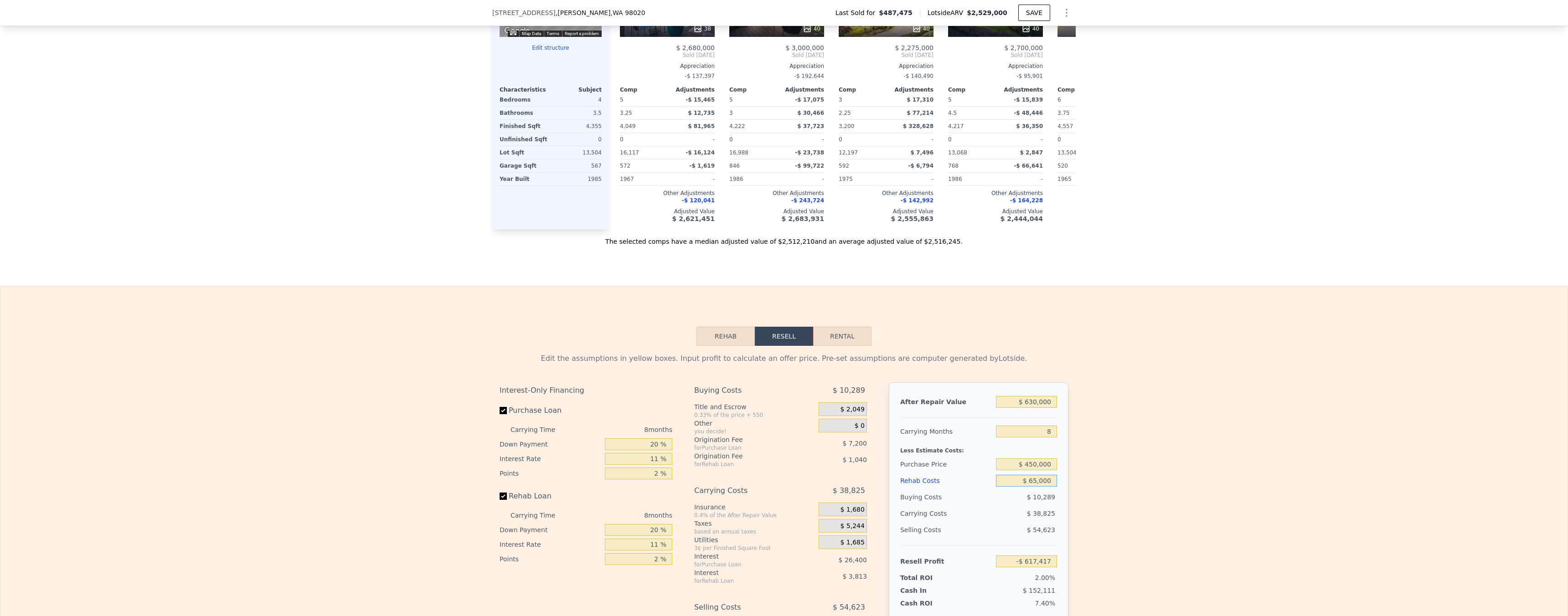
type input "$ 11,263"
type input "$ 65,000"
click at [1111, 470] on div "Edit the assumptions in yellow boxes. Input profit to calculate an offer price.…" at bounding box center [784, 515] width 1567 height 339
click at [1043, 487] on input "$ 65,000" at bounding box center [1026, 480] width 61 height 11
click at [1042, 487] on input "$ 65,000" at bounding box center [1026, 480] width 61 height 11
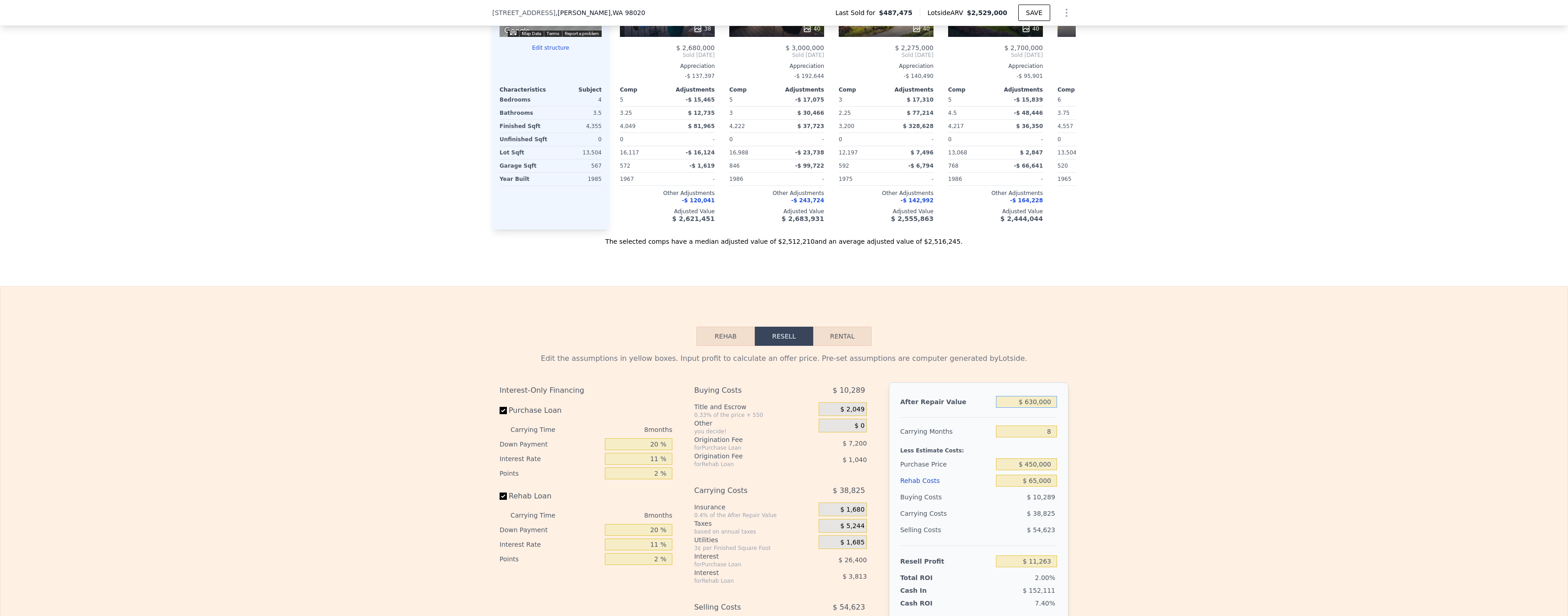
click at [1032, 408] on input "$ 630,000" at bounding box center [1026, 401] width 61 height 11
click at [1033, 408] on input "$ 630,000" at bounding box center [1026, 401] width 61 height 11
click at [1035, 408] on input "$ 630,000" at bounding box center [1026, 401] width 61 height 11
type input "$ 5"
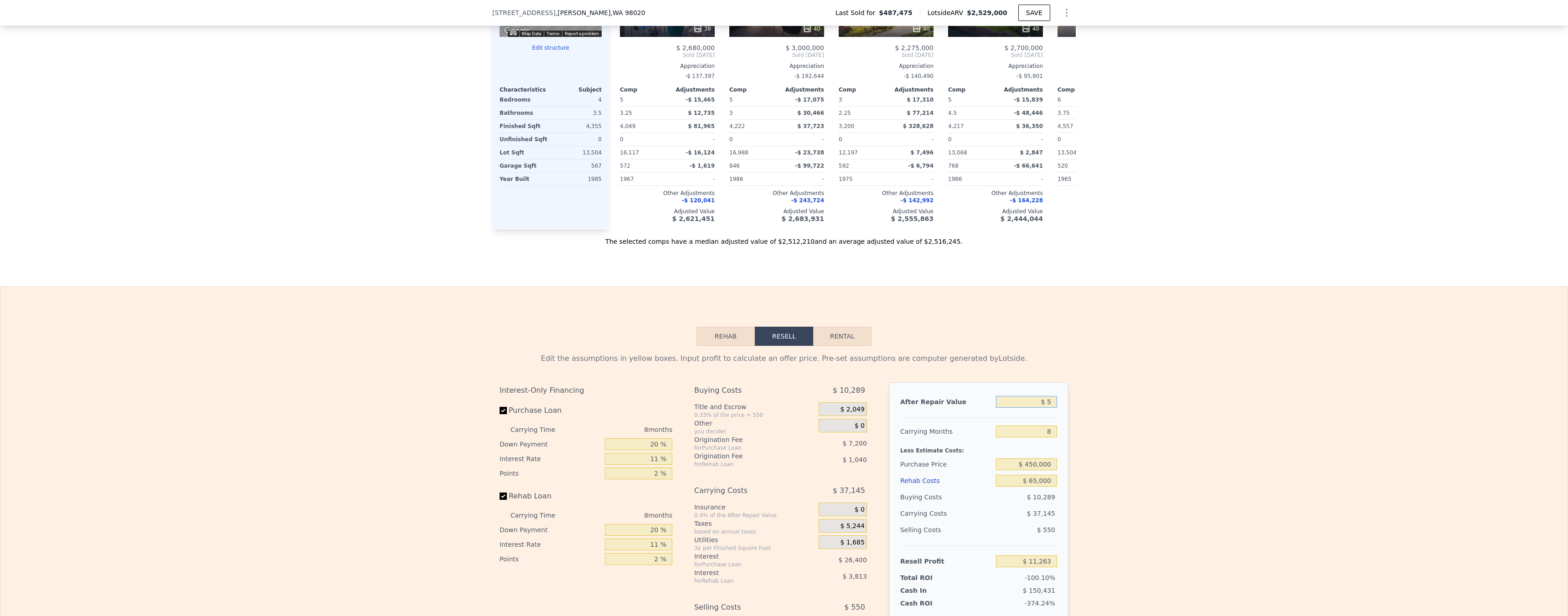
type input "-$ 562,979"
type input "$ 56"
type input "-$ 562,932"
type input "$ 5,600"
type input "-$ 557,880"
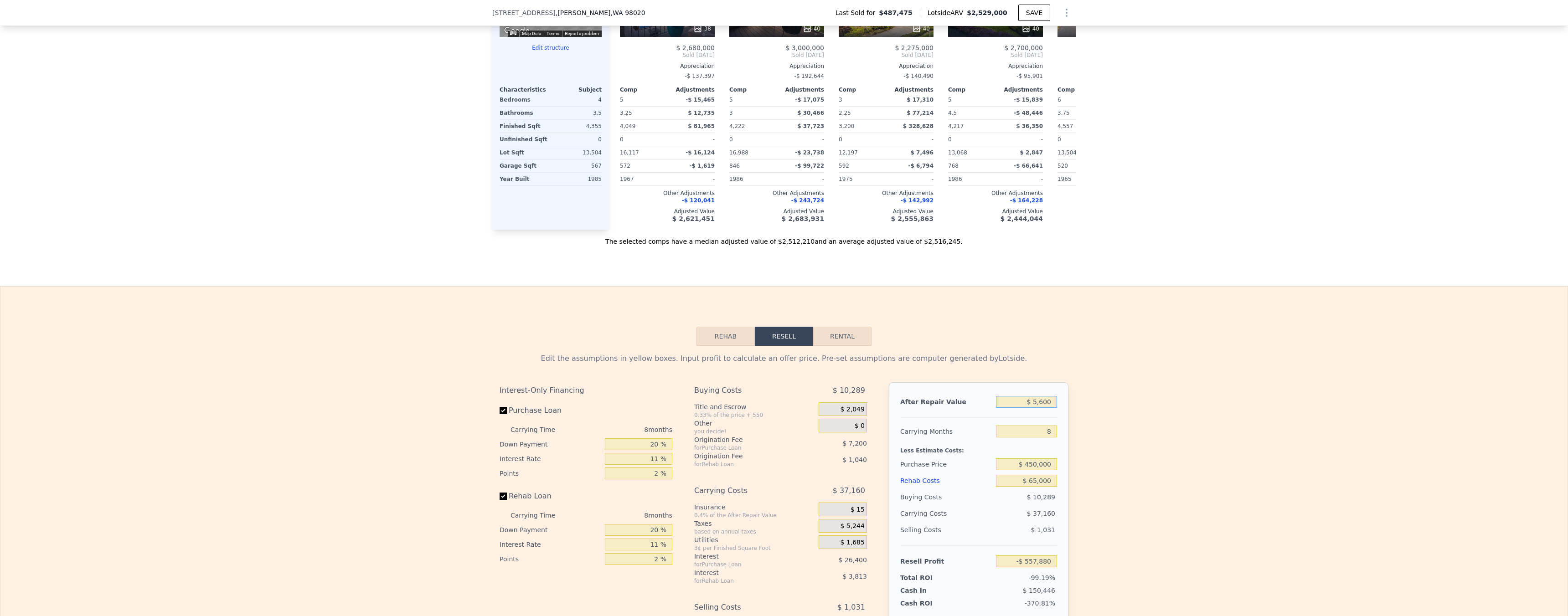
type input "$ 56,000"
type input "-$ 511,939"
type input "$ 560,000"
type input "-$ 52,542"
type input "$ 560,000"
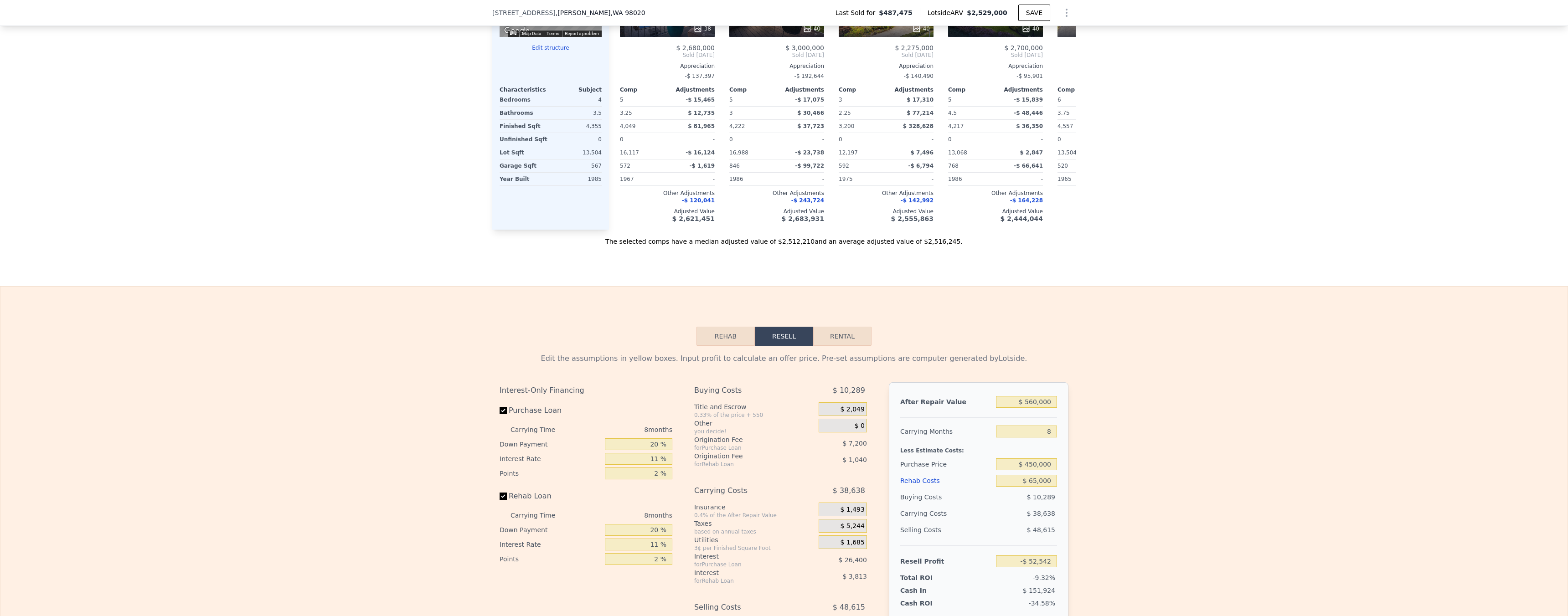
click at [1299, 505] on div "Edit the assumptions in yellow boxes. Input profit to calculate an offer price.…" at bounding box center [784, 515] width 1567 height 339
click at [1037, 487] on input "$ 65,000" at bounding box center [1026, 480] width 61 height 11
type input "$ 8"
type input "$ 17,306"
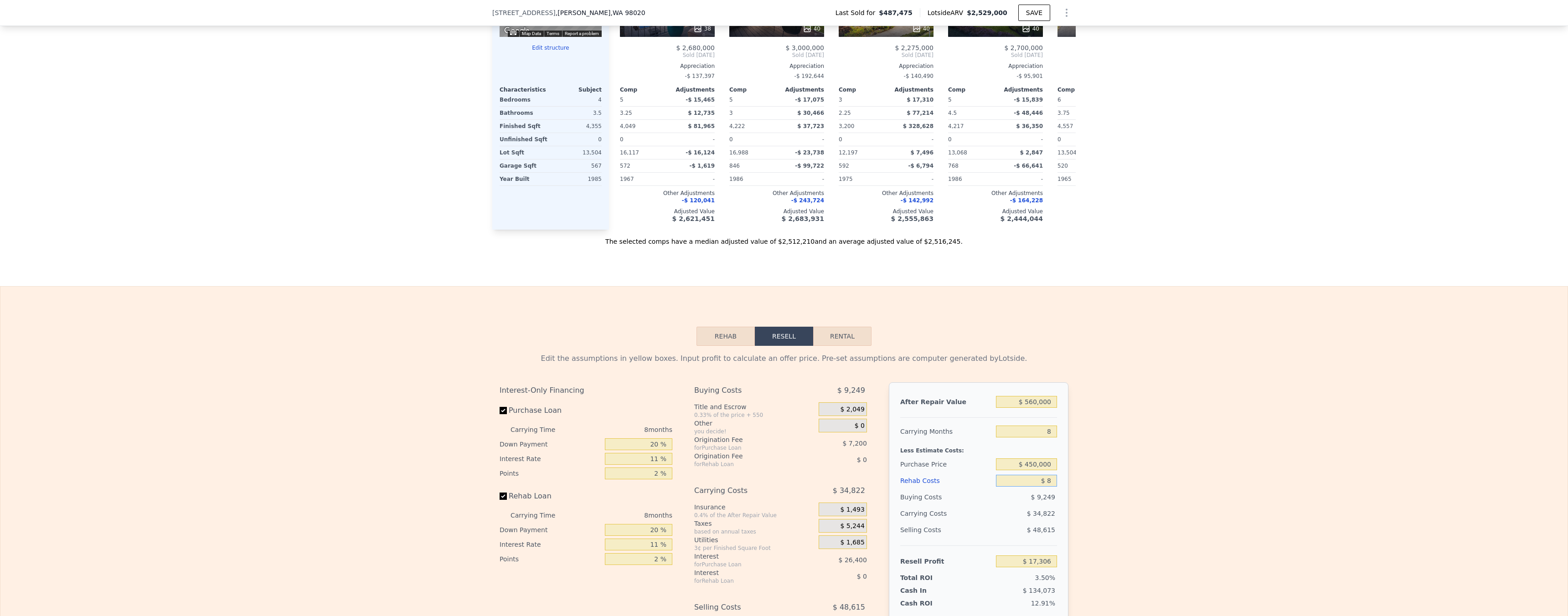
type input "$ 80"
type input "$ 17,225"
type input "$ 800"
type input "$ 16,453"
type input "$ 8,000"
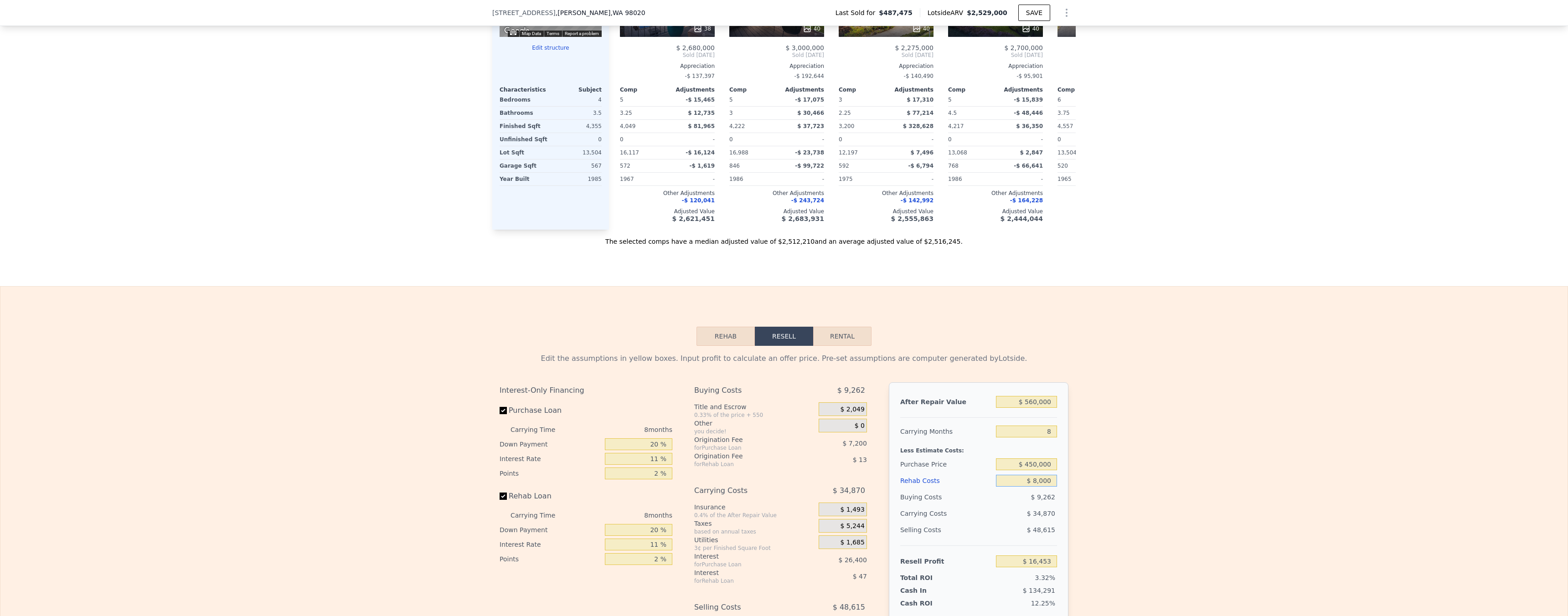
type input "$ 8,714"
type input "$ 80,000"
type input "-$ 68,662"
type input "$ 80,000"
click at [1033, 471] on input "$ 450,000" at bounding box center [1026, 464] width 61 height 11
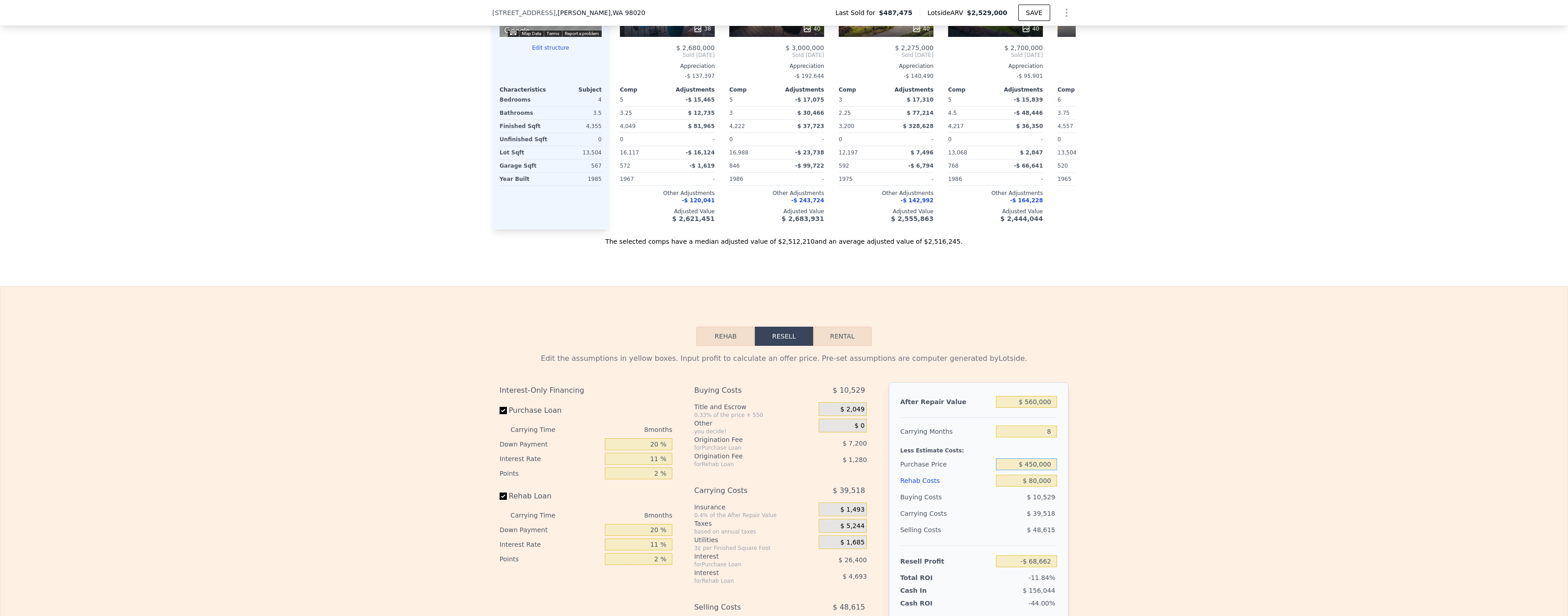
click at [1033, 471] on input "$ 450,000" at bounding box center [1026, 464] width 61 height 11
type input "$ 300,000"
click at [1137, 429] on div "Edit the assumptions in yellow boxes. Input profit to calculate an offer price.…" at bounding box center [784, 515] width 1567 height 339
type input "$ 93,038"
click at [1033, 471] on input "$ 300,000" at bounding box center [1026, 464] width 61 height 11
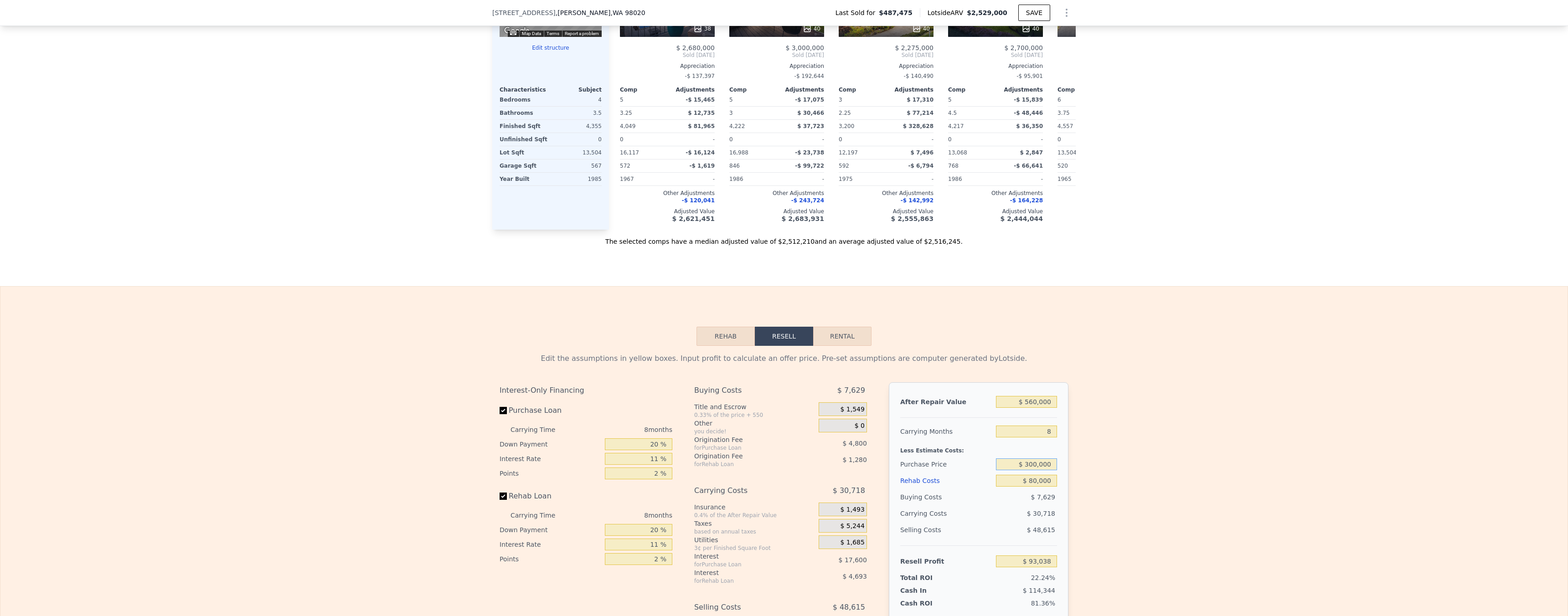
drag, startPoint x: 1034, startPoint y: 476, endPoint x: 1041, endPoint y: 478, distance: 7.3
click at [1035, 471] on input "$ 300,000" at bounding box center [1026, 464] width 61 height 11
type input "$ 350,000"
click at [1099, 444] on div "Edit the assumptions in yellow boxes. Input profit to calculate an offer price.…" at bounding box center [784, 515] width 1567 height 339
type input "$ 39,135"
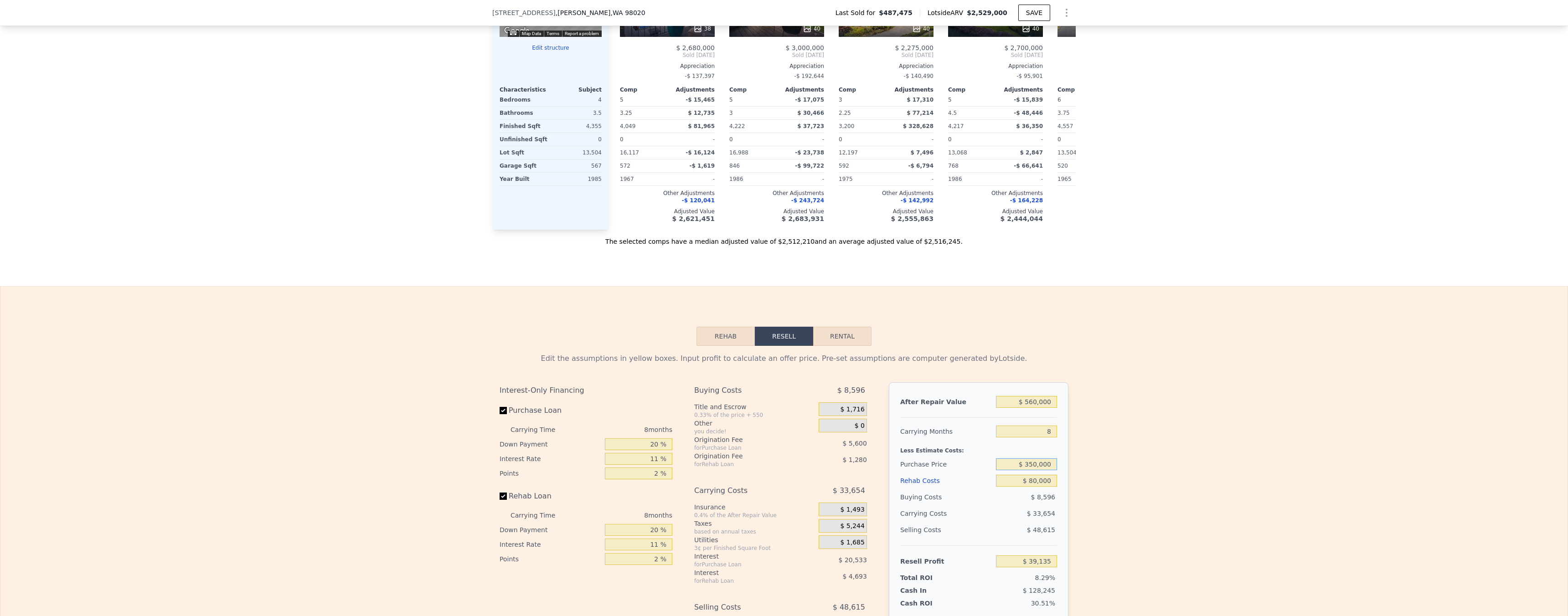
click at [1043, 471] on input "$ 350,000" at bounding box center [1026, 464] width 61 height 11
type input "$ 335,000"
click at [1082, 491] on div "Edit the assumptions in yellow boxes. Input profit to calculate an offer price.…" at bounding box center [784, 515] width 1567 height 339
type input "$ 55,305"
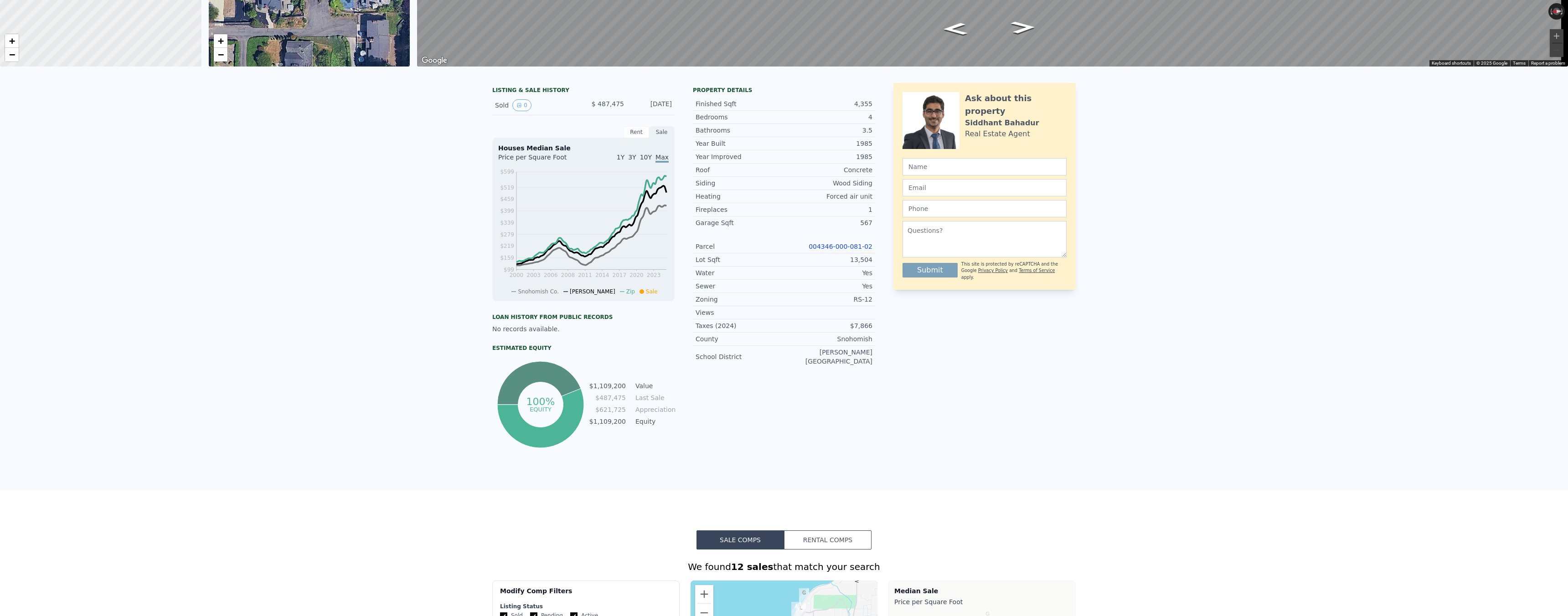
scroll to position [3, 0]
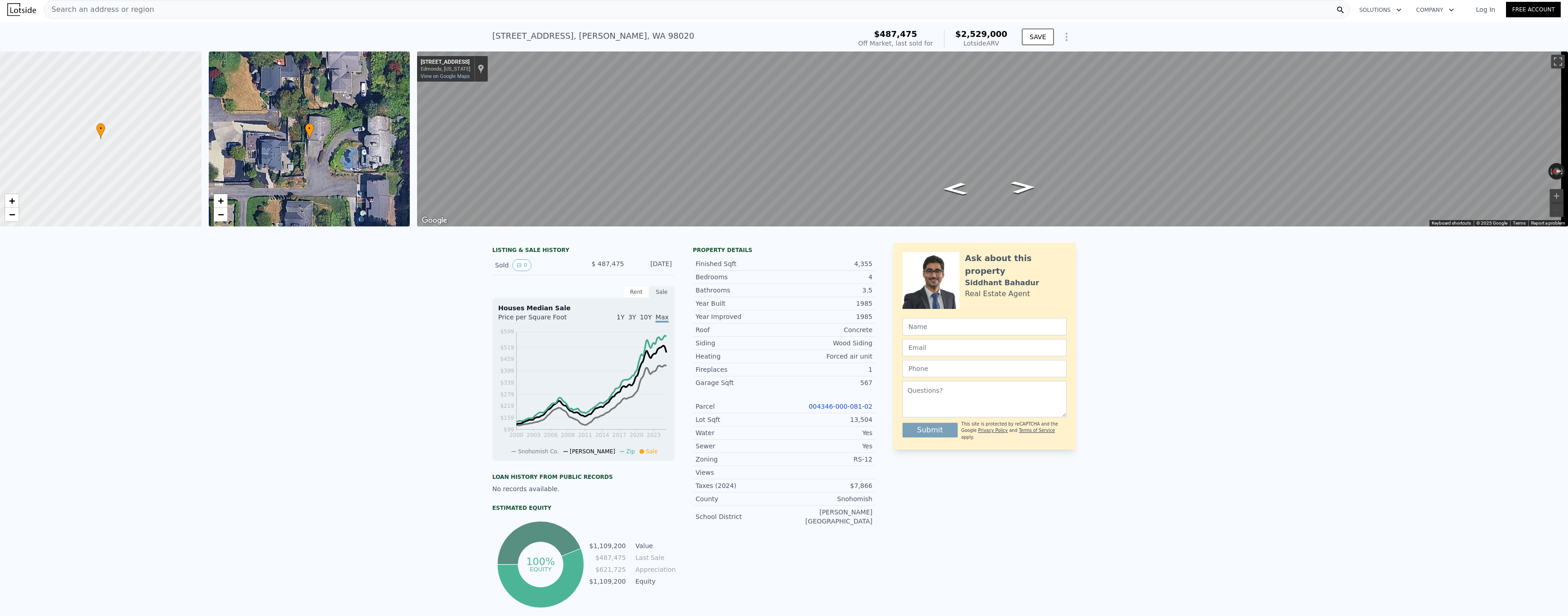
type input "$ 2,529,000"
type input "$ 0"
type input "$ 1,771,664"
